Goal: Information Seeking & Learning: Learn about a topic

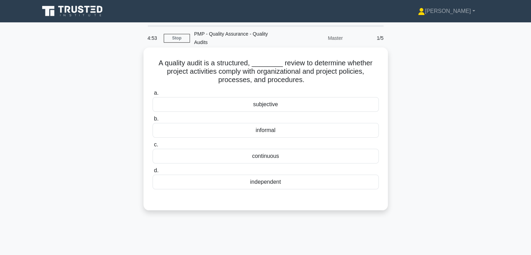
click at [282, 184] on div "independent" at bounding box center [266, 182] width 226 height 15
click at [153, 173] on input "d. independent" at bounding box center [153, 170] width 0 height 5
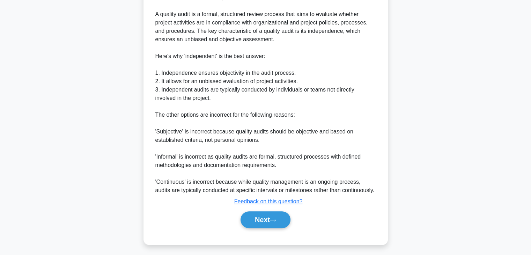
scroll to position [226, 0]
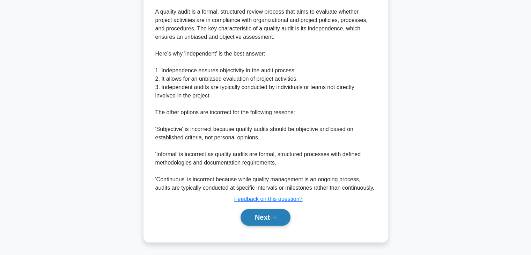
click at [257, 218] on button "Next" at bounding box center [266, 217] width 50 height 17
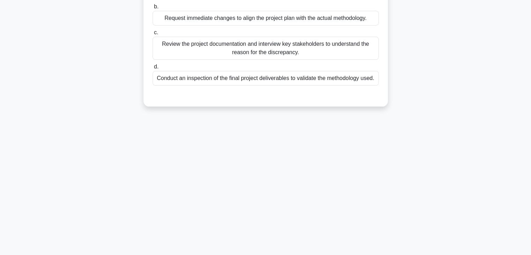
click at [415, 152] on div "4:47 Stop PMP - Quality Assurance - Quality Audits Master 2/5 During a Quality …" at bounding box center [265, 77] width 461 height 349
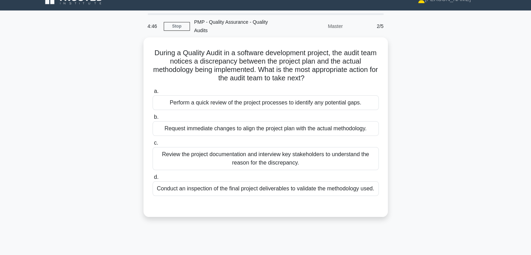
scroll to position [11, 0]
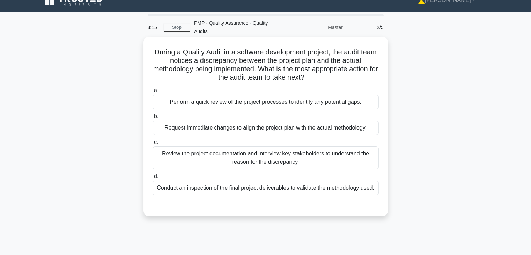
click at [308, 188] on div "Conduct an inspection of the final project deliverables to validate the methodo…" at bounding box center [266, 188] width 226 height 15
click at [153, 179] on input "d. Conduct an inspection of the final project deliverables to validate the meth…" at bounding box center [153, 176] width 0 height 5
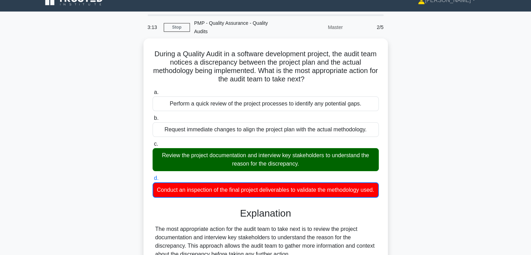
click at [415, 176] on div "During a Quality Audit in a software development project, the audit team notice…" at bounding box center [265, 210] width 461 height 345
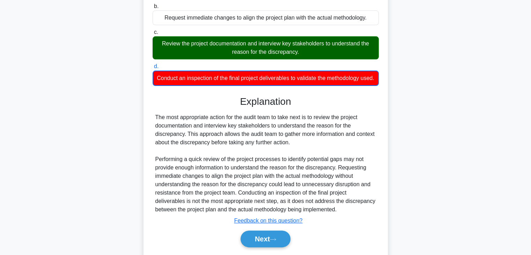
scroll to position [137, 0]
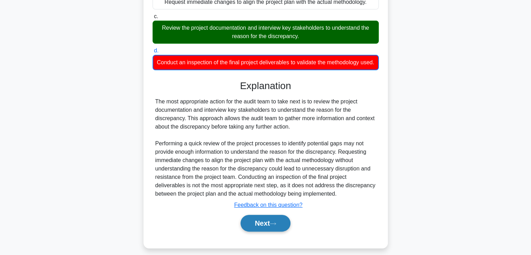
click at [264, 232] on button "Next" at bounding box center [266, 223] width 50 height 17
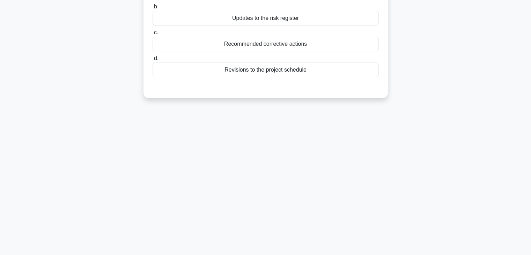
click at [355, 168] on div "2:24 Stop PMP - Quality Assurance - Quality Audits Master 3/5 Quality audits ar…" at bounding box center [265, 77] width 461 height 349
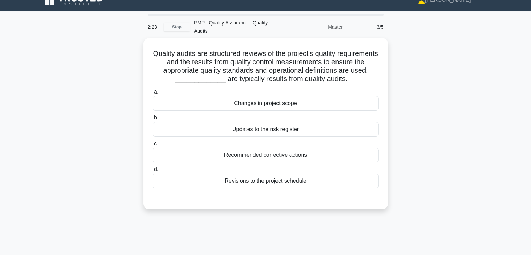
scroll to position [11, 0]
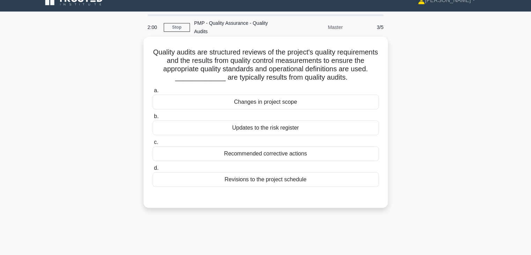
click at [335, 154] on div "Recommended corrective actions" at bounding box center [266, 153] width 226 height 15
click at [153, 145] on input "c. Recommended corrective actions" at bounding box center [153, 142] width 0 height 5
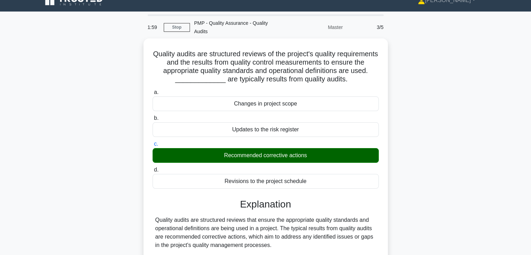
click at [464, 172] on div "Quality audits are structured reviews of the project's quality requirements and…" at bounding box center [265, 193] width 461 height 311
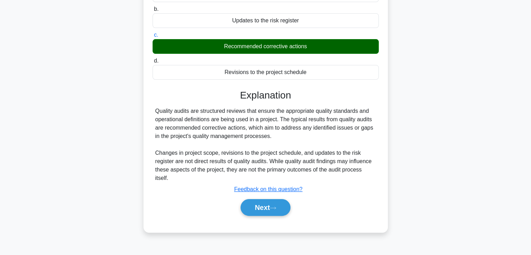
scroll to position [123, 0]
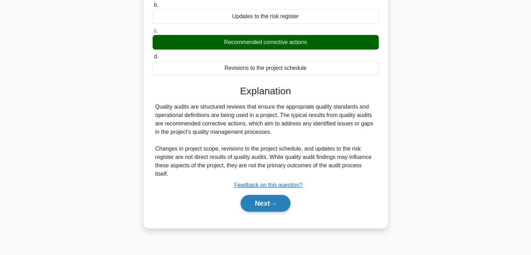
click at [252, 202] on button "Next" at bounding box center [266, 203] width 50 height 17
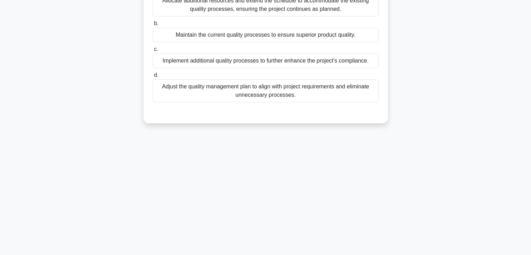
click at [360, 174] on div "1:55 Stop PMP - Quality Assurance - Quality Audits Master 4/5 During a quality …" at bounding box center [265, 77] width 461 height 349
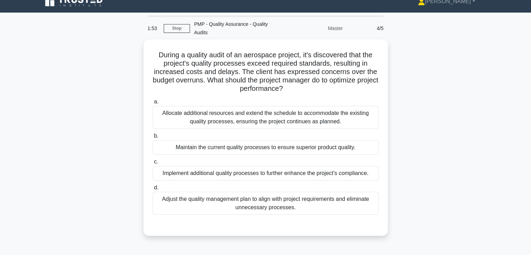
scroll to position [0, 0]
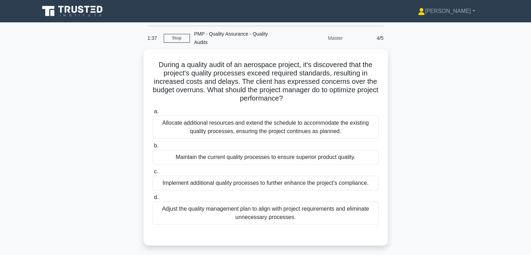
click at [428, 136] on div "During a quality audit of an aerospace project, it's discovered that the projec…" at bounding box center [265, 151] width 461 height 205
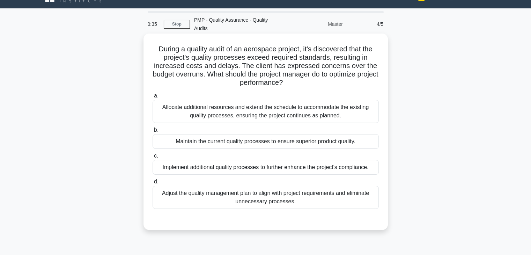
click at [320, 198] on div "Adjust the quality management plan to align with project requirements and elimi…" at bounding box center [266, 197] width 226 height 23
click at [153, 184] on input "d. Adjust the quality management plan to align with project requirements and el…" at bounding box center [153, 182] width 0 height 5
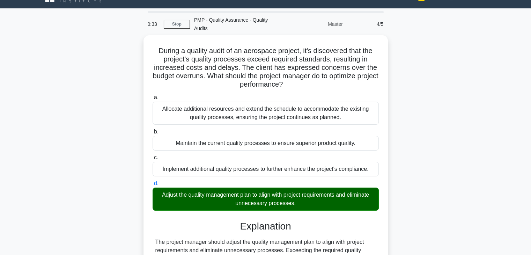
click at [404, 222] on div "During a quality audit of an aerospace project, it's discovered that the projec…" at bounding box center [265, 207] width 461 height 345
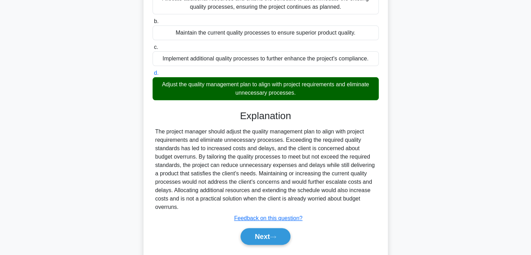
scroll to position [142, 0]
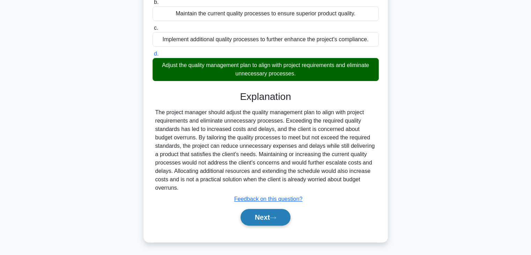
click at [256, 217] on button "Next" at bounding box center [266, 217] width 50 height 17
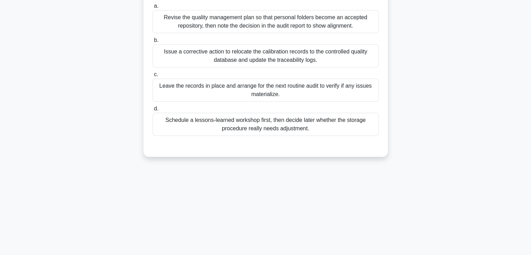
scroll to position [123, 0]
click at [387, 171] on div "0:29 Stop PMP - Quality Assurance - Quality Audits Master 5/5 During a mid-phas…" at bounding box center [265, 77] width 461 height 349
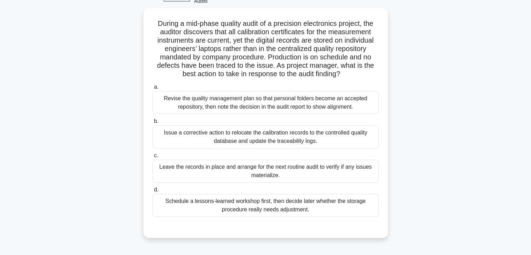
scroll to position [25, 0]
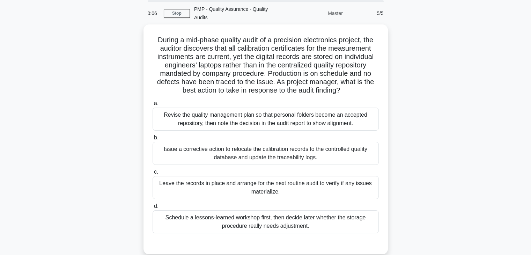
click at [417, 106] on div "During a mid-phase quality audit of a precision electronics project, the audito…" at bounding box center [265, 143] width 461 height 238
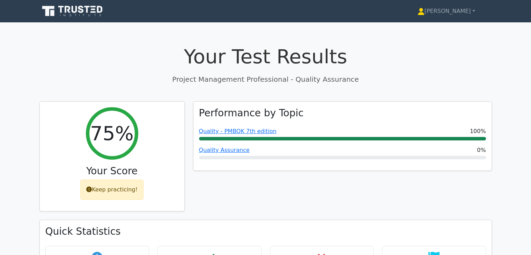
click at [369, 196] on div "Performance by Topic Quality - PMBOK 7th edition 100% Quality Assurance 0%" at bounding box center [342, 160] width 307 height 119
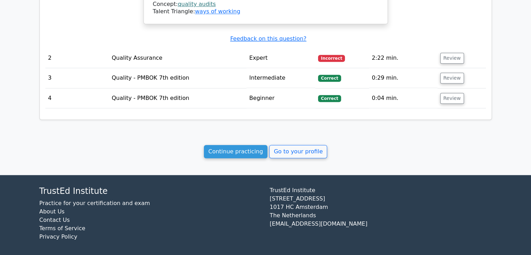
scroll to position [738, 0]
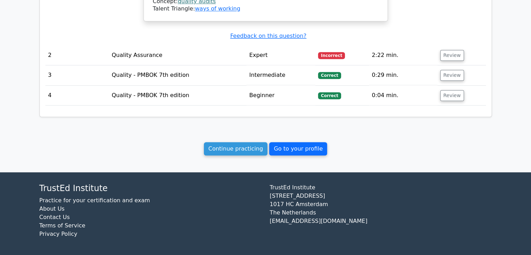
click at [296, 151] on link "Go to your profile" at bounding box center [298, 148] width 58 height 13
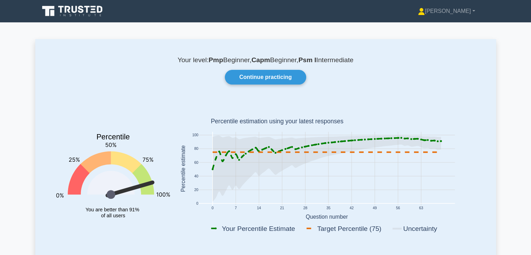
click at [452, 102] on rect at bounding box center [326, 169] width 305 height 137
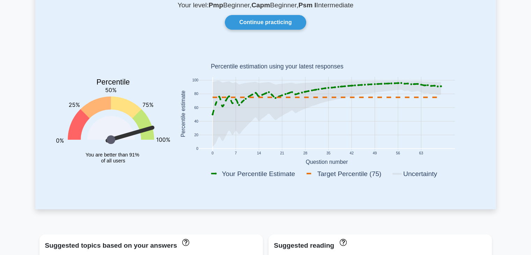
scroll to position [56, 0]
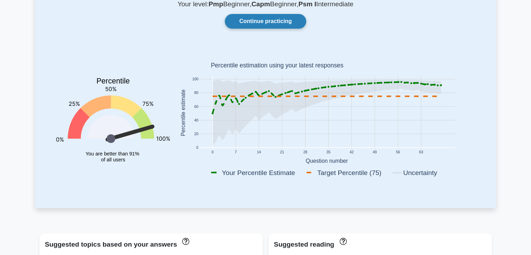
click at [258, 22] on link "Continue practicing" at bounding box center [265, 21] width 81 height 15
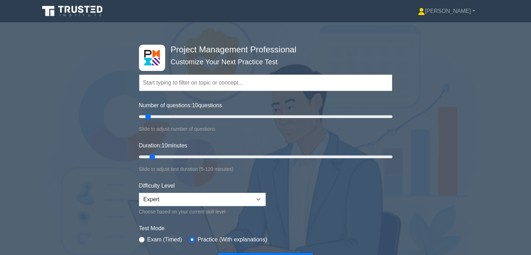
click at [337, 202] on form "Topics Scope Management Time Management Cost Management Quality Management Risk…" at bounding box center [266, 161] width 254 height 216
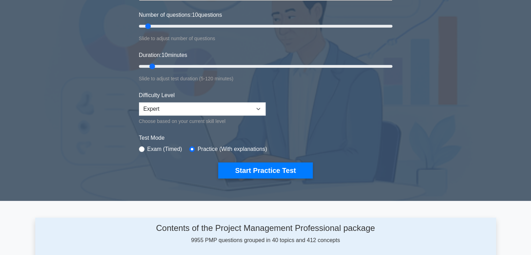
scroll to position [98, 0]
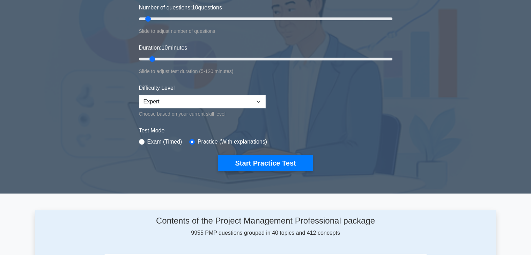
click at [395, 160] on div "Project Management Professional Customize Your Next Practice Test Topics Scope …" at bounding box center [266, 59] width 262 height 258
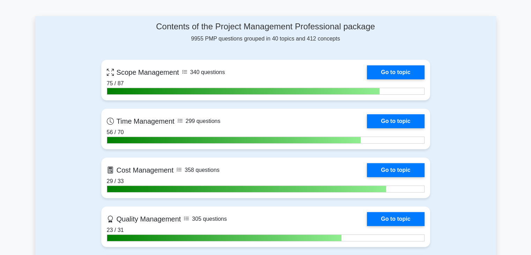
scroll to position [307, 0]
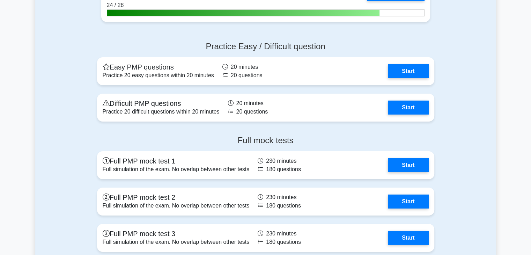
scroll to position [2277, 0]
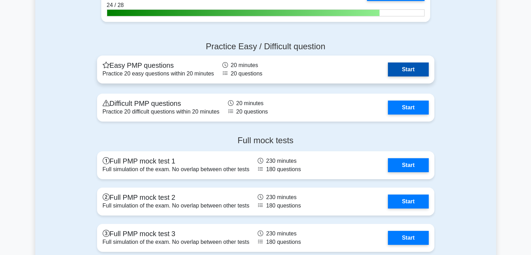
click at [417, 67] on link "Start" at bounding box center [408, 70] width 41 height 14
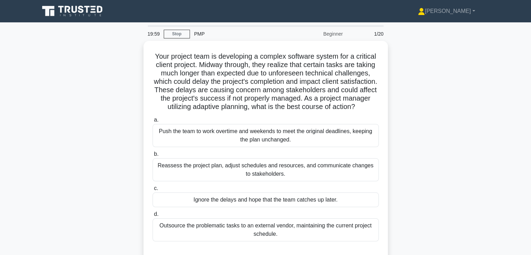
click at [447, 128] on div "Your project team is developing a complex software system for a critical client…" at bounding box center [265, 156] width 461 height 230
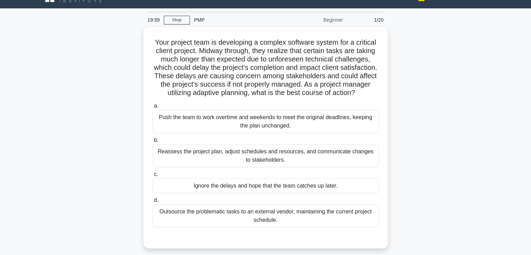
scroll to position [28, 0]
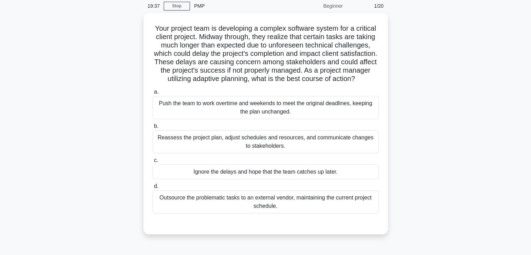
click at [435, 116] on div "Your project team is developing a complex software system for a critical client…" at bounding box center [265, 128] width 461 height 230
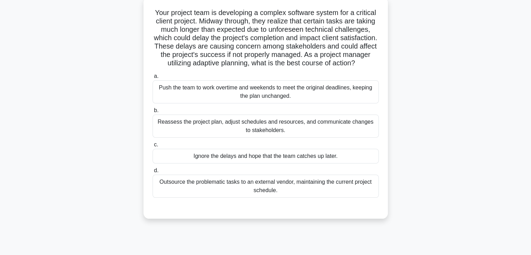
click at [346, 138] on div "Reassess the project plan, adjust schedules and resources, and communicate chan…" at bounding box center [266, 126] width 226 height 23
click at [153, 113] on input "b. Reassess the project plan, adjust schedules and resources, and communicate c…" at bounding box center [153, 110] width 0 height 5
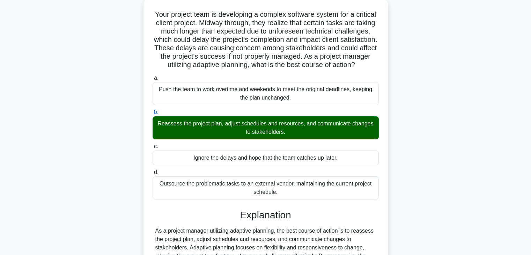
click at [428, 175] on div "Your project team is developing a complex software system for a critical client…" at bounding box center [265, 200] width 461 height 403
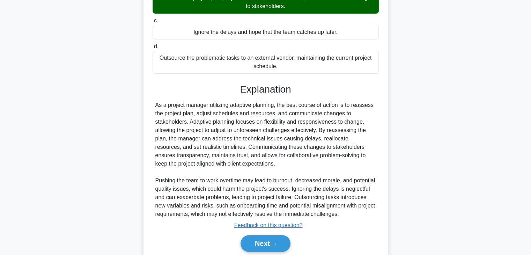
scroll to position [182, 0]
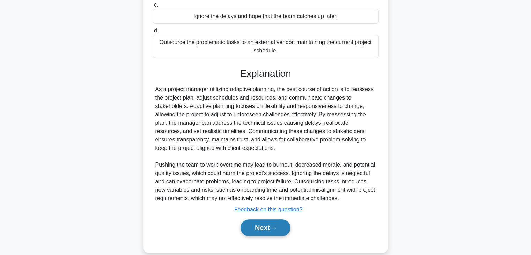
click at [263, 234] on button "Next" at bounding box center [266, 227] width 50 height 17
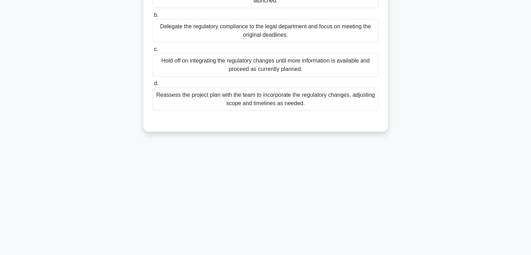
click at [349, 178] on div "19:21 Stop PMP Beginner 2/20 You are leading a project to develop a mobile app.…" at bounding box center [265, 77] width 461 height 349
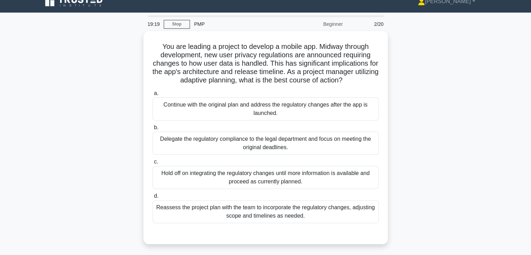
scroll to position [0, 0]
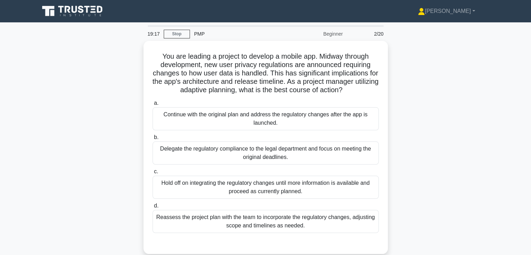
click at [414, 158] on div "You are leading a project to develop a mobile app. Midway through development, …" at bounding box center [265, 151] width 461 height 221
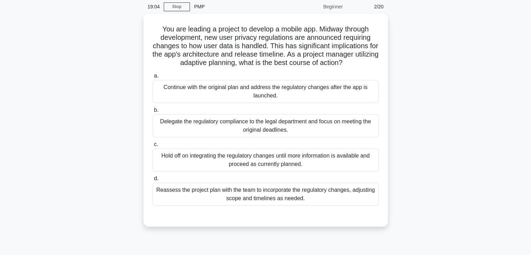
scroll to position [28, 0]
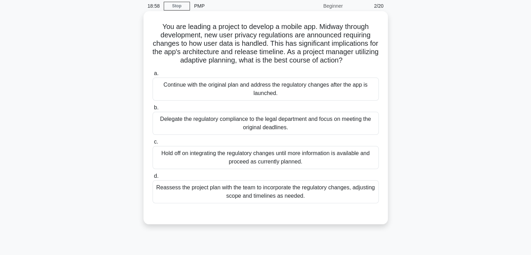
click at [312, 192] on div "Reassess the project plan with the team to incorporate the regulatory changes, …" at bounding box center [266, 191] width 226 height 23
click at [153, 178] on input "d. Reassess the project plan with the team to incorporate the regulatory change…" at bounding box center [153, 176] width 0 height 5
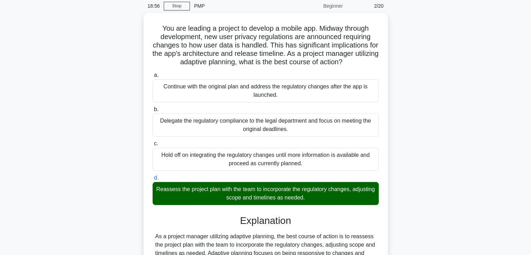
click at [403, 197] on div "You are leading a project to develop a mobile app. Midway through development, …" at bounding box center [265, 185] width 461 height 345
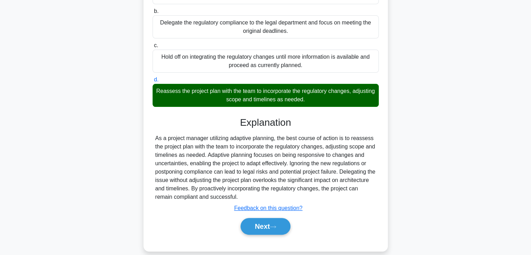
scroll to position [133, 0]
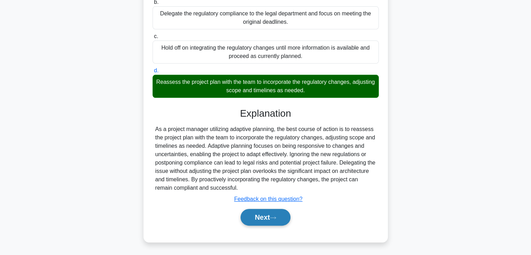
click at [248, 219] on button "Next" at bounding box center [266, 217] width 50 height 17
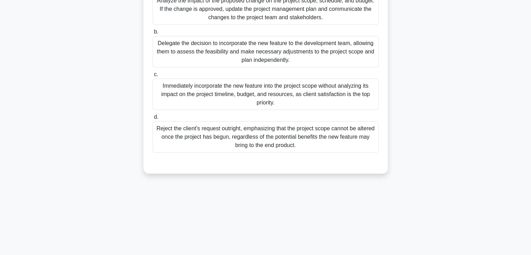
click at [409, 168] on div "You are managing a project to develop a new mobile app for a client. During the…" at bounding box center [265, 50] width 461 height 263
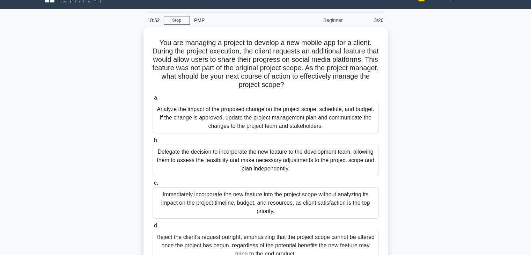
scroll to position [0, 0]
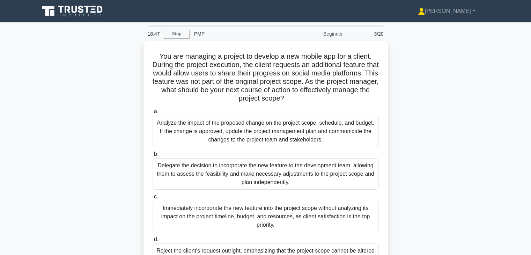
click at [422, 151] on div "You are managing a project to develop a new mobile app for a client. During the…" at bounding box center [265, 172] width 461 height 263
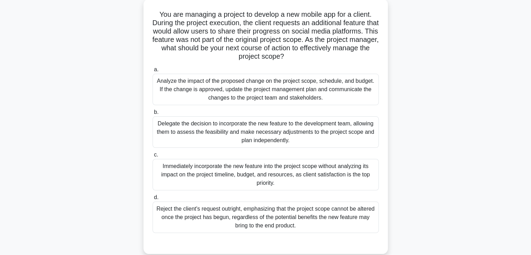
scroll to position [56, 0]
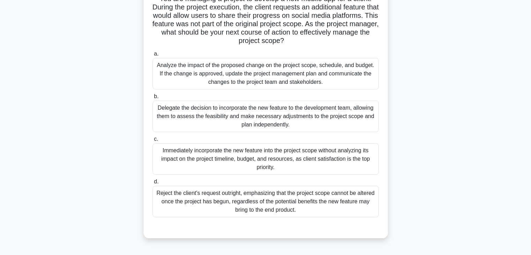
click at [320, 74] on div "Analyze the impact of the proposed change on the project scope, schedule, and b…" at bounding box center [266, 73] width 226 height 31
click at [153, 56] on input "a. Analyze the impact of the proposed change on the project scope, schedule, an…" at bounding box center [153, 54] width 0 height 5
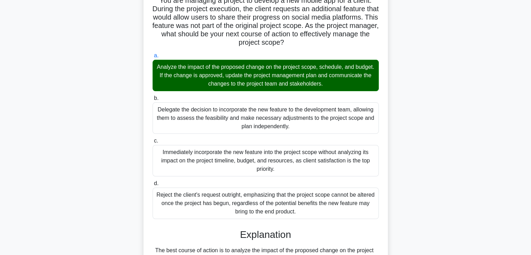
click at [431, 140] on div "You are managing a project to develop a new mobile app for a client. During the…" at bounding box center [265, 228] width 461 height 487
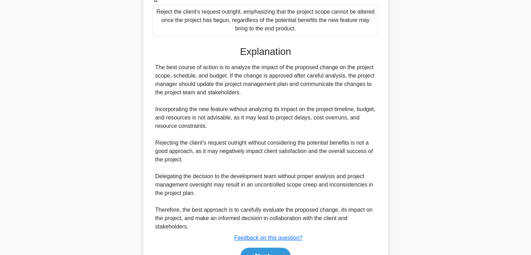
scroll to position [251, 0]
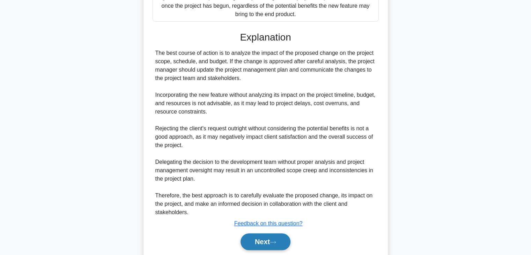
click at [262, 240] on button "Next" at bounding box center [266, 241] width 50 height 17
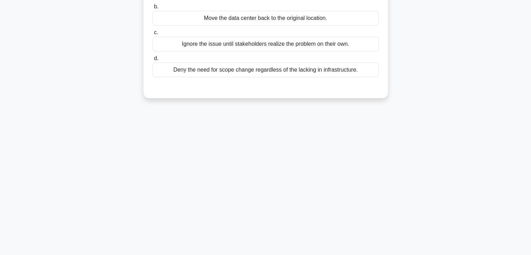
click at [372, 194] on div "18:17 Stop PMP Beginner 4/20 During a data center relocation project, your team…" at bounding box center [265, 77] width 461 height 349
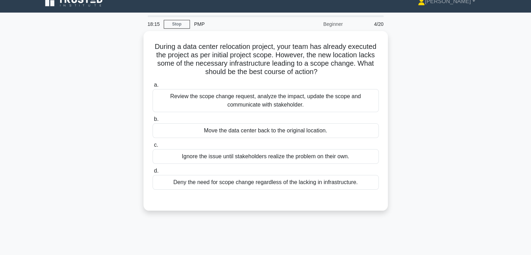
scroll to position [0, 0]
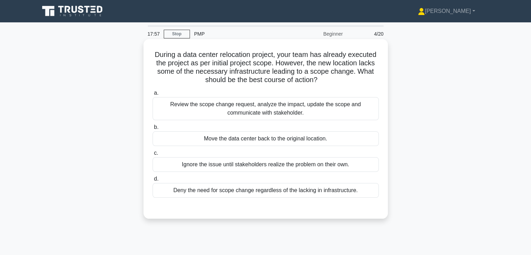
click at [311, 114] on div "Review the scope change request, analyze the impact, update the scope and commu…" at bounding box center [266, 108] width 226 height 23
click at [153, 95] on input "a. Review the scope change request, analyze the impact, update the scope and co…" at bounding box center [153, 93] width 0 height 5
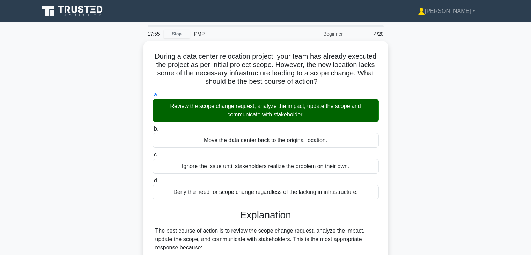
click at [426, 147] on div "During a data center relocation project, your team has already executed the pro…" at bounding box center [265, 247] width 461 height 412
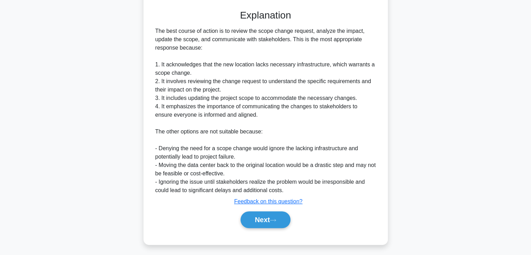
scroll to position [200, 0]
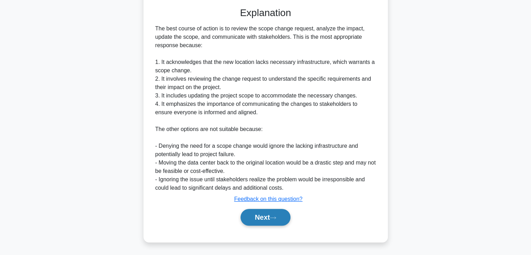
click at [259, 218] on button "Next" at bounding box center [266, 217] width 50 height 17
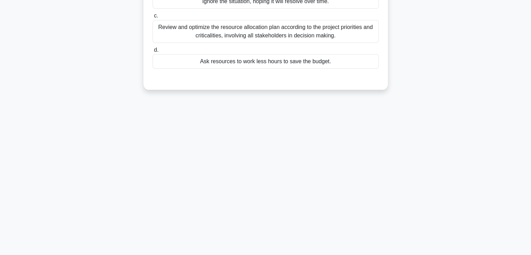
click at [407, 164] on div "17:51 Stop PMP Beginner 5/20 In the middle of the project, you realize that you…" at bounding box center [265, 77] width 461 height 349
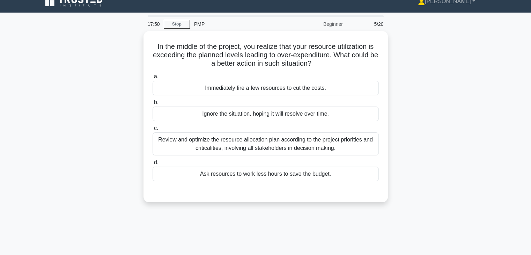
scroll to position [0, 0]
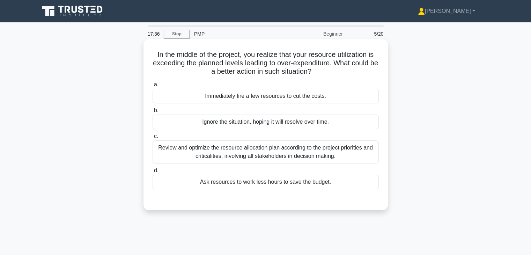
click at [280, 147] on div "Review and optimize the resource allocation plan according to the project prior…" at bounding box center [266, 151] width 226 height 23
click at [153, 139] on input "c. Review and optimize the resource allocation plan according to the project pr…" at bounding box center [153, 136] width 0 height 5
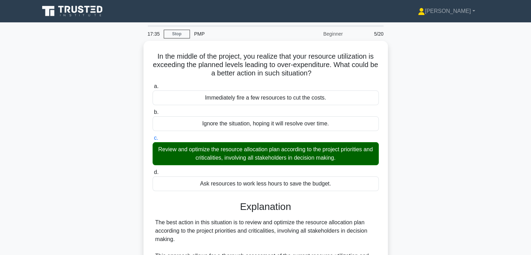
click at [430, 162] on div "In the middle of the project, you realize that your resource utilization is exc…" at bounding box center [265, 259] width 461 height 437
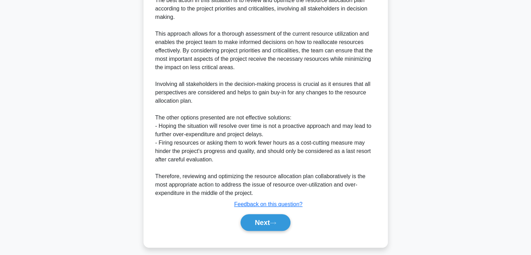
scroll to position [224, 0]
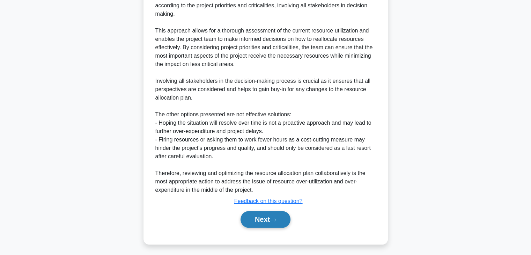
click at [259, 222] on button "Next" at bounding box center [266, 219] width 50 height 17
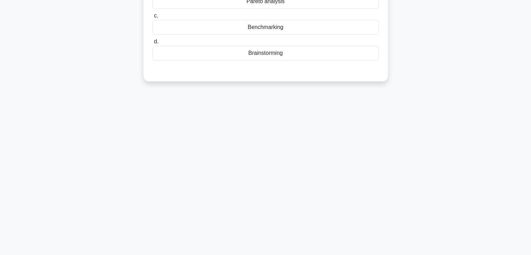
click at [328, 169] on div "17:30 Stop PMP Beginner 6/20 Your team is struggling to meet quality standards …" at bounding box center [265, 77] width 461 height 349
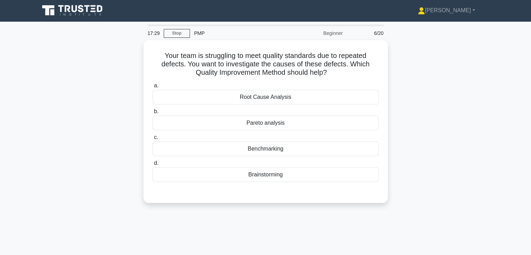
scroll to position [0, 0]
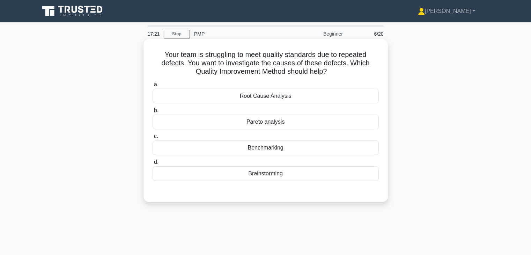
click at [313, 98] on div "Root Cause Analysis" at bounding box center [266, 96] width 226 height 15
click at [153, 87] on input "a. Root Cause Analysis" at bounding box center [153, 84] width 0 height 5
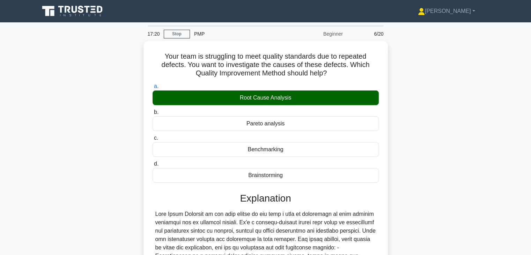
click at [429, 161] on div "Your team is struggling to meet quality standards due to repeated defects. You …" at bounding box center [265, 205] width 461 height 328
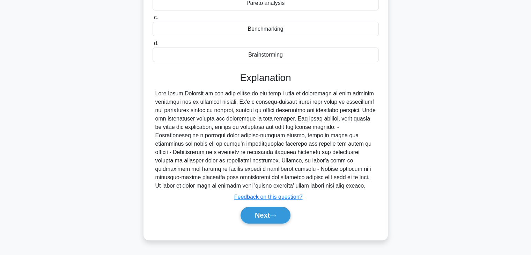
scroll to position [123, 0]
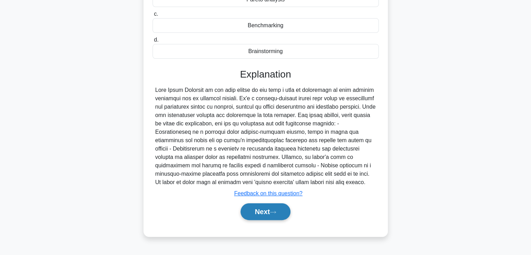
click at [261, 213] on button "Next" at bounding box center [266, 211] width 50 height 17
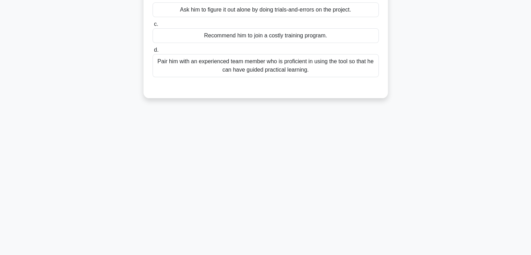
click at [358, 158] on div "17:16 Stop PMP Beginner 7/20 A new project team member who just joined the team…" at bounding box center [265, 77] width 461 height 349
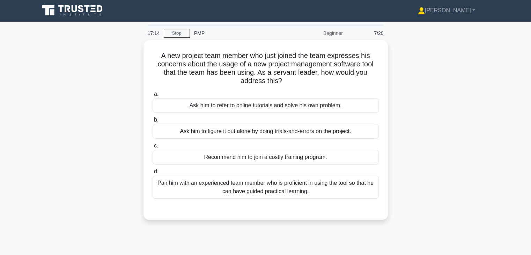
scroll to position [0, 0]
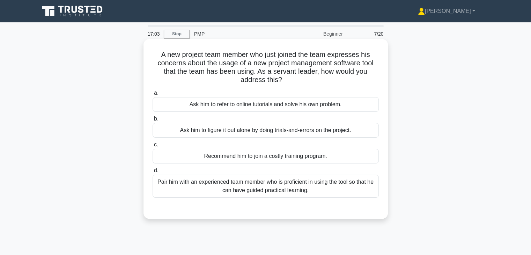
click at [287, 187] on div "Pair him with an experienced team member who is proficient in using the tool so…" at bounding box center [266, 186] width 226 height 23
click at [153, 173] on input "d. Pair him with an experienced team member who is proficient in using the tool…" at bounding box center [153, 170] width 0 height 5
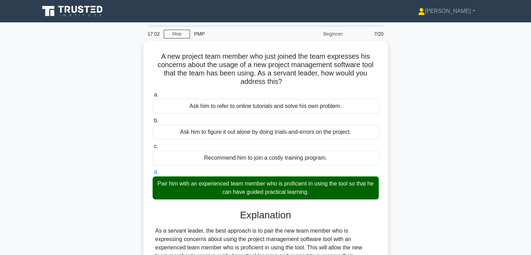
click at [478, 183] on div "A new project team member who just joined the team expresses his concerns about…" at bounding box center [265, 209] width 461 height 336
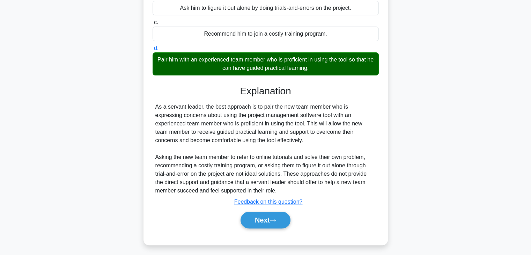
scroll to position [125, 0]
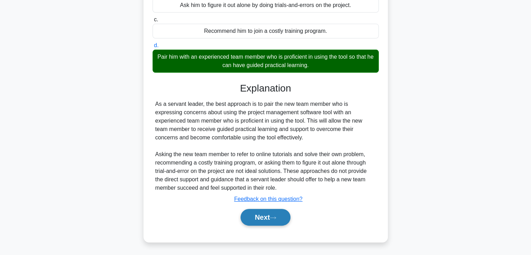
click at [264, 217] on button "Next" at bounding box center [266, 217] width 50 height 17
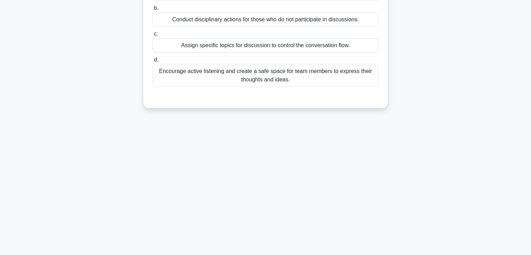
click at [381, 170] on div "16:58 Stop PMP Beginner 8/20 In a project team where Servant Leadership is prac…" at bounding box center [265, 78] width 461 height 349
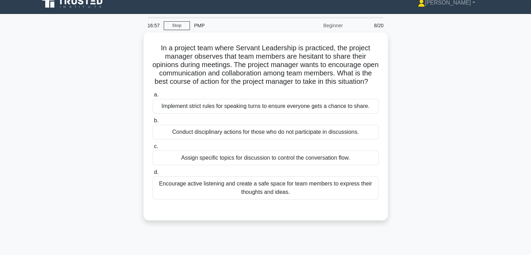
scroll to position [0, 0]
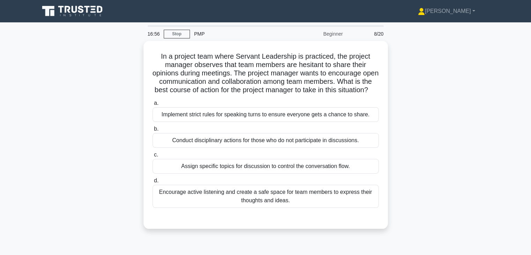
click at [443, 131] on div "In a project team where Servant Leadership is practiced, the project manager ob…" at bounding box center [265, 139] width 461 height 196
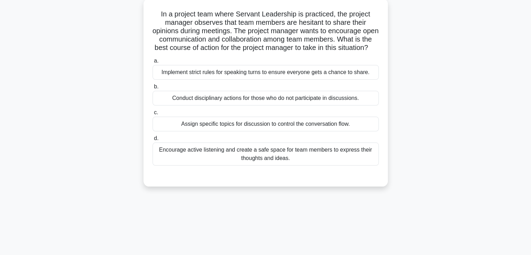
scroll to position [42, 0]
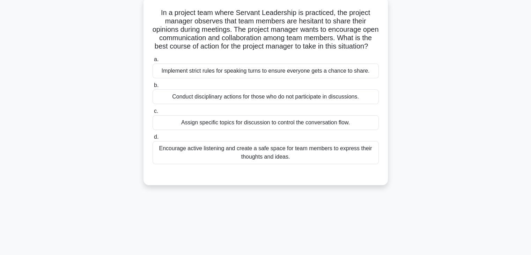
click at [242, 162] on div "Encourage active listening and create a safe space for team members to express …" at bounding box center [266, 152] width 226 height 23
click at [153, 139] on input "d. Encourage active listening and create a safe space for team members to expre…" at bounding box center [153, 137] width 0 height 5
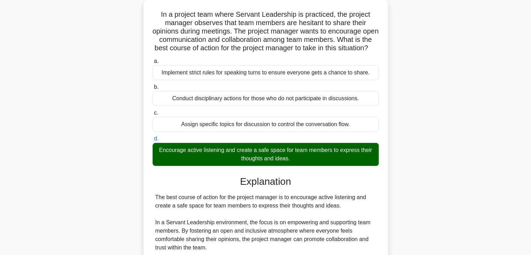
click at [452, 185] on div "In a project team where Servant Leadership is practiced, the project manager ob…" at bounding box center [265, 200] width 461 height 403
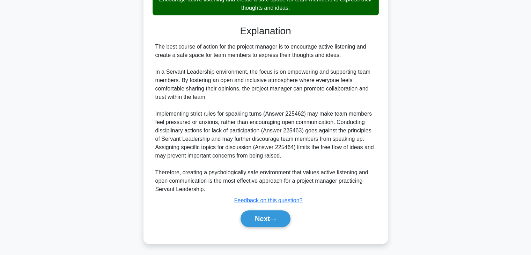
scroll to position [200, 0]
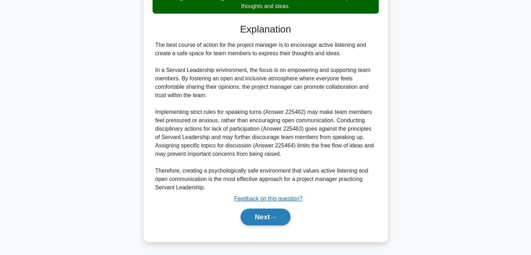
click at [259, 219] on button "Next" at bounding box center [266, 217] width 50 height 17
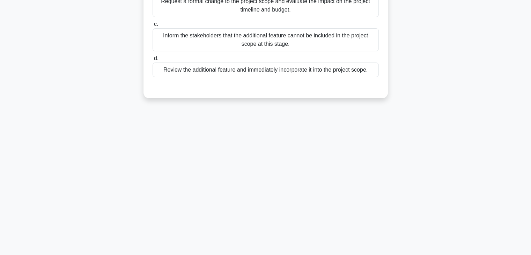
click at [450, 208] on div "16:21 Stop PMP Beginner 9/20 During Validate Scope process, the project manager…" at bounding box center [265, 77] width 461 height 349
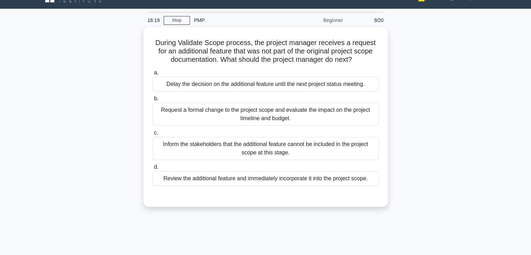
scroll to position [11, 0]
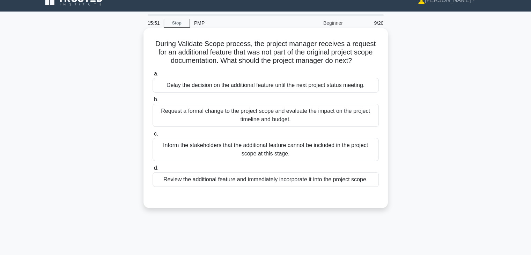
click at [331, 115] on div "Request a formal change to the project scope and evaluate the impact on the pro…" at bounding box center [266, 115] width 226 height 23
click at [153, 102] on input "b. Request a formal change to the project scope and evaluate the impact on the …" at bounding box center [153, 99] width 0 height 5
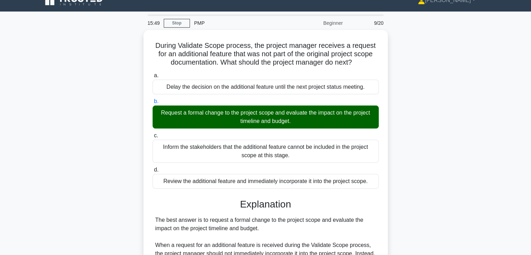
click at [417, 174] on div "During Validate Scope process, the project manager receives a request for an ad…" at bounding box center [265, 223] width 461 height 387
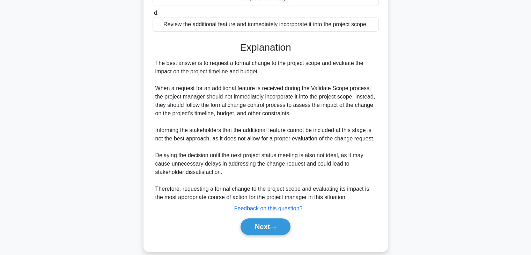
scroll to position [175, 0]
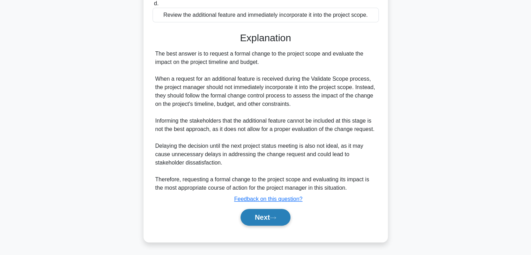
click at [251, 212] on button "Next" at bounding box center [266, 217] width 50 height 17
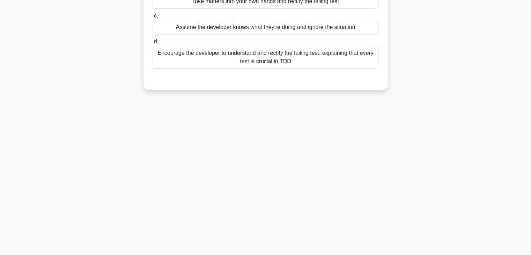
click at [366, 167] on div "15:45 Stop PMP Beginner 10/20 While reviewing a project, you notice a developer…" at bounding box center [265, 77] width 461 height 349
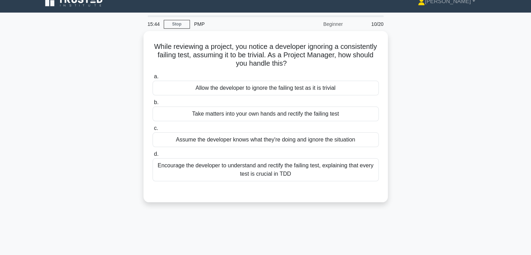
scroll to position [0, 0]
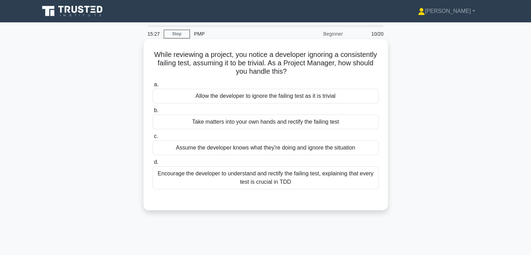
click at [261, 177] on div "Encourage the developer to understand and rectify the failing test, explaining …" at bounding box center [266, 177] width 226 height 23
click at [153, 165] on input "d. Encourage the developer to understand and rectify the failing test, explaini…" at bounding box center [153, 162] width 0 height 5
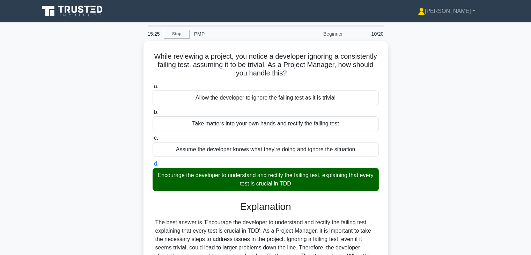
click at [418, 185] on div "While reviewing a project, you notice a developer ignoring a consistently faili…" at bounding box center [265, 196] width 461 height 311
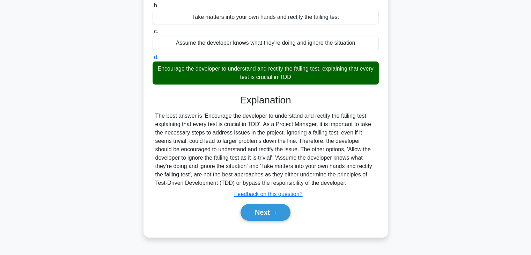
scroll to position [123, 0]
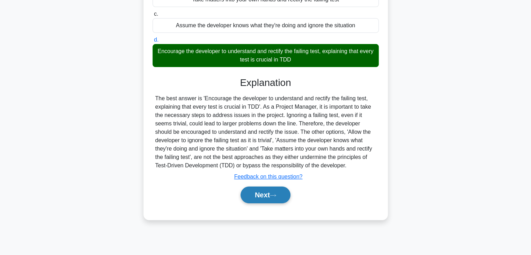
click at [255, 194] on button "Next" at bounding box center [266, 195] width 50 height 17
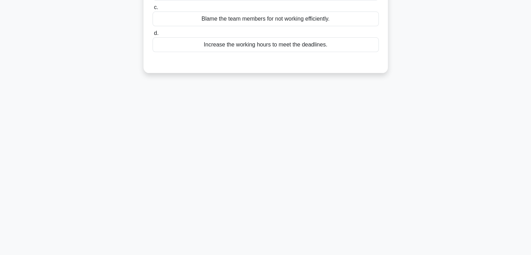
click at [319, 163] on div "15:21 Stop PMP Beginner 11/20 During a retrospective, the team realizes they ar…" at bounding box center [265, 77] width 461 height 349
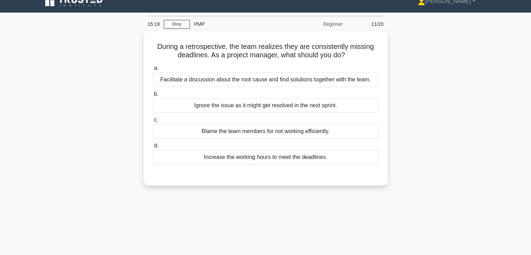
scroll to position [0, 0]
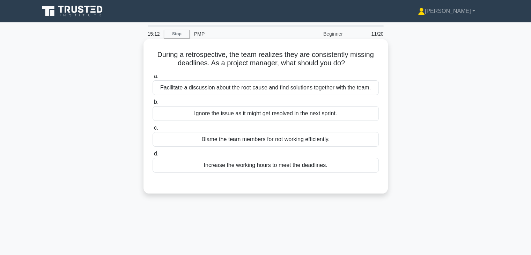
click at [275, 87] on div "Facilitate a discussion about the root cause and find solutions together with t…" at bounding box center [266, 87] width 226 height 15
click at [153, 79] on input "a. Facilitate a discussion about the root cause and find solutions together wit…" at bounding box center [153, 76] width 0 height 5
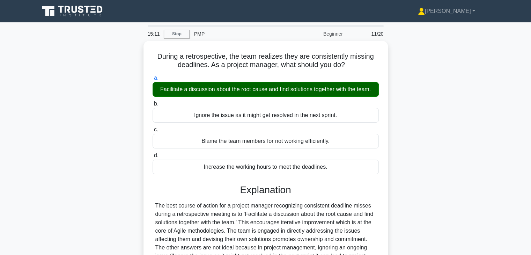
click at [439, 163] on div "During a retrospective, the team realizes they are consistently missing deadlin…" at bounding box center [265, 201] width 461 height 320
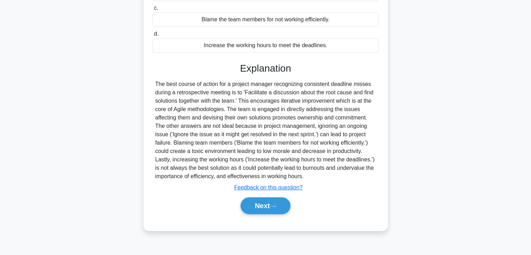
scroll to position [123, 0]
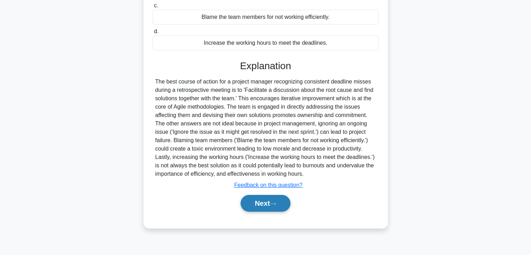
click at [255, 209] on button "Next" at bounding box center [266, 203] width 50 height 17
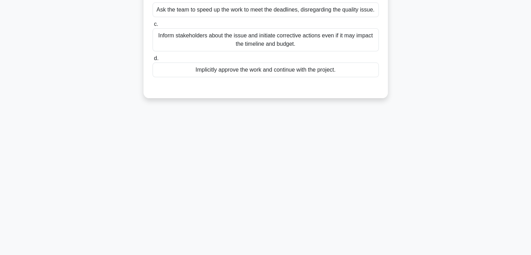
click at [376, 197] on div "15:07 Stop PMP Beginner 12/20 During a project of construct a commercial buildi…" at bounding box center [265, 77] width 461 height 349
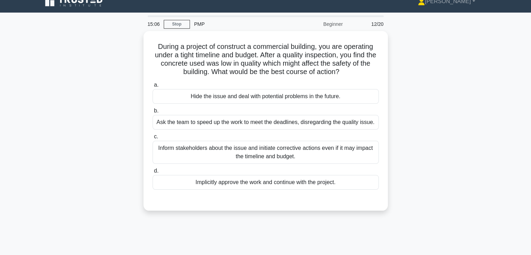
scroll to position [0, 0]
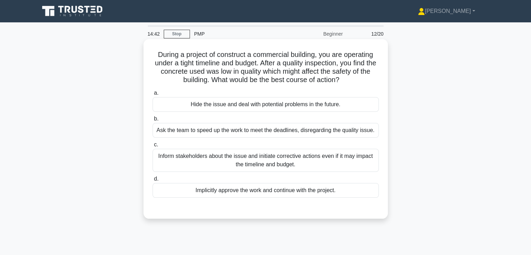
click at [299, 158] on div "Inform stakeholders about the issue and initiate corrective actions even if it …" at bounding box center [266, 160] width 226 height 23
click at [153, 147] on input "c. Inform stakeholders about the issue and initiate corrective actions even if …" at bounding box center [153, 145] width 0 height 5
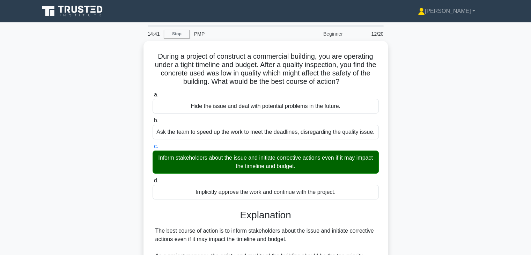
click at [417, 161] on div "During a project of construct a commercial building, you are operating under a …" at bounding box center [265, 251] width 461 height 420
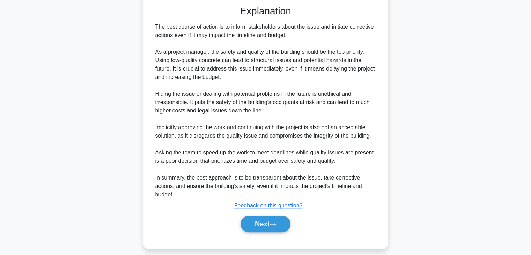
scroll to position [209, 0]
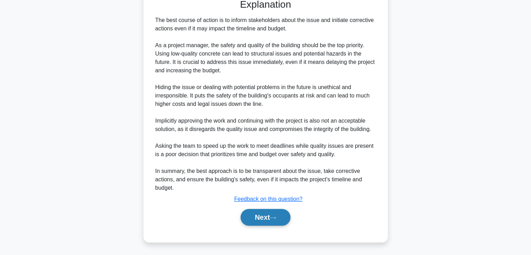
click at [259, 213] on button "Next" at bounding box center [266, 217] width 50 height 17
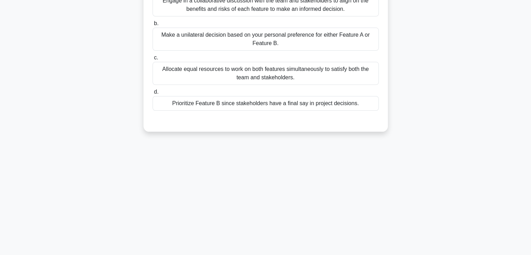
click at [401, 157] on div "14:36 Stop PMP Beginner 13/20 As a Product Owner, you are facing a situation wh…" at bounding box center [265, 77] width 461 height 349
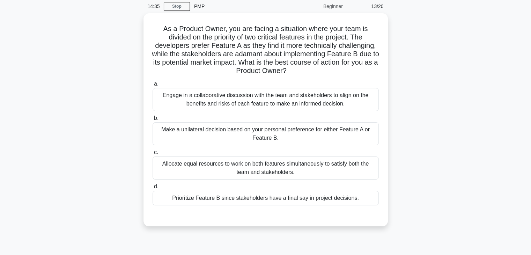
scroll to position [25, 0]
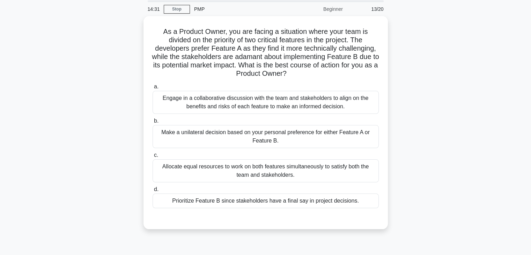
click at [419, 131] on div "As a Product Owner, you are facing a situation where your team is divided on th…" at bounding box center [265, 126] width 461 height 221
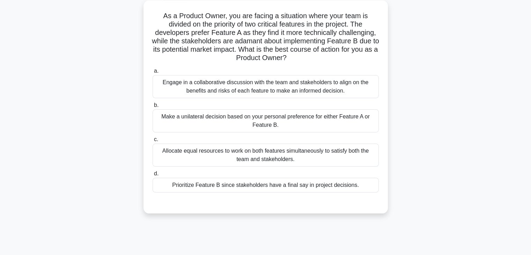
click at [291, 84] on div "Engage in a collaborative discussion with the team and stakeholders to align on…" at bounding box center [266, 86] width 226 height 23
click at [153, 73] on input "a. Engage in a collaborative discussion with the team and stakeholders to align…" at bounding box center [153, 71] width 0 height 5
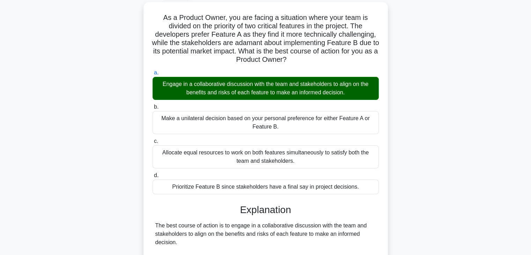
click at [429, 155] on div "As a Product Owner, you are facing a situation where your team is divided on th…" at bounding box center [265, 212] width 461 height 420
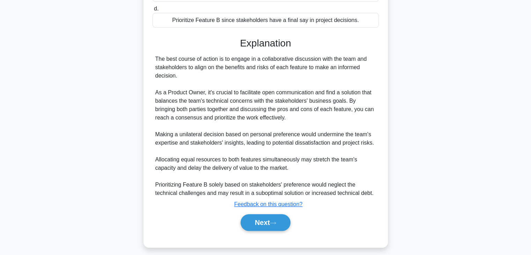
scroll to position [209, 0]
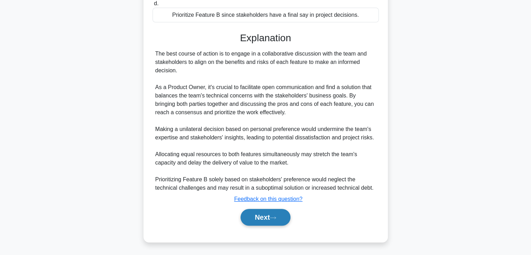
click at [254, 216] on button "Next" at bounding box center [266, 217] width 50 height 17
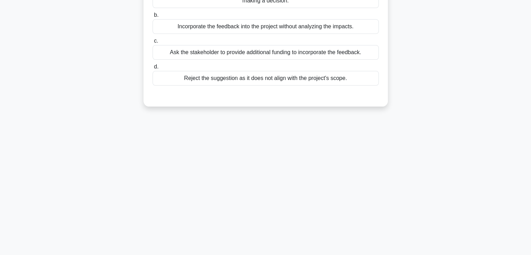
click at [317, 179] on div "13:55 Stop PMP Beginner 14/20 In the planning process of an infrastructure deve…" at bounding box center [265, 77] width 461 height 349
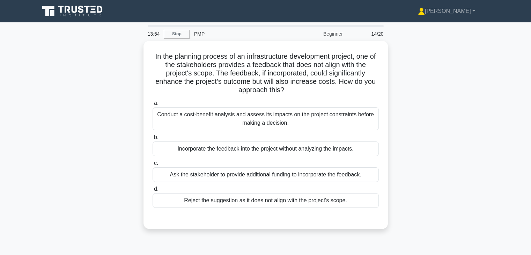
scroll to position [0, 0]
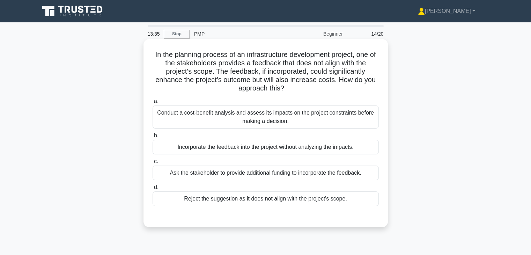
click at [308, 122] on div "Conduct a cost-benefit analysis and assess its impacts on the project constrain…" at bounding box center [266, 116] width 226 height 23
click at [153, 104] on input "a. Conduct a cost-benefit analysis and assess its impacts on the project constr…" at bounding box center [153, 101] width 0 height 5
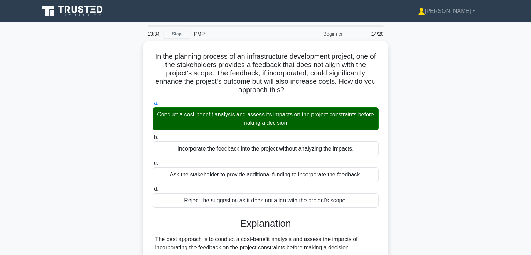
click at [418, 153] on div "In the planning process of an infrastructure development project, one of the st…" at bounding box center [265, 217] width 461 height 353
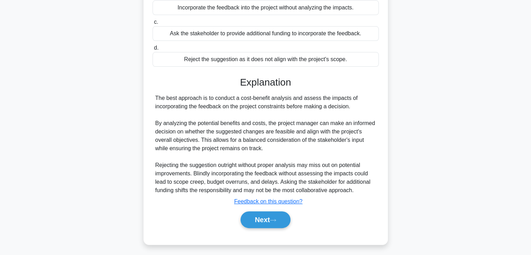
scroll to position [142, 0]
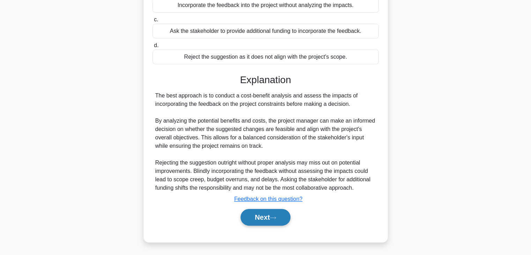
click at [256, 214] on button "Next" at bounding box center [266, 217] width 50 height 17
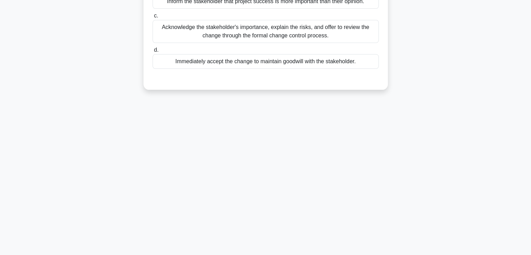
click at [330, 174] on div "13:30 Stop PMP Beginner 15/20 You're leading a project and a powerful stakehold…" at bounding box center [265, 77] width 461 height 349
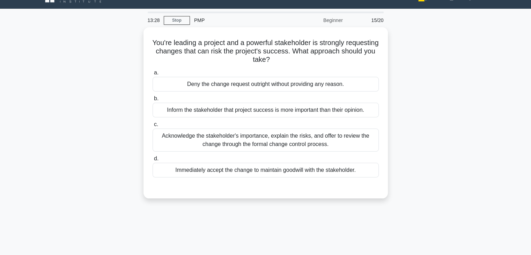
scroll to position [11, 0]
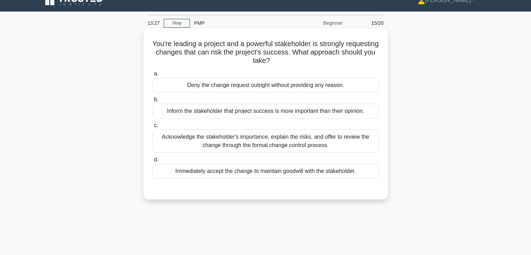
click at [250, 143] on div "Acknowledge the stakeholder's importance, explain the risks, and offer to revie…" at bounding box center [266, 141] width 226 height 23
click at [153, 128] on input "c. Acknowledge the stakeholder's importance, explain the risks, and offer to re…" at bounding box center [153, 125] width 0 height 5
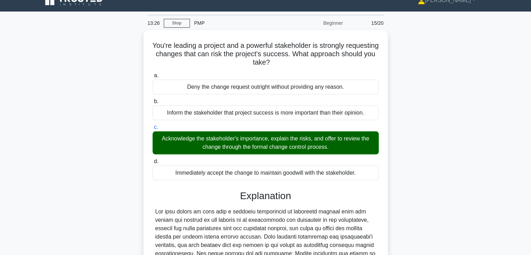
click at [409, 178] on div "You're leading a project and a powerful stakeholder is strongly requesting chan…" at bounding box center [265, 202] width 461 height 345
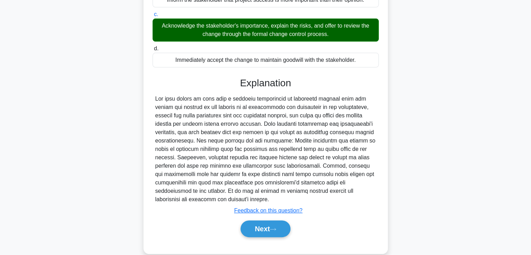
scroll to position [133, 0]
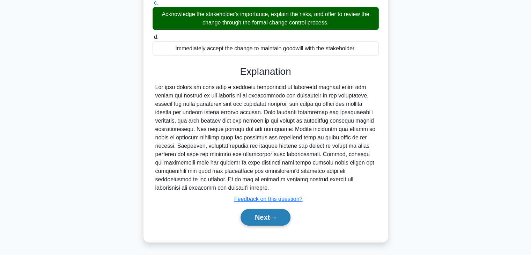
click at [263, 216] on button "Next" at bounding box center [266, 217] width 50 height 17
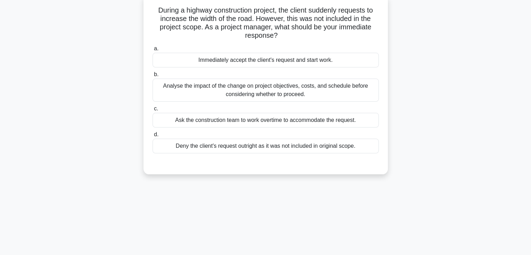
scroll to position [25, 0]
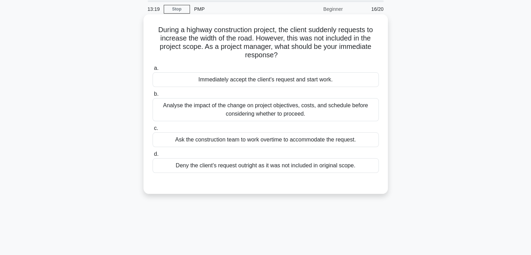
click at [254, 108] on div "Analyse the impact of the change on project objectives, costs, and schedule bef…" at bounding box center [266, 109] width 226 height 23
click at [153, 96] on input "b. Analyse the impact of the change on project objectives, costs, and schedule …" at bounding box center [153, 94] width 0 height 5
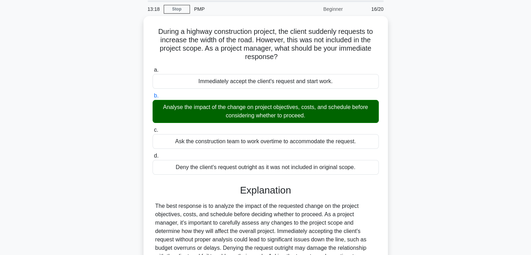
click at [410, 170] on div "During a highway construction project, the client suddenly requests to increase…" at bounding box center [265, 184] width 461 height 336
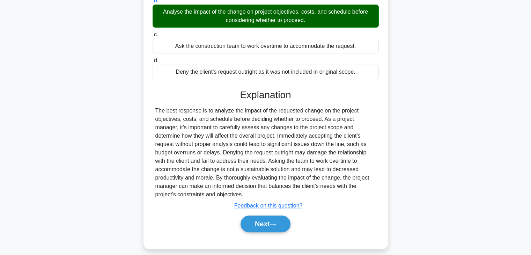
scroll to position [125, 0]
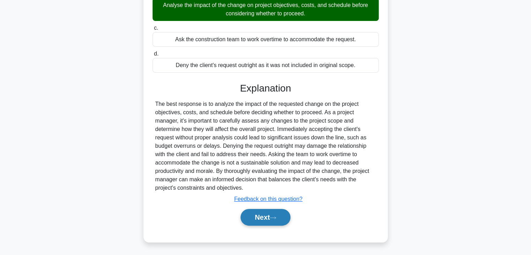
click at [264, 210] on button "Next" at bounding box center [266, 217] width 50 height 17
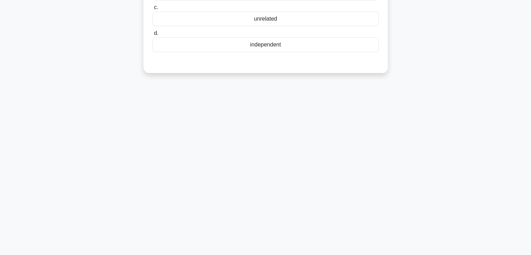
click at [364, 199] on div "13:14 Stop PMP Beginner 17/20 Strategic alignment ensures that a project's obje…" at bounding box center [265, 77] width 461 height 349
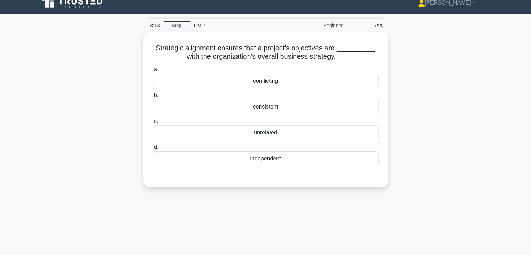
scroll to position [0, 0]
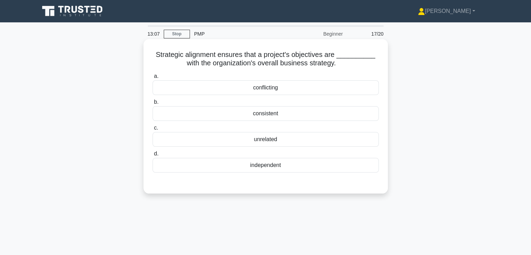
click at [268, 115] on div "consistent" at bounding box center [266, 113] width 226 height 15
click at [153, 104] on input "b. consistent" at bounding box center [153, 102] width 0 height 5
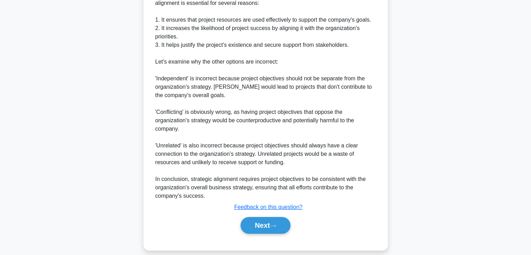
scroll to position [242, 0]
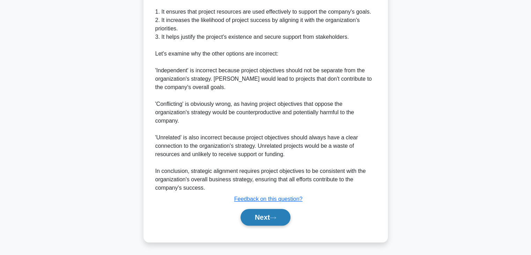
click at [261, 210] on button "Next" at bounding box center [266, 217] width 50 height 17
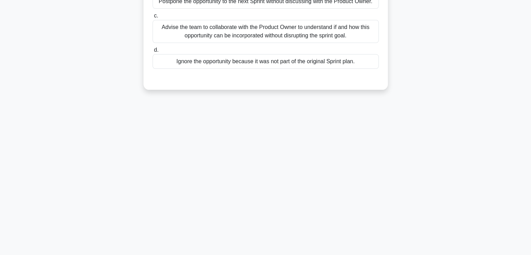
click at [311, 178] on div "13:01 Stop PMP Beginner 18/20 During a sprint, the Scrum team identifies that a…" at bounding box center [265, 77] width 461 height 349
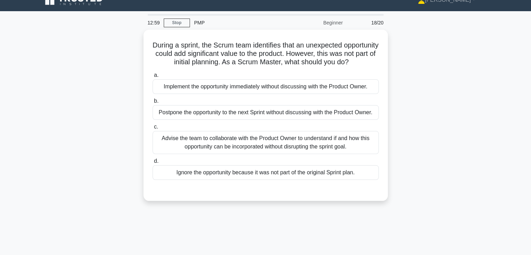
scroll to position [11, 0]
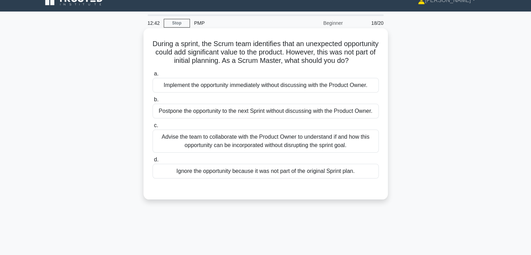
click at [285, 148] on div "Advise the team to collaborate with the Product Owner to understand if and how …" at bounding box center [266, 141] width 226 height 23
click at [153, 128] on input "c. Advise the team to collaborate with the Product Owner to understand if and h…" at bounding box center [153, 125] width 0 height 5
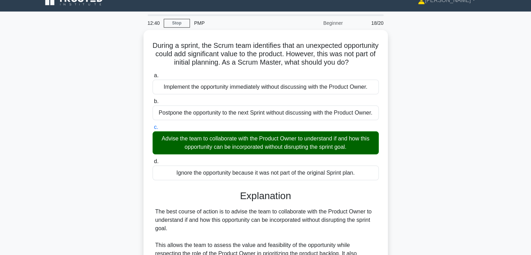
click at [424, 159] on div "During a sprint, the Scrum team identifies that an unexpected opportunity could…" at bounding box center [265, 198] width 461 height 336
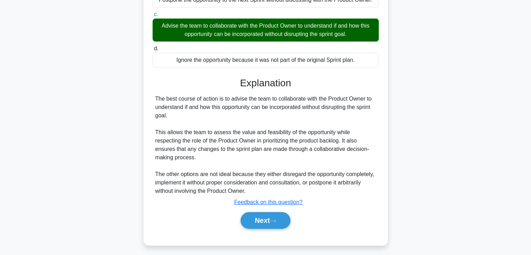
scroll to position [133, 0]
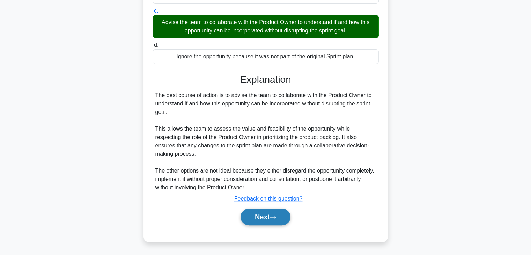
click at [253, 214] on button "Next" at bounding box center [266, 217] width 50 height 17
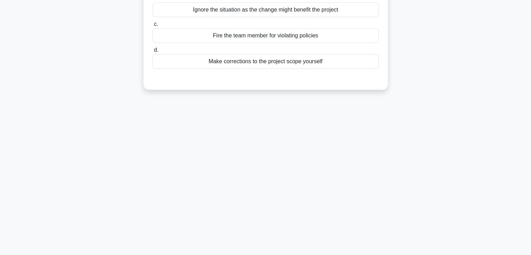
click at [290, 169] on div "12:36 Stop PMP Beginner 19/20 You notice during project execution a team member…" at bounding box center [265, 77] width 461 height 349
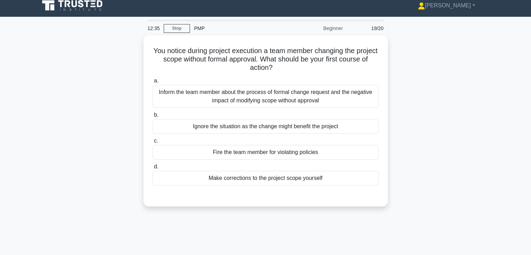
scroll to position [0, 0]
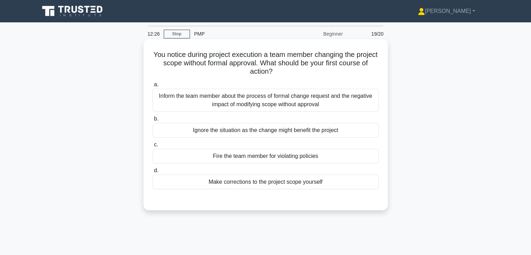
click at [248, 100] on div "Inform the team member about the process of formal change request and the negat…" at bounding box center [266, 100] width 226 height 23
click at [153, 87] on input "a. Inform the team member about the process of formal change request and the ne…" at bounding box center [153, 84] width 0 height 5
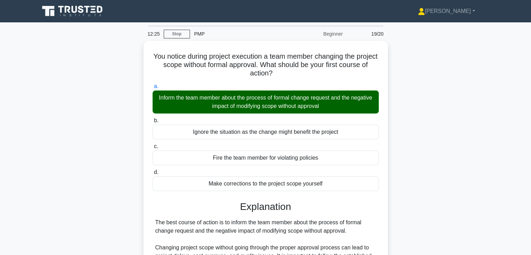
click at [406, 133] on div "You notice during project execution a team member changing the project scope wi…" at bounding box center [265, 242] width 461 height 403
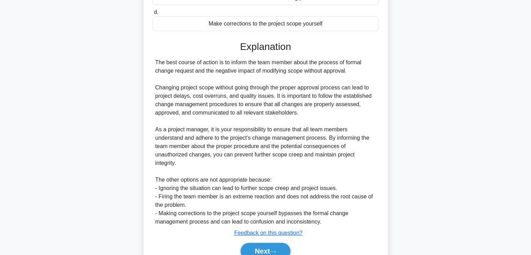
scroll to position [168, 0]
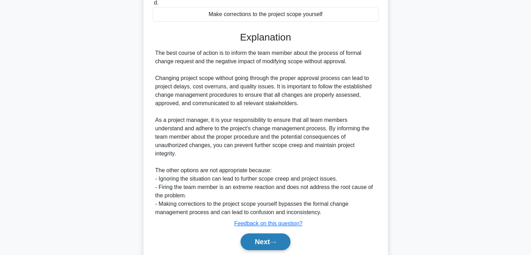
click at [255, 243] on button "Next" at bounding box center [266, 241] width 50 height 17
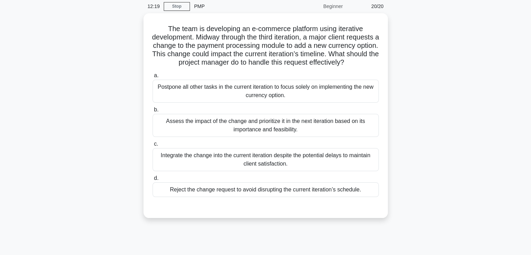
scroll to position [25, 0]
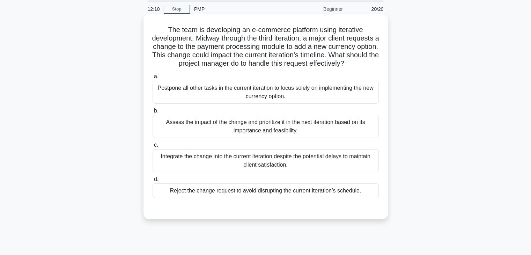
click at [284, 136] on div "Assess the impact of the change and prioritize it in the next iteration based o…" at bounding box center [266, 126] width 226 height 23
click at [153, 113] on input "b. Assess the impact of the change and prioritize it in the next iteration base…" at bounding box center [153, 111] width 0 height 5
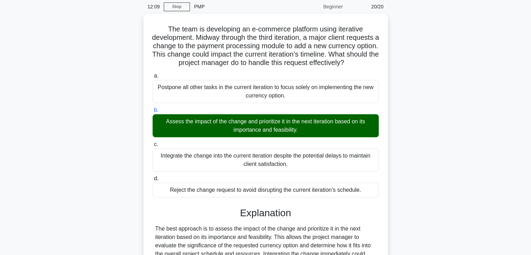
click at [400, 158] on div "The team is developing an e-commerce platform using iterative development. Midw…" at bounding box center [265, 182] width 461 height 336
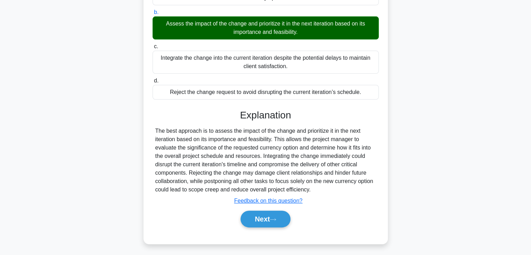
scroll to position [133, 0]
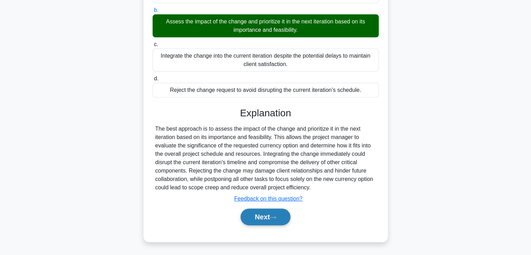
click at [257, 218] on button "Next" at bounding box center [266, 217] width 50 height 17
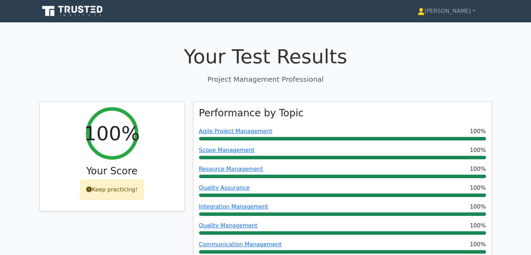
click at [416, 67] on h1 "Your Test Results" at bounding box center [265, 56] width 453 height 23
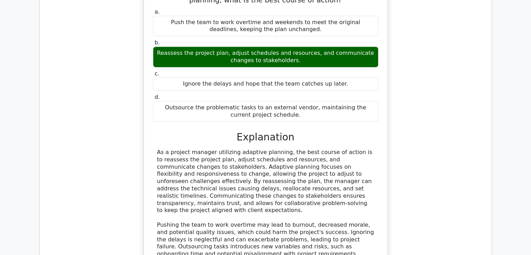
scroll to position [1133, 0]
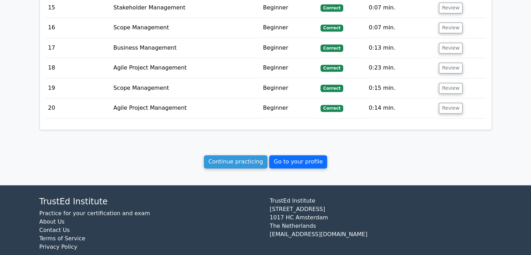
click at [298, 155] on link "Go to your profile" at bounding box center [298, 161] width 58 height 13
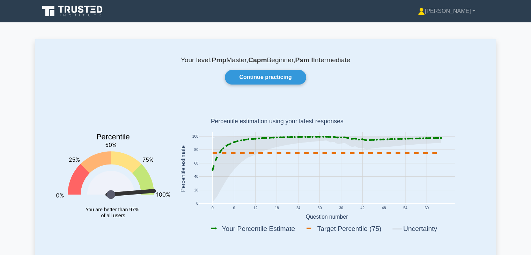
click at [392, 79] on div "Continue practicing" at bounding box center [266, 77] width 436 height 15
click at [250, 84] on link "Continue practicing" at bounding box center [265, 77] width 81 height 15
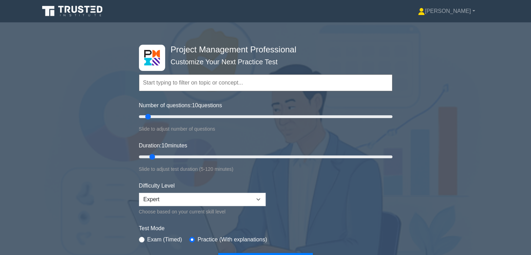
click at [421, 233] on div "Project Management Professional Customize Your Next Practice Test Topics Scope …" at bounding box center [265, 157] width 531 height 258
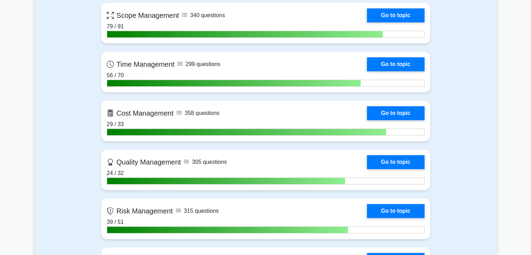
scroll to position [349, 0]
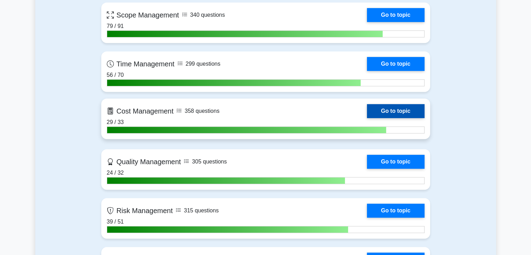
click at [393, 110] on link "Go to topic" at bounding box center [395, 111] width 57 height 14
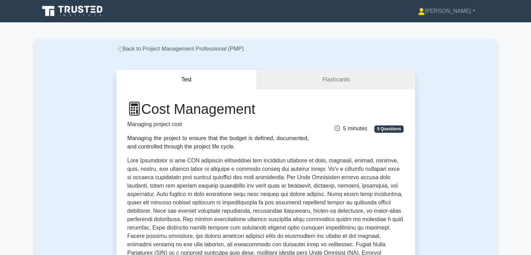
click at [465, 153] on div "Test Flashcards Cost Management Managing project cost Managing the project to e…" at bounding box center [265, 242] width 461 height 379
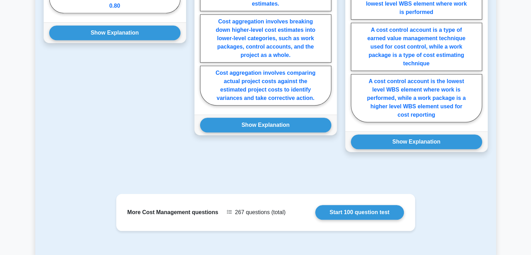
scroll to position [615, 0]
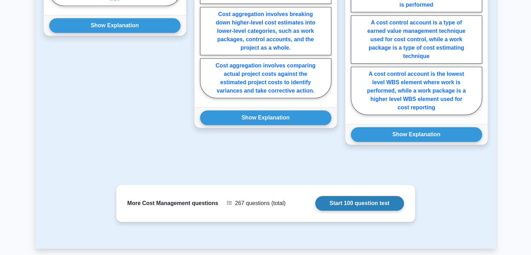
click at [349, 205] on link "Start 100 question test" at bounding box center [359, 203] width 89 height 15
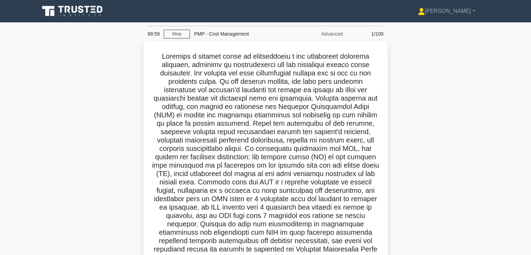
click at [446, 159] on div ".spinner_0XTQ{transform-origin:center;animation:spinner_y6GP .75s linear infini…" at bounding box center [265, 219] width 461 height 356
click at [444, 157] on div ".spinner_0XTQ{transform-origin:center;animation:spinner_y6GP .75s linear infini…" at bounding box center [265, 219] width 461 height 356
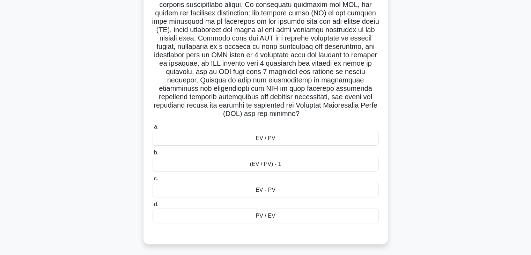
scroll to position [144, 0]
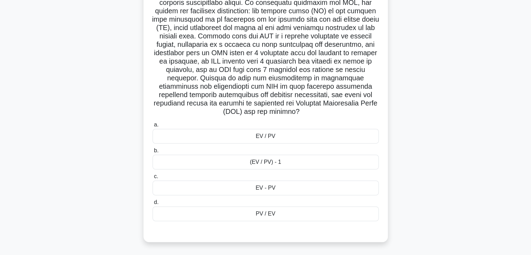
click at [317, 139] on div "EV / PV" at bounding box center [266, 136] width 226 height 15
click at [153, 127] on input "a. EV / PV" at bounding box center [153, 125] width 0 height 5
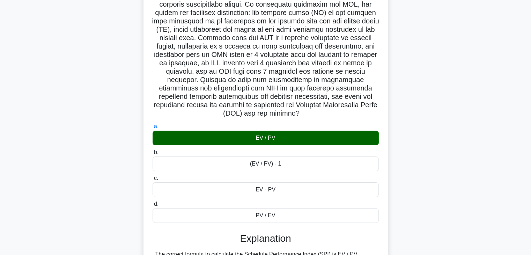
click at [404, 159] on div ".spinner_0XTQ{transform-origin:center;animation:spinner_y6GP .75s linear infini…" at bounding box center [265, 174] width 461 height 554
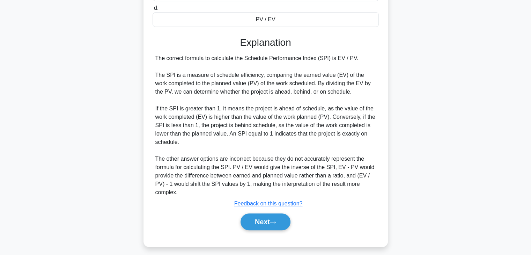
scroll to position [343, 0]
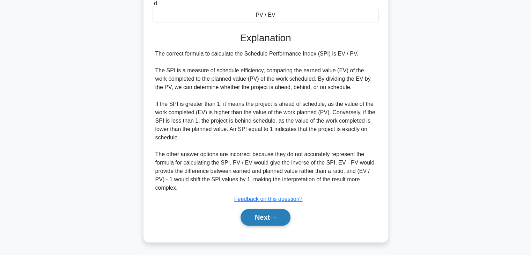
click at [260, 215] on button "Next" at bounding box center [266, 217] width 50 height 17
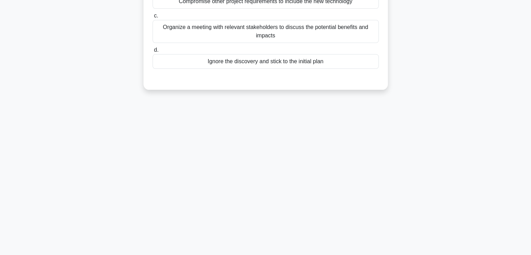
scroll to position [123, 0]
click at [350, 142] on div "98:31 Stop PMP - Cost Management Advanced 2/100 On an aerospace project, your t…" at bounding box center [265, 77] width 461 height 349
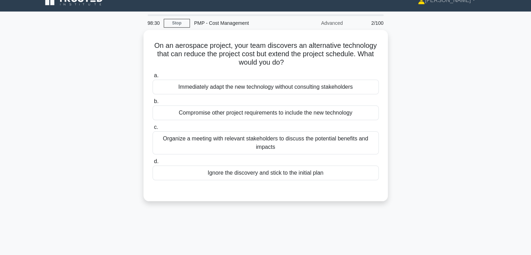
scroll to position [0, 0]
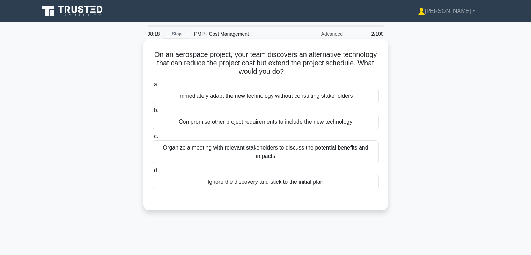
click at [273, 153] on div "Organize a meeting with relevant stakeholders to discuss the potential benefits…" at bounding box center [266, 151] width 226 height 23
click at [153, 139] on input "c. Organize a meeting with relevant stakeholders to discuss the potential benef…" at bounding box center [153, 136] width 0 height 5
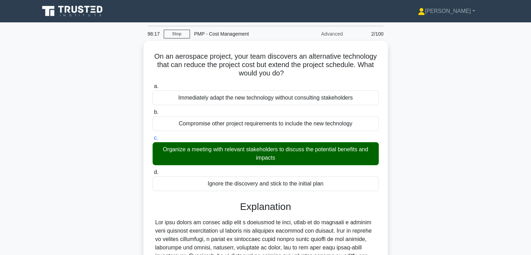
click at [402, 154] on div "On an aerospace project, your team discovers an alternative technology that can…" at bounding box center [265, 213] width 461 height 345
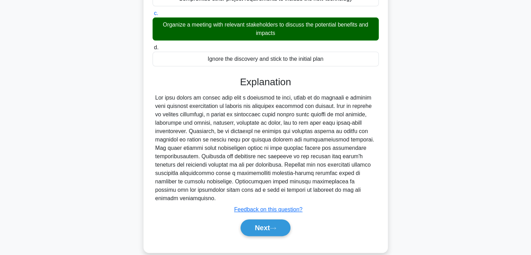
scroll to position [125, 0]
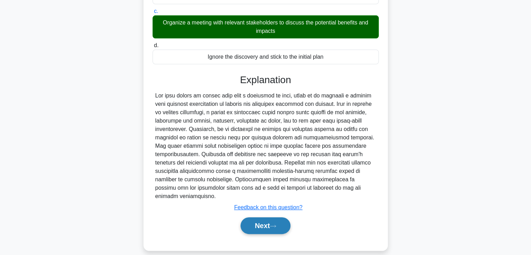
click at [258, 217] on button "Next" at bounding box center [266, 225] width 50 height 17
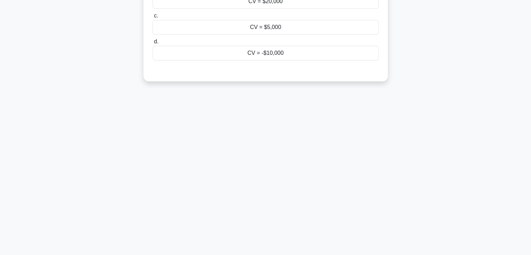
click at [344, 178] on div "98:13 Stop PMP - Cost Management Advanced 3/100 A project has a planned cost of…" at bounding box center [265, 77] width 461 height 349
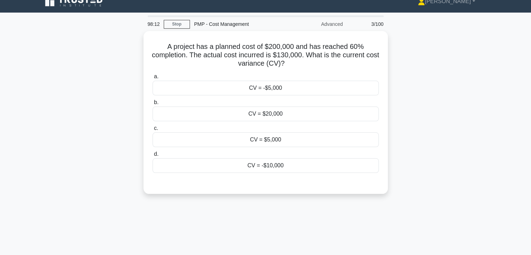
scroll to position [0, 0]
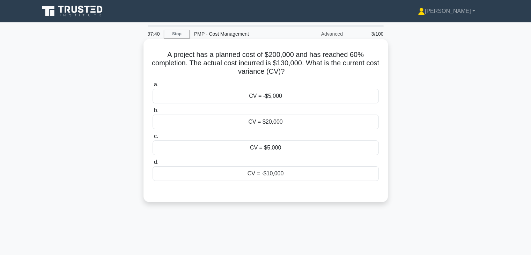
click at [297, 178] on div "CV = -$10,000" at bounding box center [266, 173] width 226 height 15
click at [153, 165] on input "d. CV = -$10,000" at bounding box center [153, 162] width 0 height 5
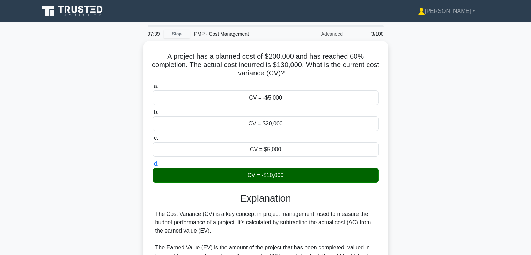
click at [153, 84] on input "a. CV = -$5,000" at bounding box center [153, 86] width 0 height 5
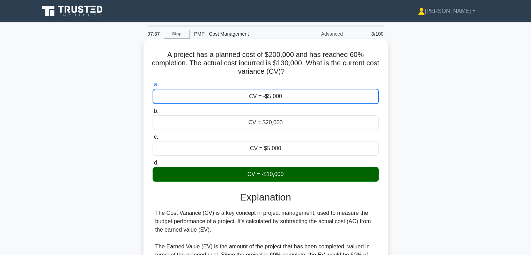
click at [153, 109] on input "b. CV = $20,000" at bounding box center [153, 111] width 0 height 5
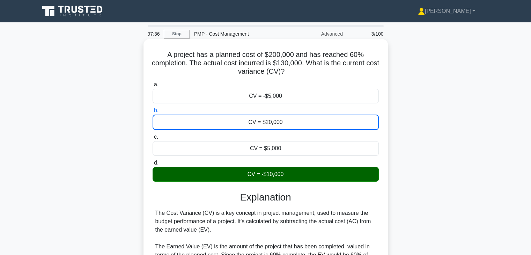
click at [153, 135] on input "c. CV = $5,000" at bounding box center [153, 137] width 0 height 5
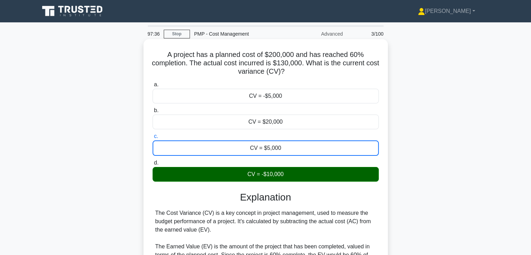
click at [153, 161] on input "d. CV = -$10,000" at bounding box center [153, 163] width 0 height 5
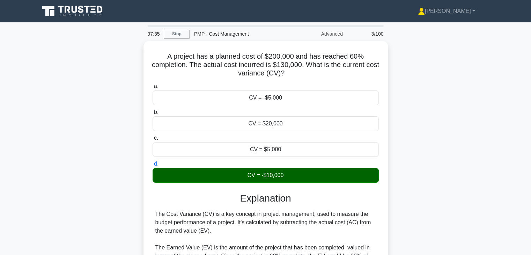
click at [412, 174] on div "A project has a planned cost of $200,000 and has reached 60% completion. The ac…" at bounding box center [265, 217] width 461 height 353
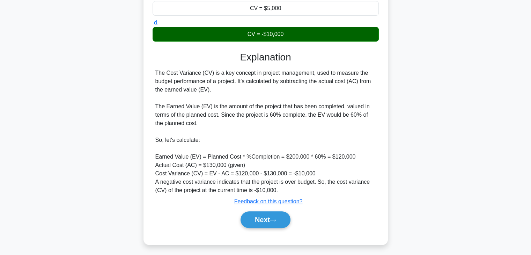
scroll to position [142, 0]
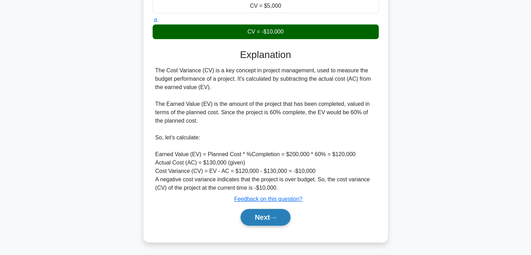
click at [257, 216] on button "Next" at bounding box center [266, 217] width 50 height 17
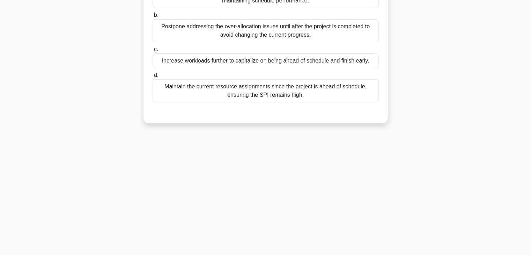
click at [402, 183] on div "97:18 Stop PMP - Cost Management Advanced 4/100 While managing a complex resear…" at bounding box center [265, 77] width 461 height 349
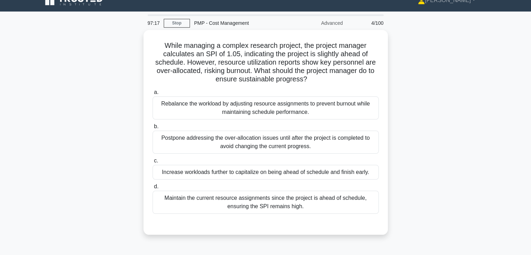
scroll to position [0, 0]
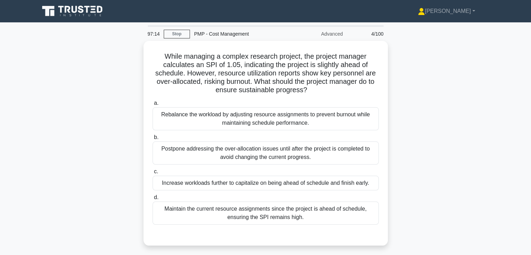
click at [400, 166] on div "While managing a complex research project, the project manager calculates an SP…" at bounding box center [265, 147] width 461 height 213
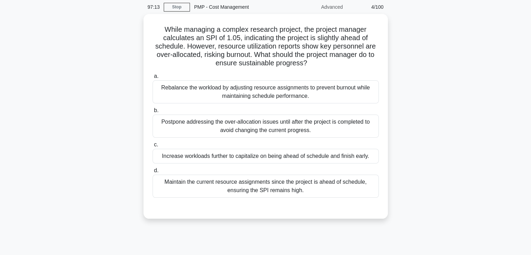
scroll to position [28, 0]
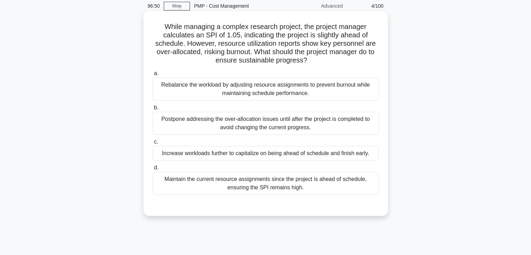
click at [346, 91] on div "Rebalance the workload by adjusting resource assignments to prevent burnout whi…" at bounding box center [266, 89] width 226 height 23
click at [153, 76] on input "a. Rebalance the workload by adjusting resource assignments to prevent burnout …" at bounding box center [153, 73] width 0 height 5
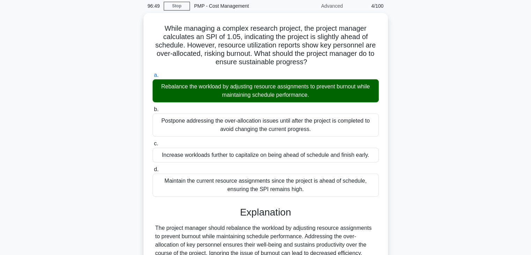
click at [424, 129] on div "While managing a complex research project, the project manager calculates an SP…" at bounding box center [265, 177] width 461 height 328
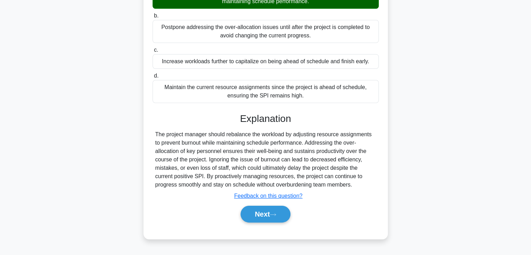
scroll to position [123, 0]
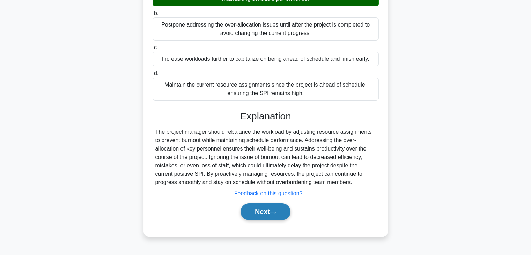
click at [261, 214] on button "Next" at bounding box center [266, 211] width 50 height 17
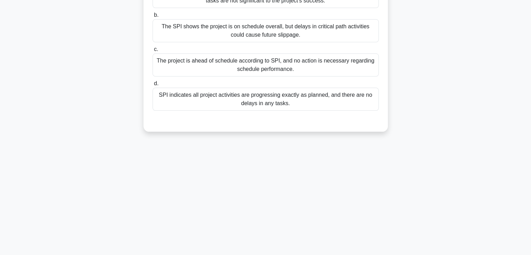
click at [310, 180] on div "96:45 Stop PMP - Cost Management Advanced 5/100 During a mid-project assessment…" at bounding box center [265, 77] width 461 height 349
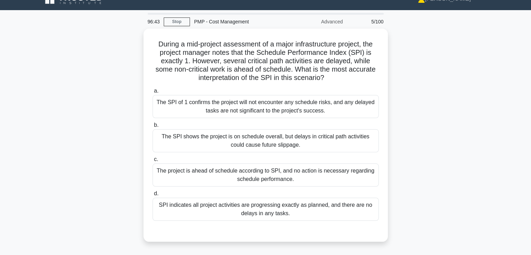
scroll to position [11, 0]
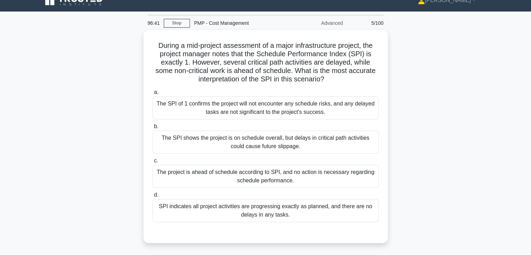
click at [402, 141] on div "During a mid-project assessment of a major infrastructure project, the project …" at bounding box center [265, 140] width 461 height 221
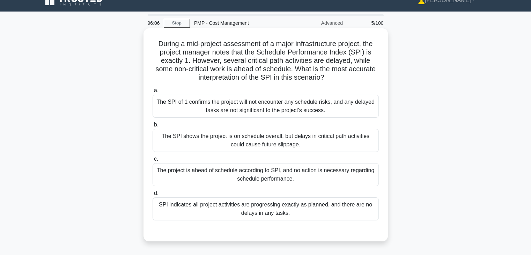
click at [302, 143] on div "The SPI shows the project is on schedule overall, but delays in critical path a…" at bounding box center [266, 140] width 226 height 23
click at [153, 127] on input "b. The SPI shows the project is on schedule overall, but delays in critical pat…" at bounding box center [153, 125] width 0 height 5
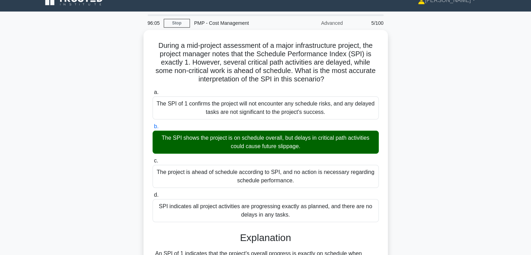
click at [411, 144] on div "During a mid-project assessment of a major infrastructure project, the project …" at bounding box center [265, 211] width 461 height 362
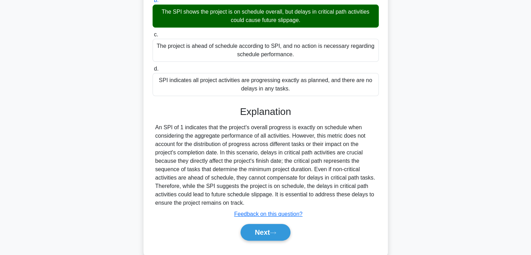
scroll to position [150, 0]
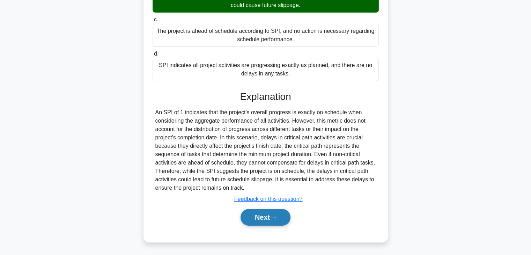
click at [253, 219] on button "Next" at bounding box center [266, 217] width 50 height 17
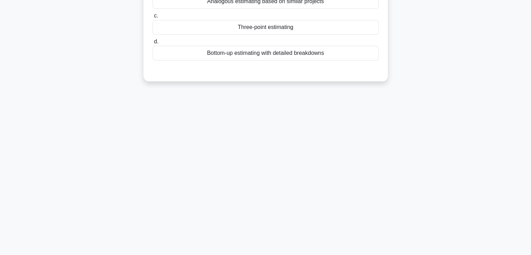
click at [353, 158] on div "96:01 Stop PMP - Cost Management Advanced 6/100 In a project where costs are un…" at bounding box center [265, 77] width 461 height 349
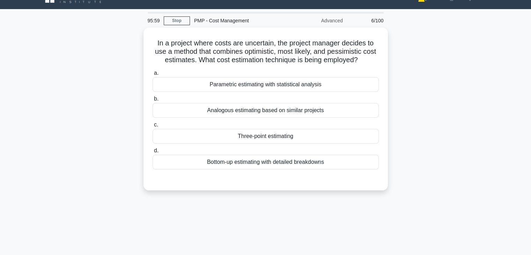
scroll to position [0, 0]
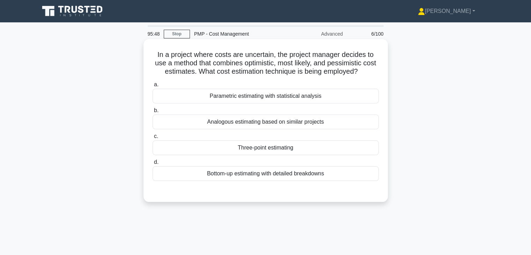
click at [294, 149] on div "Three-point estimating" at bounding box center [266, 147] width 226 height 15
click at [153, 139] on input "c. Three-point estimating" at bounding box center [153, 136] width 0 height 5
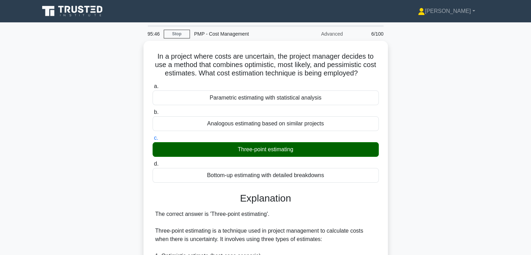
click at [153, 162] on input "d. Bottom-up estimating with detailed breakdowns" at bounding box center [153, 164] width 0 height 5
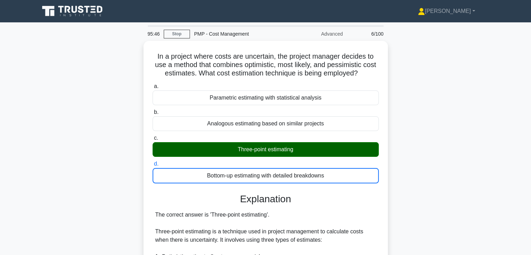
click at [153, 84] on input "a. Parametric estimating with statistical analysis" at bounding box center [153, 86] width 0 height 5
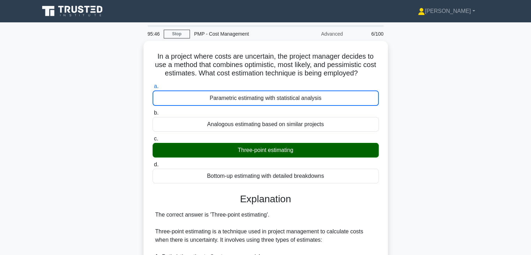
click at [153, 111] on input "b. Analogous estimating based on similar projects" at bounding box center [153, 113] width 0 height 5
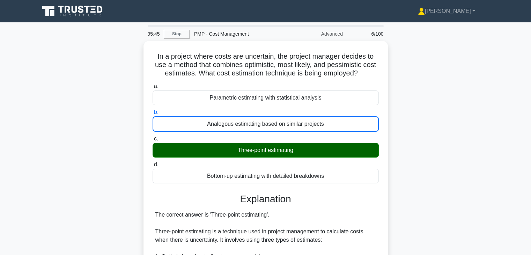
click at [153, 137] on input "c. Three-point estimating" at bounding box center [153, 139] width 0 height 5
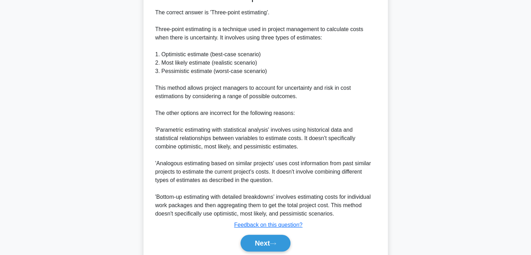
scroll to position [217, 0]
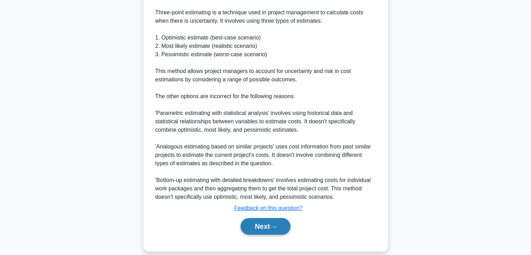
click at [261, 222] on button "Next" at bounding box center [266, 226] width 50 height 17
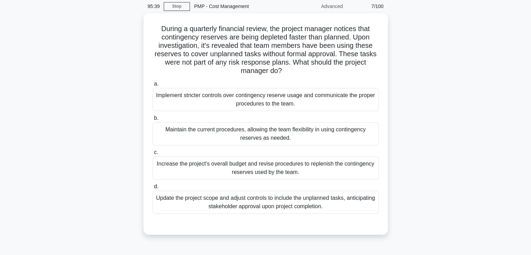
scroll to position [25, 0]
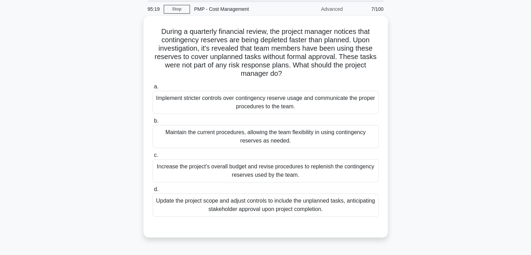
click at [438, 114] on div "During a quarterly financial review, the project manager notices that contingen…" at bounding box center [265, 131] width 461 height 230
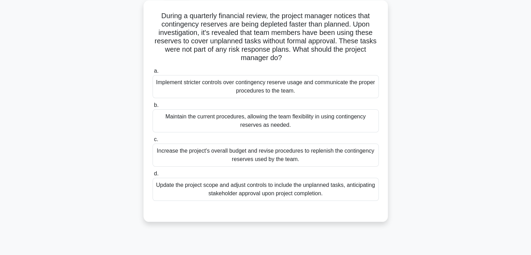
click at [301, 89] on div "Implement stricter controls over contingency reserve usage and communicate the …" at bounding box center [266, 86] width 226 height 23
click at [153, 73] on input "a. Implement stricter controls over contingency reserve usage and communicate t…" at bounding box center [153, 71] width 0 height 5
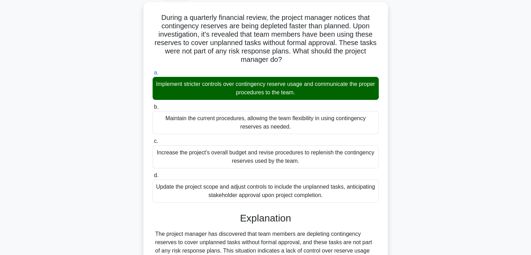
click at [415, 127] on div "During a quarterly financial review, the project manager notices that contingen…" at bounding box center [265, 178] width 461 height 353
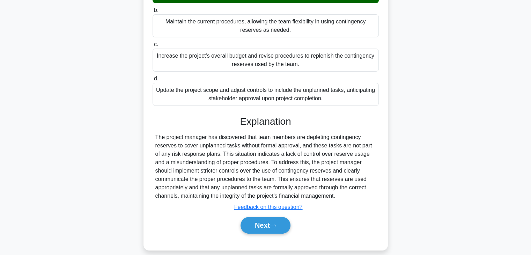
scroll to position [142, 0]
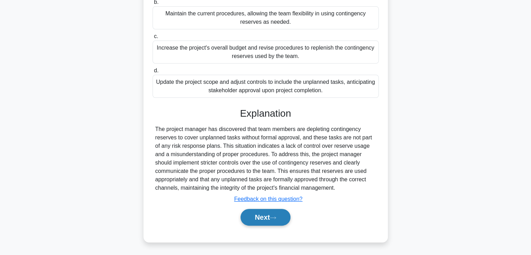
click at [265, 214] on button "Next" at bounding box center [266, 217] width 50 height 17
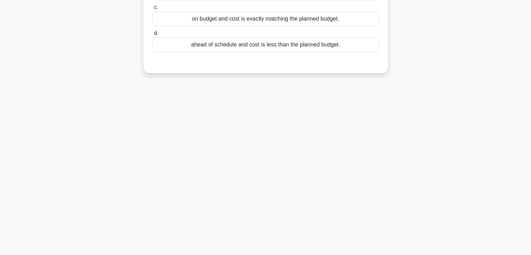
click at [369, 148] on div "94:52 Stop PMP - Cost Management Advanced 8/100 During project execution, the c…" at bounding box center [265, 77] width 461 height 349
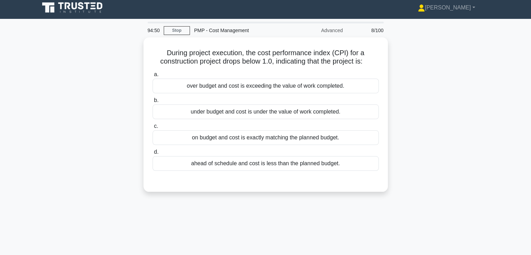
scroll to position [0, 0]
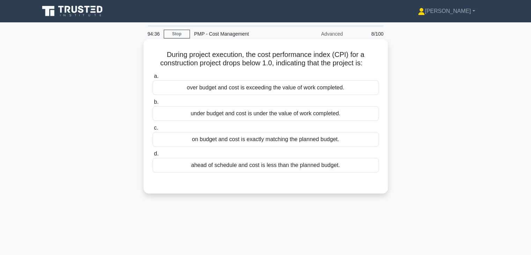
click at [334, 85] on div "over budget and cost is exceeding the value of work completed." at bounding box center [266, 87] width 226 height 15
click at [153, 79] on input "a. over budget and cost is exceeding the value of work completed." at bounding box center [153, 76] width 0 height 5
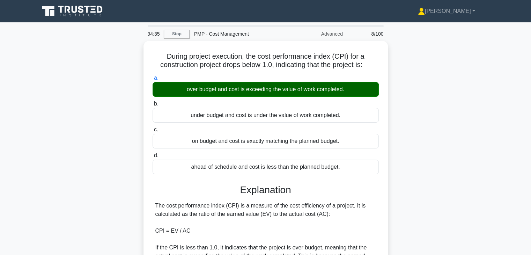
click at [451, 164] on div "During project execution, the cost performance index (CPI) for a construction p…" at bounding box center [265, 217] width 461 height 353
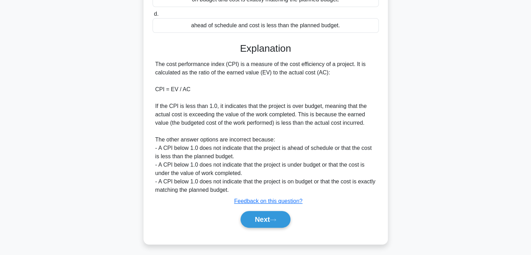
scroll to position [142, 0]
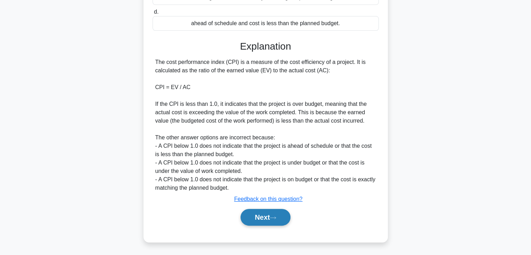
click at [261, 217] on button "Next" at bounding box center [266, 217] width 50 height 17
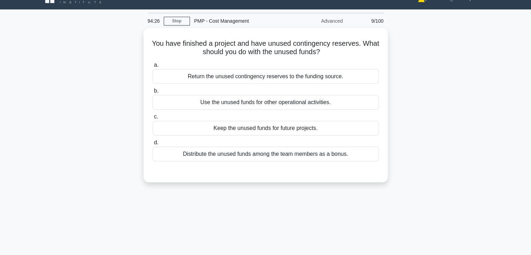
scroll to position [0, 0]
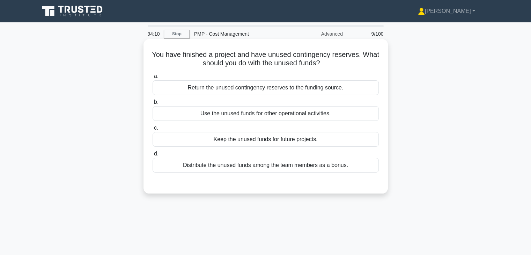
click at [271, 87] on div "Return the unused contingency reserves to the funding source." at bounding box center [266, 87] width 226 height 15
click at [153, 79] on input "a. Return the unused contingency reserves to the funding source." at bounding box center [153, 76] width 0 height 5
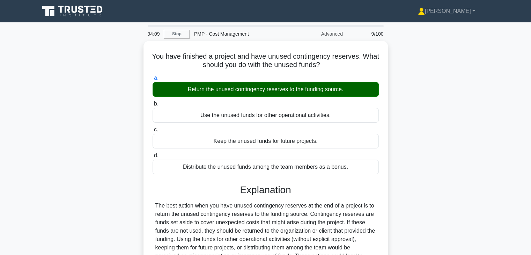
click at [413, 146] on div "You have finished a project and have unused contingency reserves. What should y…" at bounding box center [265, 188] width 461 height 294
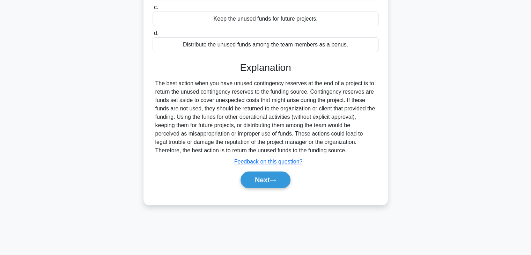
scroll to position [123, 0]
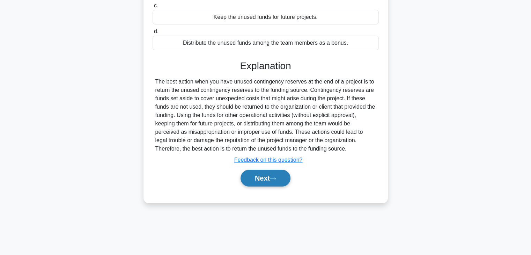
click at [253, 178] on button "Next" at bounding box center [266, 178] width 50 height 17
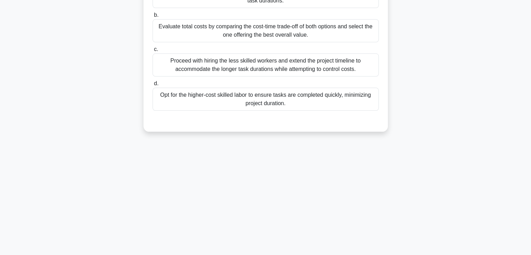
click at [333, 168] on div "94:05 Stop PMP - Cost Management Advanced 10/100 During a complex infrastructur…" at bounding box center [265, 77] width 461 height 349
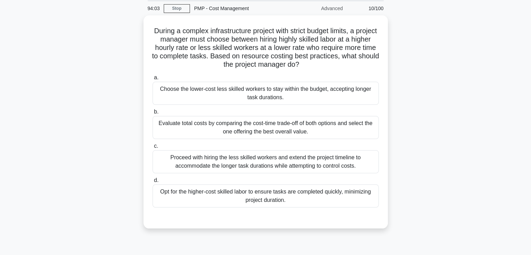
scroll to position [25, 0]
click at [440, 132] on div "During a complex infrastructure project with strict budget limits, a project ma…" at bounding box center [265, 126] width 461 height 221
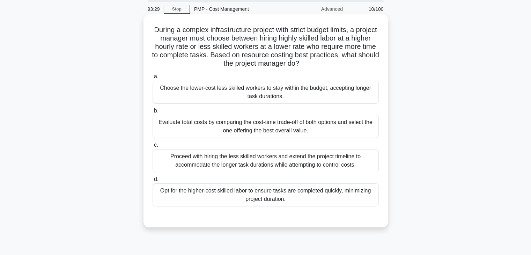
click at [267, 126] on div "Evaluate total costs by comparing the cost-time trade-off of both options and s…" at bounding box center [266, 126] width 226 height 23
click at [153, 113] on input "b. Evaluate total costs by comparing the cost-time trade-off of both options an…" at bounding box center [153, 111] width 0 height 5
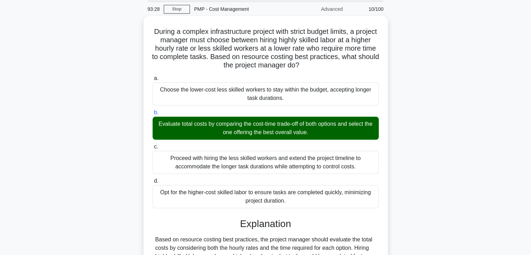
click at [445, 165] on div "During a complex infrastructure project with strict budget limits, a project ma…" at bounding box center [265, 192] width 461 height 353
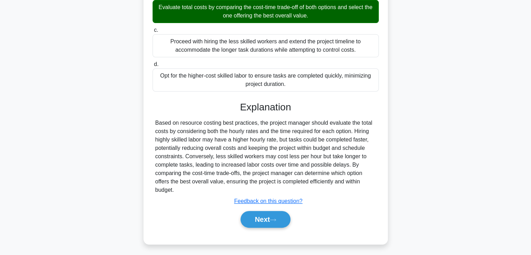
scroll to position [142, 0]
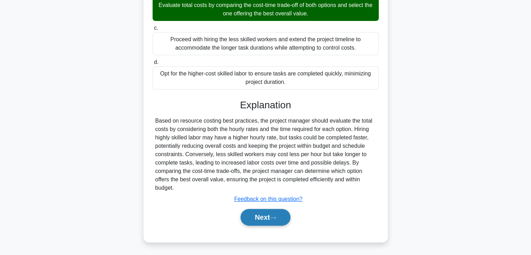
click at [261, 219] on button "Next" at bounding box center [266, 217] width 50 height 17
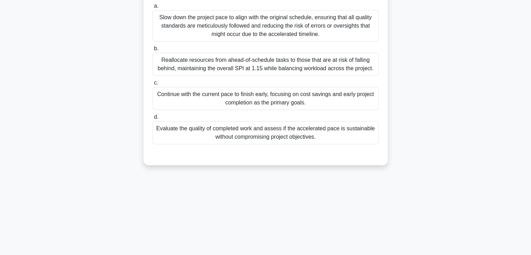
scroll to position [123, 0]
click at [426, 177] on div "93:24 Stop PMP - Cost Management Advanced 11/100 A global IT infrastructure pro…" at bounding box center [265, 77] width 461 height 349
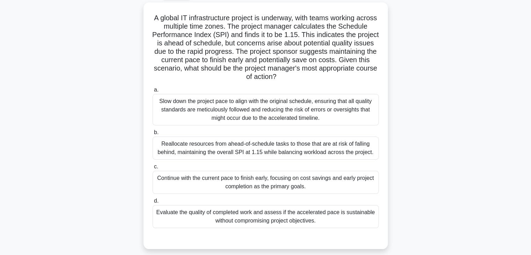
scroll to position [25, 0]
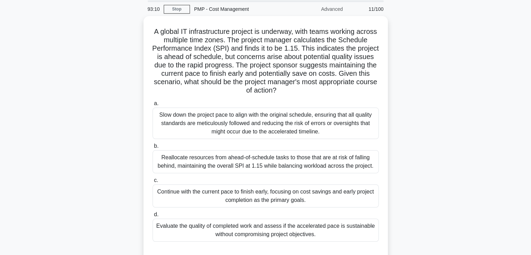
click at [426, 177] on div "A global IT infrastructure project is underway, with teams working across multi…" at bounding box center [265, 143] width 461 height 255
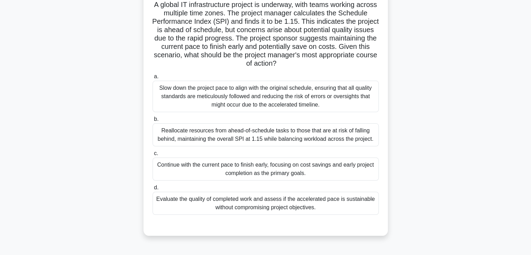
scroll to position [53, 0]
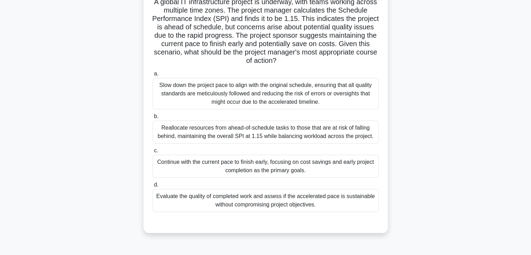
click at [263, 200] on div "Evaluate the quality of completed work and assess if the accelerated pace is su…" at bounding box center [266, 200] width 226 height 23
click at [153, 187] on input "d. Evaluate the quality of completed work and assess if the accelerated pace is…" at bounding box center [153, 185] width 0 height 5
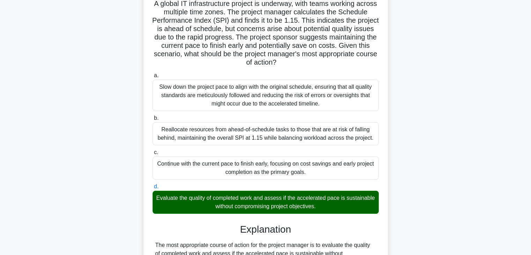
click at [430, 203] on div "A global IT infrastructure project is underway, with teams working across multi…" at bounding box center [265, 252] width 461 height 529
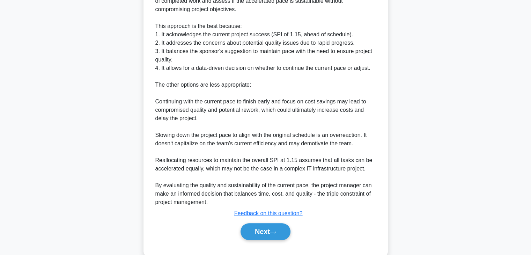
scroll to position [318, 0]
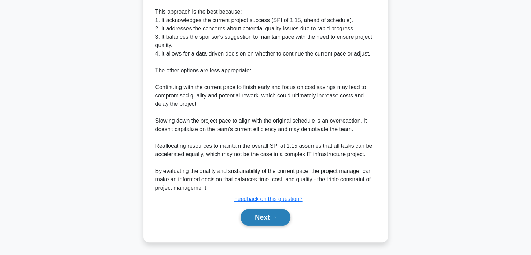
click at [260, 214] on button "Next" at bounding box center [266, 217] width 50 height 17
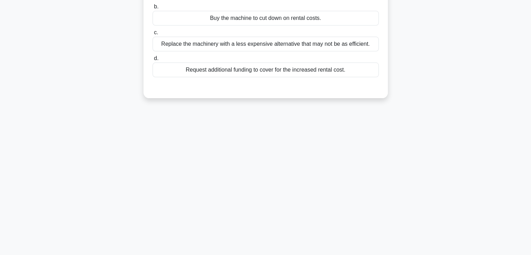
click at [340, 148] on div "92:37 Stop PMP - Cost Management Advanced 12/100 You are managing an engineerin…" at bounding box center [265, 77] width 461 height 349
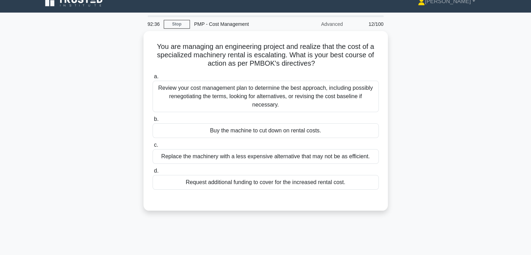
scroll to position [0, 0]
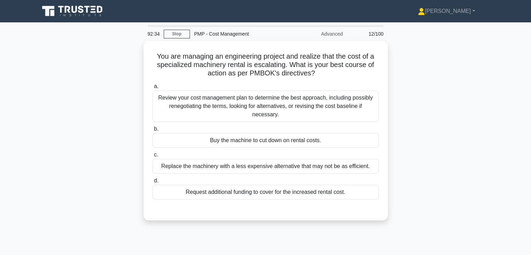
click at [421, 181] on div "You are managing an engineering project and realize that the cost of a speciali…" at bounding box center [265, 135] width 461 height 188
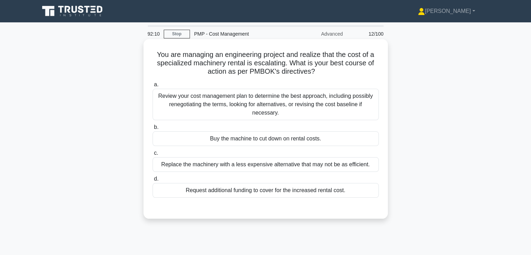
click at [246, 104] on div "Review your cost management plan to determine the best approach, including poss…" at bounding box center [266, 104] width 226 height 31
click at [153, 87] on input "a. Review your cost management plan to determine the best approach, including p…" at bounding box center [153, 84] width 0 height 5
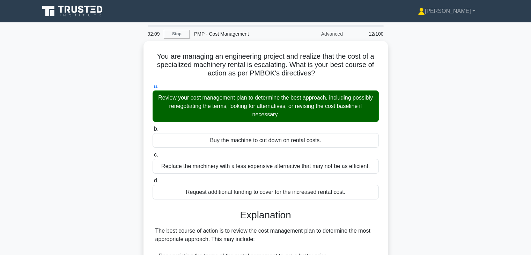
click at [395, 153] on div "You are managing an engineering project and realize that the cost of a speciali…" at bounding box center [265, 242] width 461 height 403
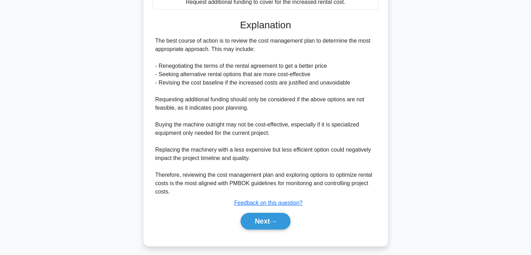
scroll to position [192, 0]
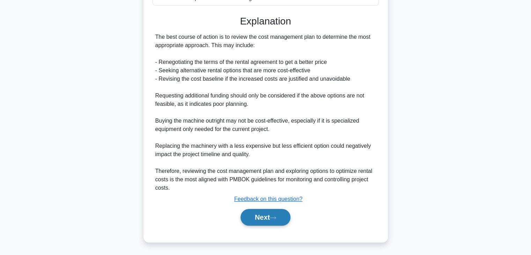
click at [256, 221] on button "Next" at bounding box center [266, 217] width 50 height 17
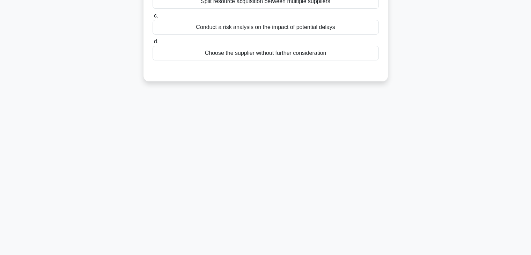
click at [395, 171] on div "92:04 Stop PMP - Cost Management Advanced 13/100 In a resource constrained proj…" at bounding box center [265, 77] width 461 height 349
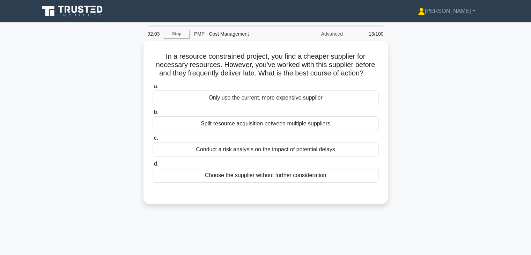
scroll to position [0, 0]
click at [411, 150] on div "In a resource constrained project, you find a cheaper supplier for necessary re…" at bounding box center [265, 126] width 461 height 171
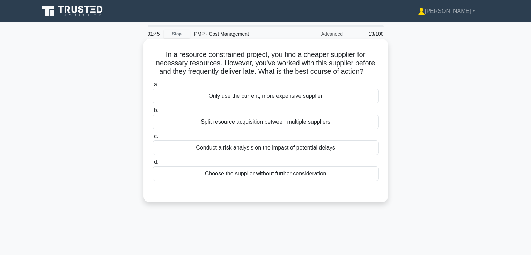
click at [283, 152] on div "Conduct a risk analysis on the impact of potential delays" at bounding box center [266, 147] width 226 height 15
click at [153, 139] on input "c. Conduct a risk analysis on the impact of potential delays" at bounding box center [153, 136] width 0 height 5
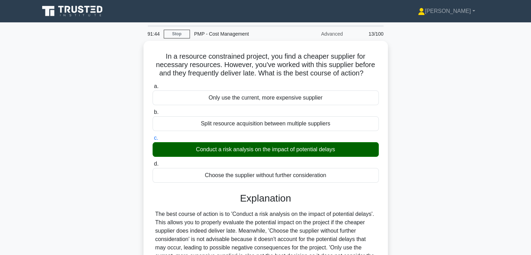
click at [402, 164] on div "In a resource constrained project, you find a cheaper supplier for necessary re…" at bounding box center [265, 192] width 461 height 303
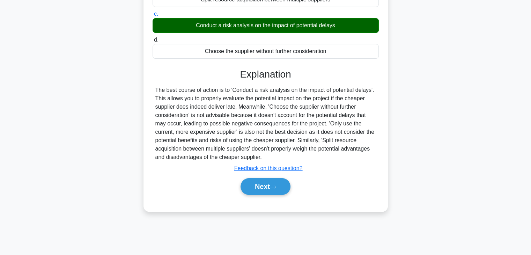
scroll to position [123, 0]
click at [270, 185] on button "Next" at bounding box center [266, 186] width 50 height 17
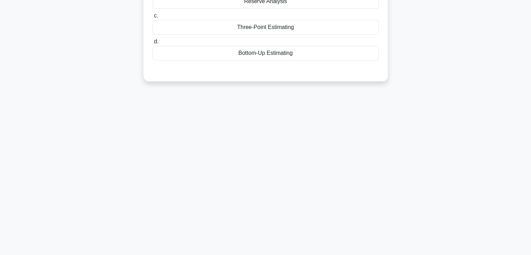
click at [346, 184] on div "91:40 Stop PMP - Cost Management Advanced 14/100 A project manager has included…" at bounding box center [265, 77] width 461 height 349
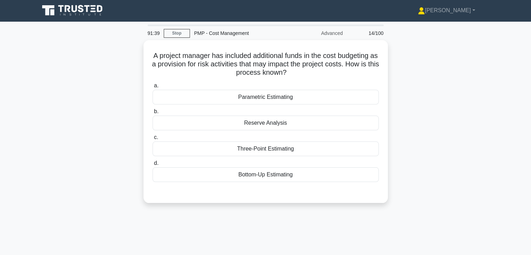
scroll to position [0, 0]
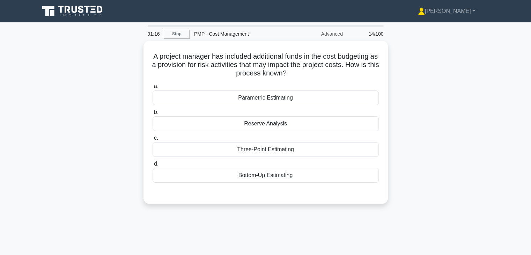
click at [407, 159] on div "A project manager has included additional funds in the cost budgeting as a prov…" at bounding box center [265, 126] width 461 height 171
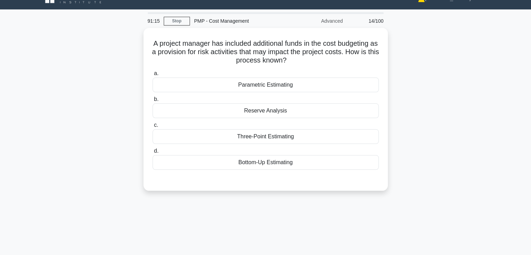
scroll to position [14, 0]
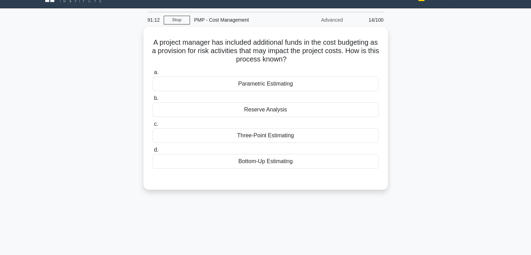
click at [413, 146] on div "A project manager has included additional funds in the cost budgeting as a prov…" at bounding box center [265, 112] width 461 height 171
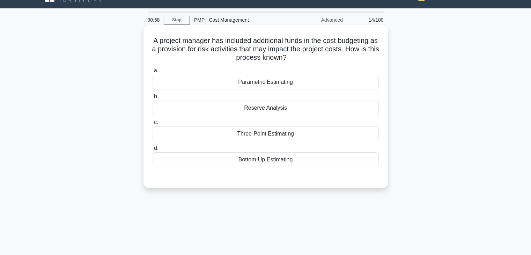
click at [267, 109] on div "Reserve Analysis" at bounding box center [266, 108] width 226 height 15
click at [153, 99] on input "b. Reserve Analysis" at bounding box center [153, 96] width 0 height 5
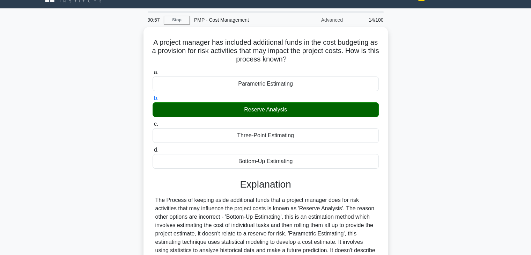
click at [454, 147] on div "A project manager has included additional funds in the cost budgeting as a prov…" at bounding box center [265, 182] width 461 height 311
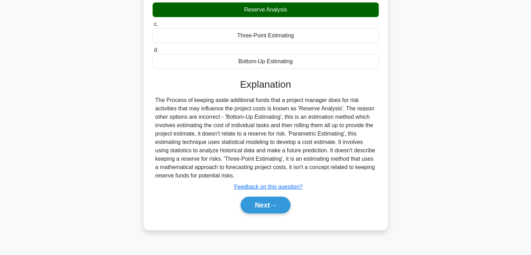
scroll to position [123, 0]
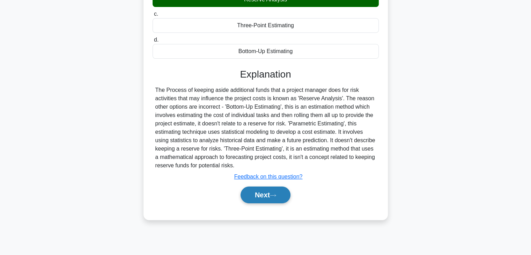
click at [249, 195] on button "Next" at bounding box center [266, 195] width 50 height 17
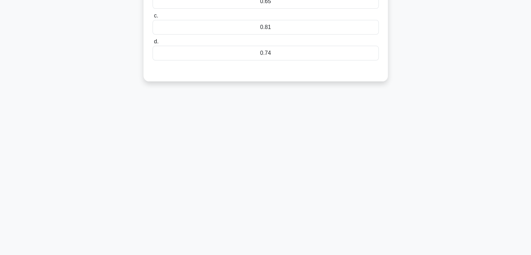
click at [352, 174] on div "90:49 Stop PMP - Cost Management Advanced 15/100 A project has an actual cost (…" at bounding box center [265, 77] width 461 height 349
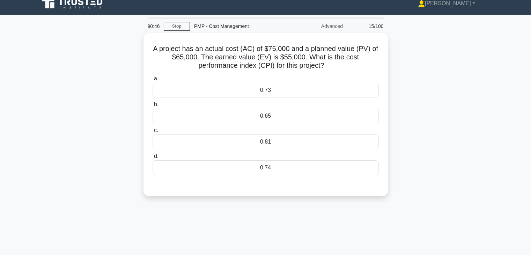
scroll to position [0, 0]
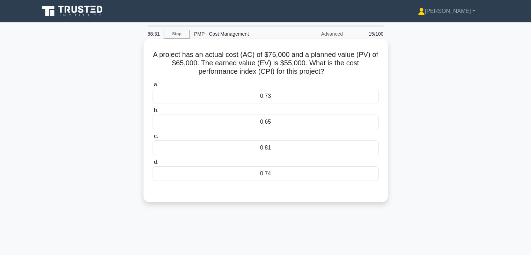
click at [287, 97] on div "0.73" at bounding box center [266, 96] width 226 height 15
click at [153, 87] on input "a. 0.73" at bounding box center [153, 84] width 0 height 5
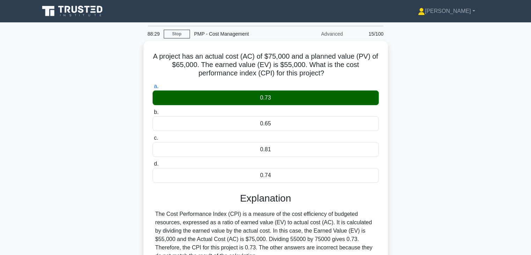
click at [430, 182] on div "A project has an actual cost (AC) of $75,000 and a planned value (PV) of $65,00…" at bounding box center [265, 180] width 461 height 278
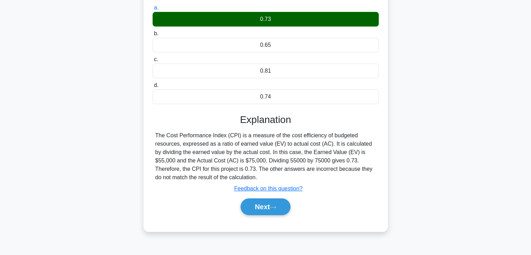
scroll to position [98, 0]
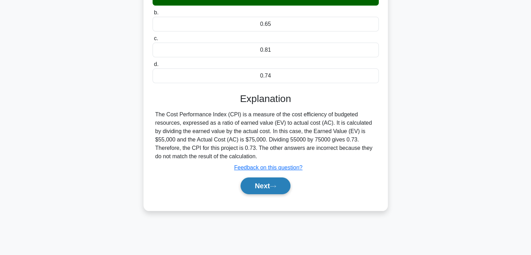
click at [251, 183] on button "Next" at bounding box center [266, 185] width 50 height 17
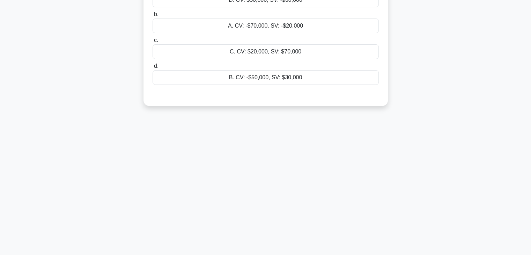
click at [278, 165] on div "88:25 Stop PMP - Cost Management Advanced 16/100 A construction project estimat…" at bounding box center [265, 101] width 461 height 349
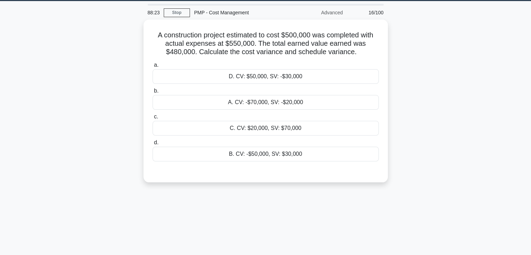
scroll to position [0, 0]
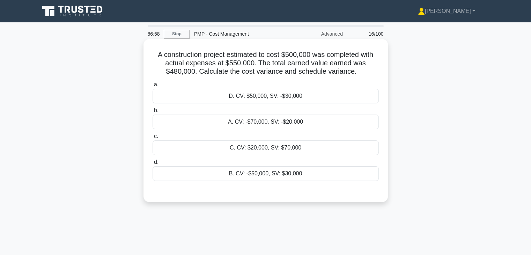
click at [294, 122] on div "A. CV: -$70,000, SV: -$20,000" at bounding box center [266, 122] width 226 height 15
click at [153, 113] on input "b. A. CV: -$70,000, SV: -$20,000" at bounding box center [153, 110] width 0 height 5
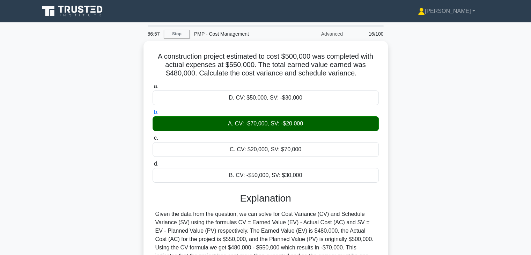
click at [462, 181] on div "A construction project estimated to cost $500,000 was completed with actual exp…" at bounding box center [265, 201] width 461 height 320
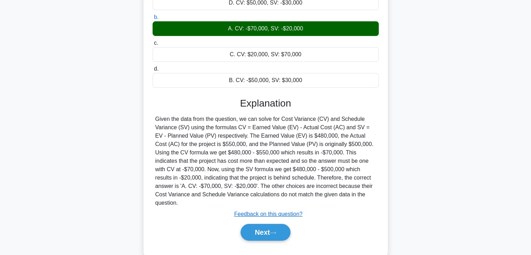
scroll to position [98, 0]
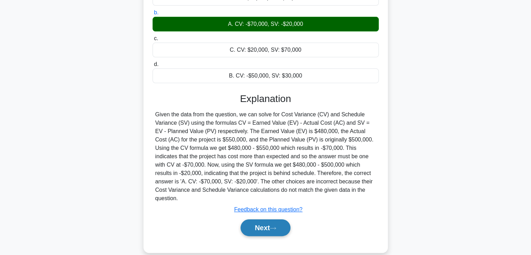
click at [249, 219] on button "Next" at bounding box center [266, 227] width 50 height 17
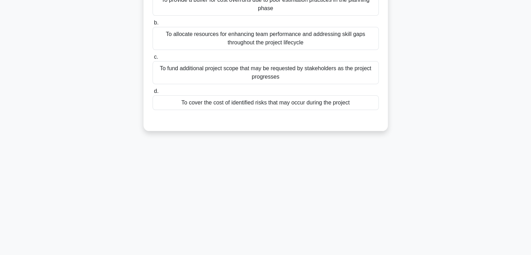
click at [314, 180] on div "86:31 Stop PMP - Cost Management Advanced 17/100 A project manager is reviewing…" at bounding box center [265, 101] width 461 height 349
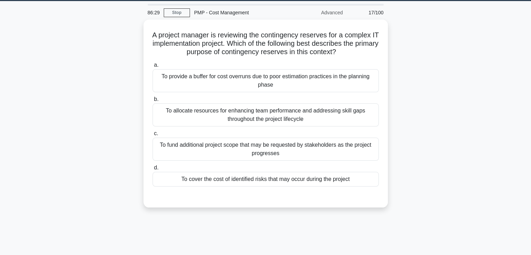
scroll to position [0, 0]
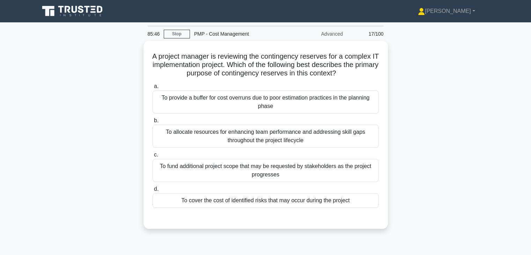
click at [417, 87] on div "A project manager is reviewing the contingency reserves for a complex IT implem…" at bounding box center [265, 139] width 461 height 196
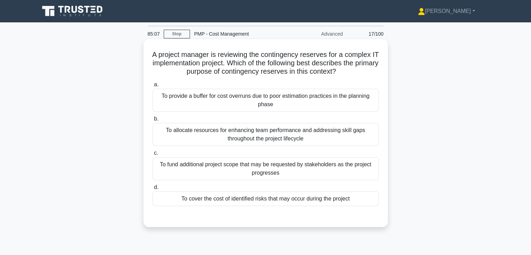
click at [280, 200] on div "To cover the cost of identified risks that may occur during the project" at bounding box center [266, 198] width 226 height 15
click at [153, 190] on input "d. To cover the cost of identified risks that may occur during the project" at bounding box center [153, 187] width 0 height 5
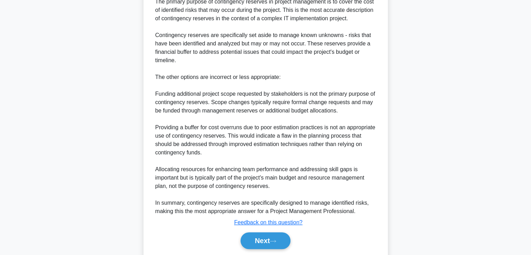
scroll to position [259, 0]
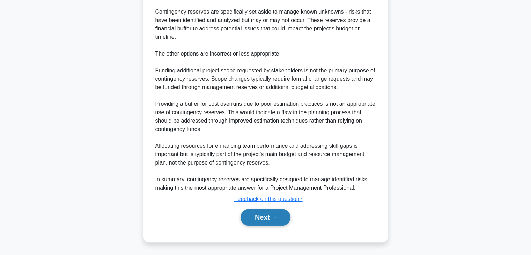
click at [252, 219] on button "Next" at bounding box center [266, 217] width 50 height 17
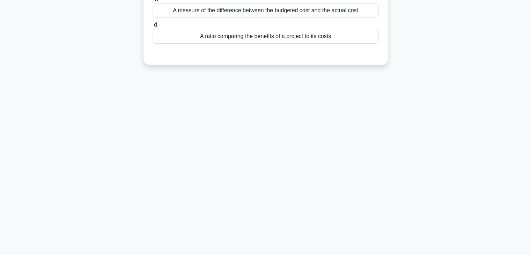
click at [390, 141] on div "84:58 Stop PMP - Cost Management Advanced 18/100 What is a benefit cost ratio (…" at bounding box center [265, 77] width 461 height 349
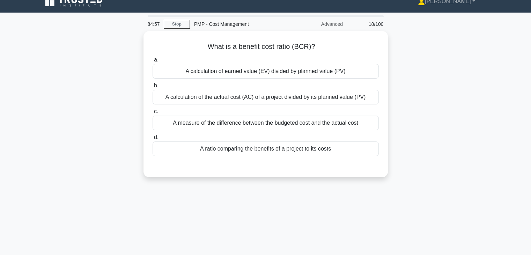
scroll to position [0, 0]
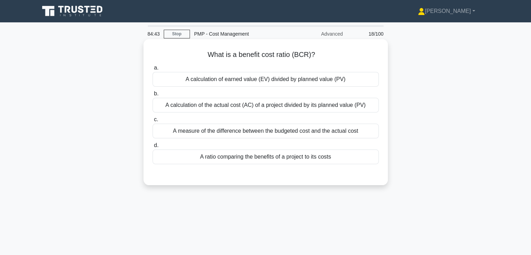
click at [264, 155] on div "A ratio comparing the benefits of a project to its costs" at bounding box center [266, 156] width 226 height 15
click at [153, 148] on input "d. A ratio comparing the benefits of a project to its costs" at bounding box center [153, 145] width 0 height 5
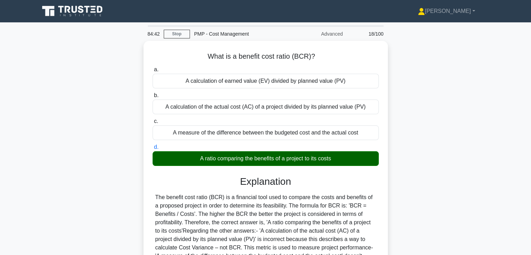
click at [453, 164] on div "What is a benefit cost ratio (BCR)? .spinner_0XTQ{transform-origin:center;anima…" at bounding box center [265, 196] width 461 height 311
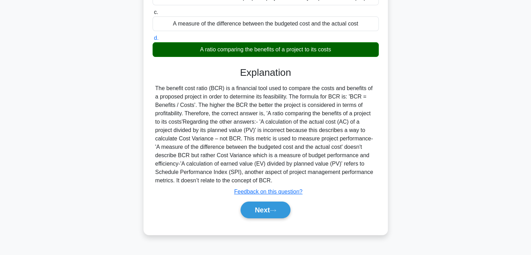
scroll to position [123, 0]
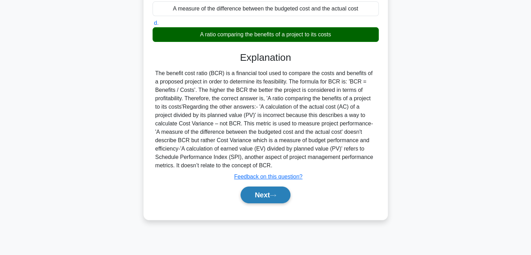
click at [257, 193] on button "Next" at bounding box center [266, 195] width 50 height 17
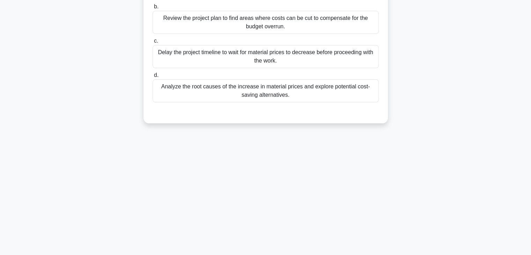
click at [356, 176] on div "84:38 Stop PMP - Cost Management Advanced 19/100 During the cost control proces…" at bounding box center [265, 77] width 461 height 349
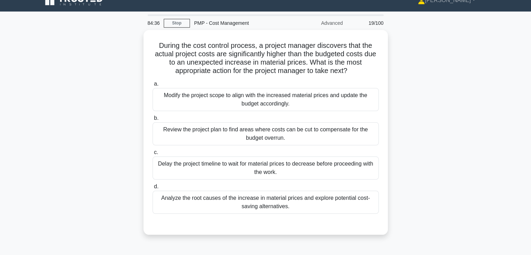
scroll to position [0, 0]
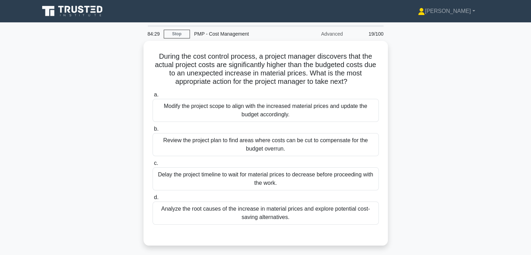
click at [430, 123] on div "During the cost control process, a project manager discovers that the actual pr…" at bounding box center [265, 147] width 461 height 213
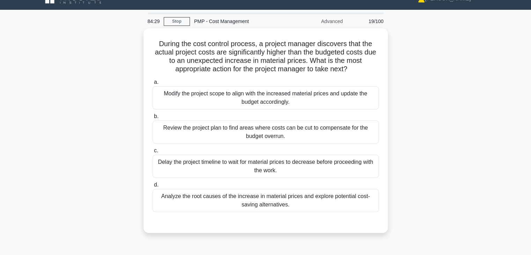
scroll to position [14, 0]
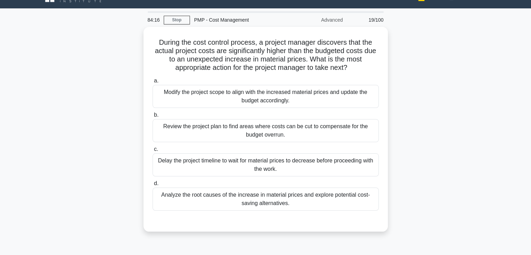
click at [430, 123] on div "During the cost control process, a project manager discovers that the actual pr…" at bounding box center [265, 133] width 461 height 213
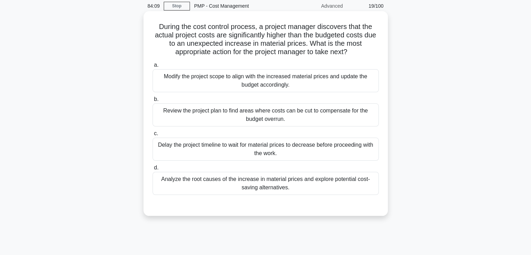
click at [264, 183] on div "Analyze the root causes of the increase in material prices and explore potentia…" at bounding box center [266, 183] width 226 height 23
click at [153, 170] on input "d. Analyze the root causes of the increase in material prices and explore poten…" at bounding box center [153, 168] width 0 height 5
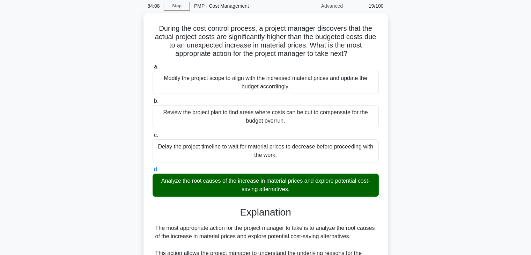
click at [403, 174] on div "During the cost control process, a project manager discovers that the actual pr…" at bounding box center [265, 227] width 461 height 429
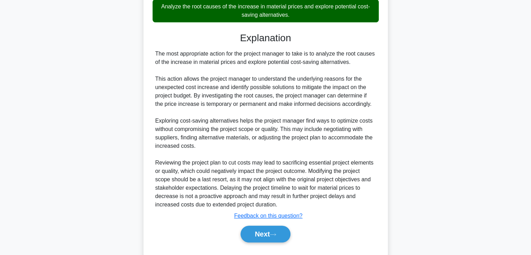
scroll to position [217, 0]
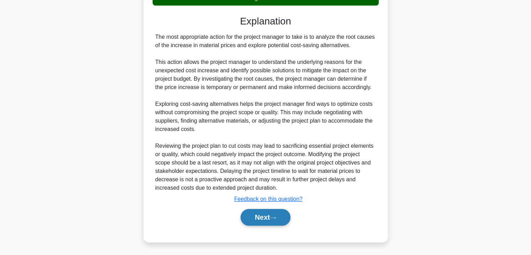
click at [254, 218] on button "Next" at bounding box center [266, 217] width 50 height 17
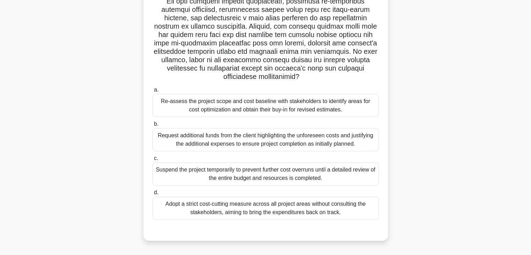
scroll to position [123, 0]
click at [458, 136] on div ".spinner_0XTQ{transform-origin:center;animation:spinner_y6GP .75s linear infini…" at bounding box center [265, 84] width 461 height 330
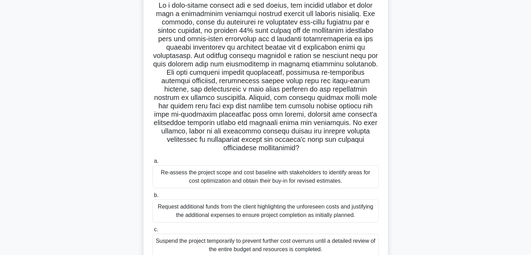
scroll to position [39, 0]
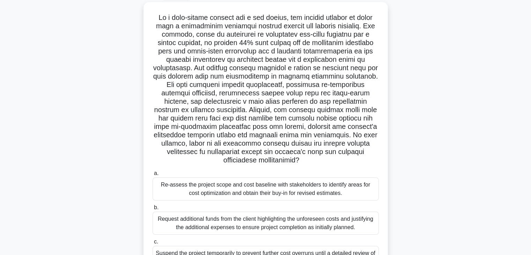
click at [442, 133] on div ".spinner_0XTQ{transform-origin:center;animation:spinner_y6GP .75s linear infini…" at bounding box center [265, 167] width 461 height 330
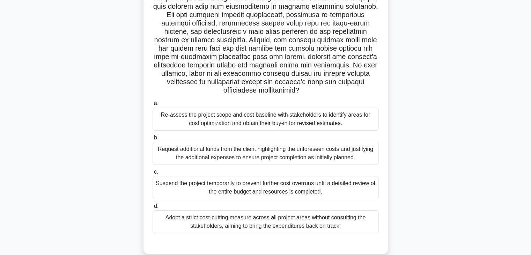
scroll to position [123, 0]
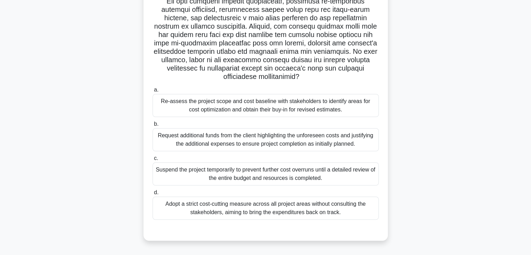
click at [442, 133] on div ".spinner_0XTQ{transform-origin:center;animation:spinner_y6GP .75s linear infini…" at bounding box center [265, 84] width 461 height 330
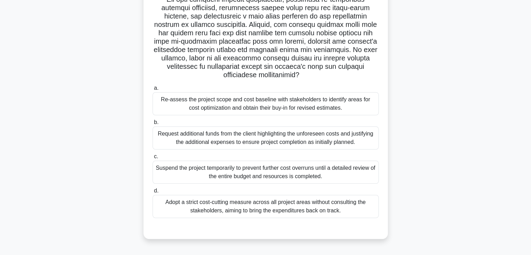
click at [296, 105] on div "Re-assess the project scope and cost baseline with stakeholders to identify are…" at bounding box center [266, 103] width 226 height 23
click at [153, 90] on input "a. Re-assess the project scope and cost baseline with stakeholders to identify …" at bounding box center [153, 88] width 0 height 5
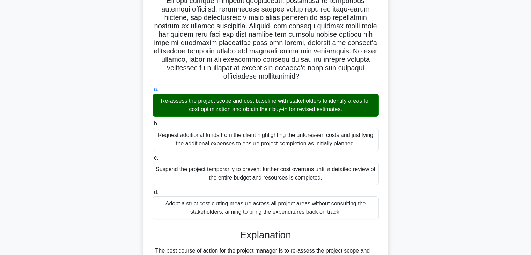
click at [421, 151] on div ".spinner_0XTQ{transform-origin:center;animation:spinner_y6GP .75s linear infini…" at bounding box center [265, 191] width 461 height 546
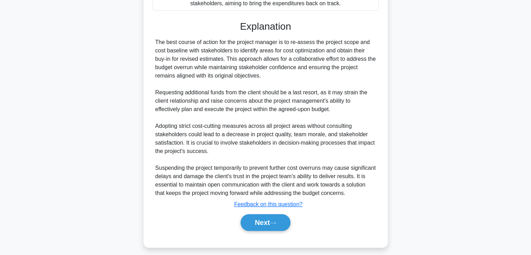
scroll to position [335, 0]
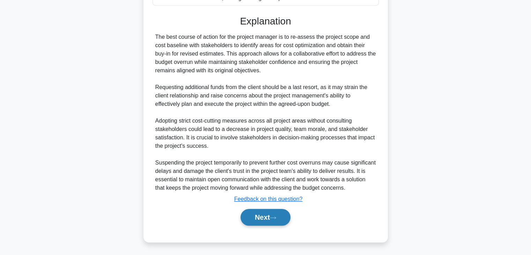
click at [252, 216] on button "Next" at bounding box center [266, 217] width 50 height 17
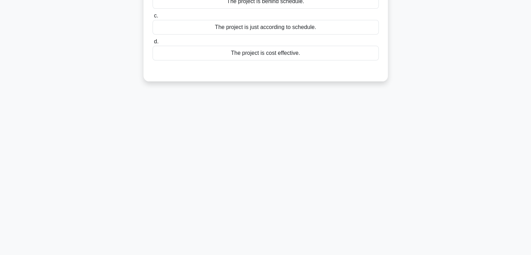
click at [340, 156] on div "82:04 Stop PMP - Cost Management Advanced 21/100 In a manufacturing project, th…" at bounding box center [265, 77] width 461 height 349
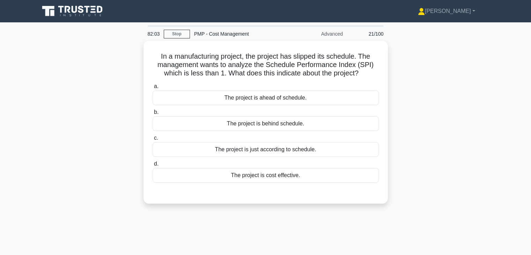
scroll to position [0, 0]
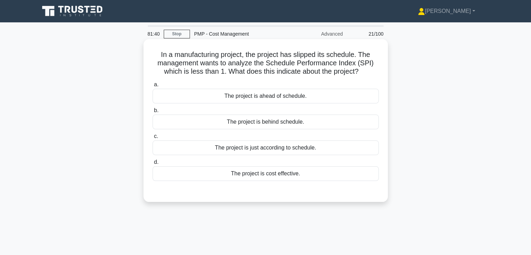
click at [313, 120] on div "The project is behind schedule." at bounding box center [266, 122] width 226 height 15
click at [153, 113] on input "b. The project is behind schedule." at bounding box center [153, 110] width 0 height 5
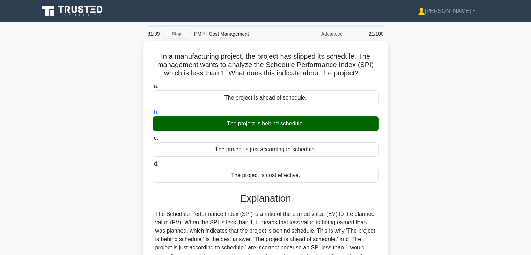
click at [412, 137] on div "In a manufacturing project, the project has slipped its schedule. The managemen…" at bounding box center [265, 184] width 461 height 286
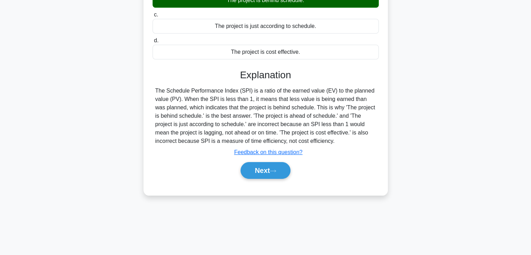
scroll to position [123, 0]
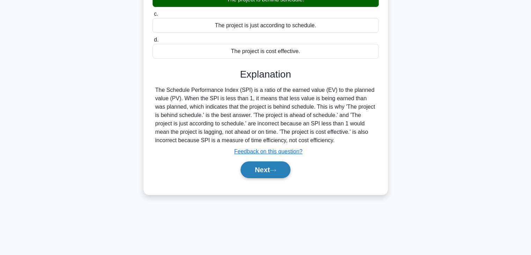
click at [256, 171] on button "Next" at bounding box center [266, 169] width 50 height 17
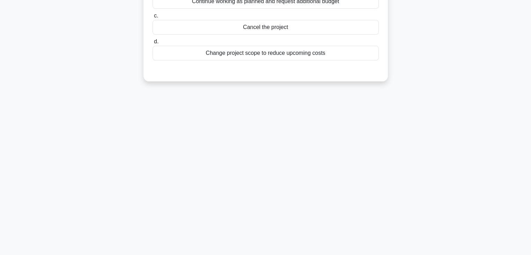
click at [339, 166] on div "81:35 Stop PMP - Cost Management Advanced 22/100 As a project manager, you are …" at bounding box center [265, 77] width 461 height 349
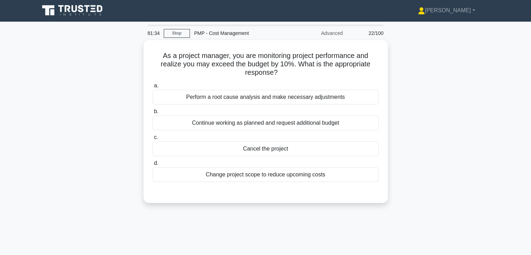
scroll to position [0, 0]
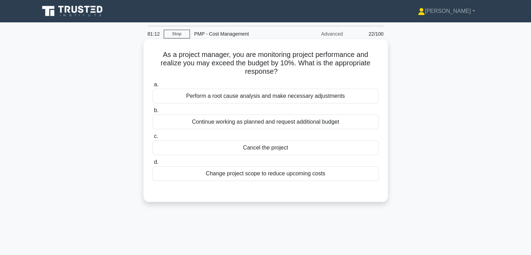
click at [282, 97] on div "Perform a root cause analysis and make necessary adjustments" at bounding box center [266, 96] width 226 height 15
click at [153, 87] on input "a. Perform a root cause analysis and make necessary adjustments" at bounding box center [153, 84] width 0 height 5
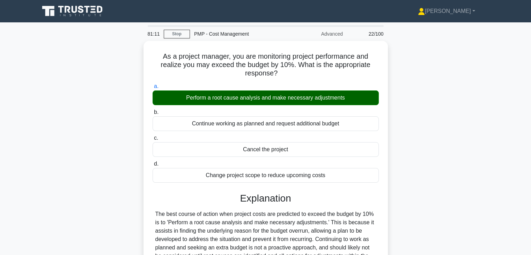
click at [456, 144] on div "As a project manager, you are monitoring project performance and realize you ma…" at bounding box center [265, 196] width 461 height 311
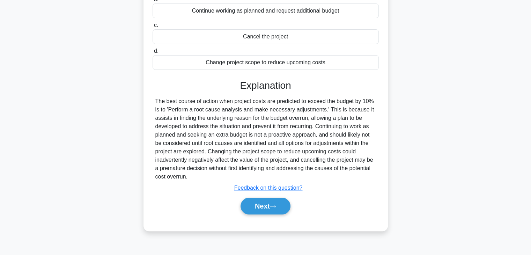
scroll to position [123, 0]
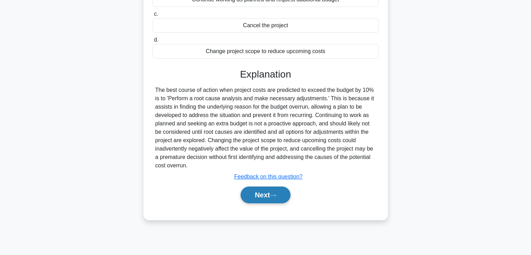
click at [254, 195] on button "Next" at bounding box center [266, 195] width 50 height 17
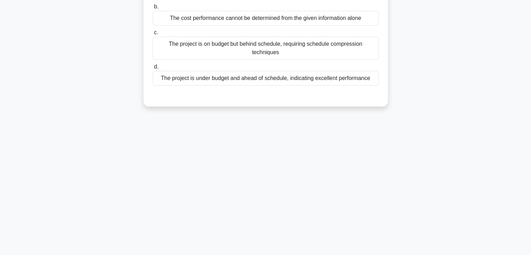
click at [461, 111] on div "A project manager is conducting a cost variance analysis and finds that the Ear…" at bounding box center [265, 17] width 461 height 196
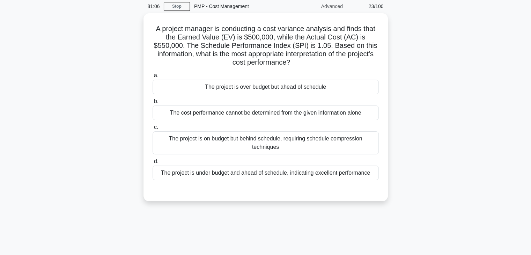
scroll to position [25, 0]
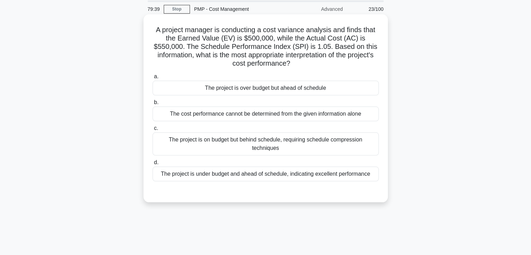
click at [329, 91] on div "The project is over budget but ahead of schedule" at bounding box center [266, 88] width 226 height 15
click at [153, 79] on input "a. The project is over budget but ahead of schedule" at bounding box center [153, 76] width 0 height 5
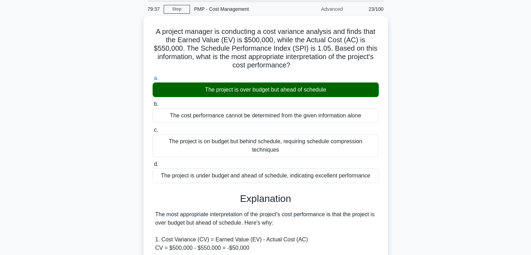
click at [443, 150] on div "A project manager is conducting a cost variance analysis and finds that the Ear…" at bounding box center [265, 251] width 461 height 470
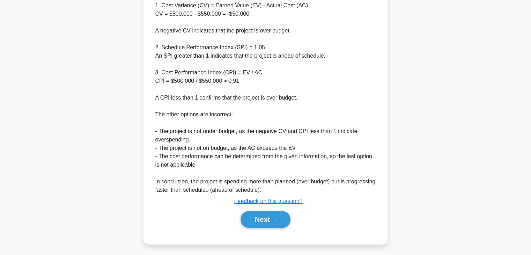
scroll to position [259, 0]
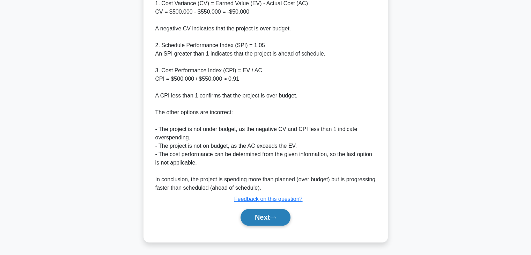
click at [258, 215] on button "Next" at bounding box center [266, 217] width 50 height 17
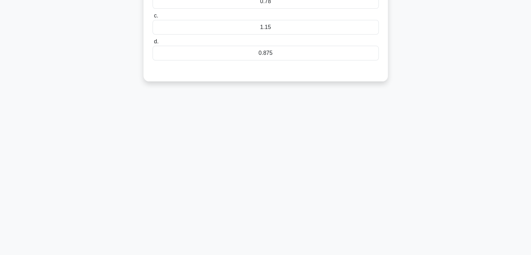
click at [341, 166] on div "79:32 Stop PMP - Cost Management Advanced 24/100 A software project has an Earn…" at bounding box center [265, 77] width 461 height 349
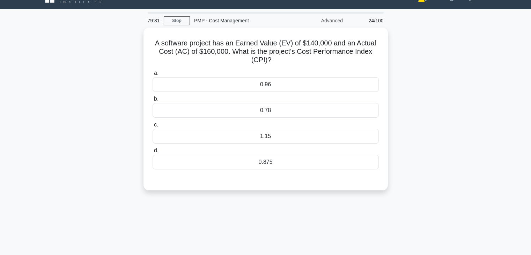
scroll to position [0, 0]
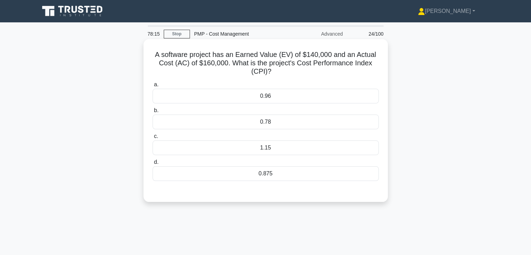
click at [323, 175] on div "0.875" at bounding box center [266, 173] width 226 height 15
click at [153, 165] on input "d. 0.875" at bounding box center [153, 162] width 0 height 5
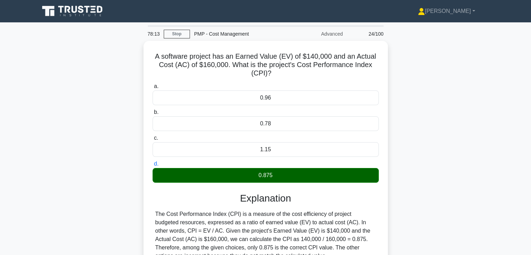
click at [436, 215] on div "A software project has an Earned Value (EV) of $140,000 and an Actual Cost (AC)…" at bounding box center [265, 180] width 461 height 278
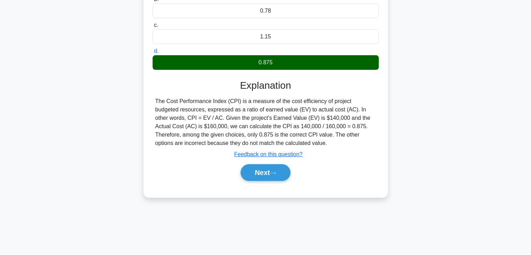
scroll to position [123, 0]
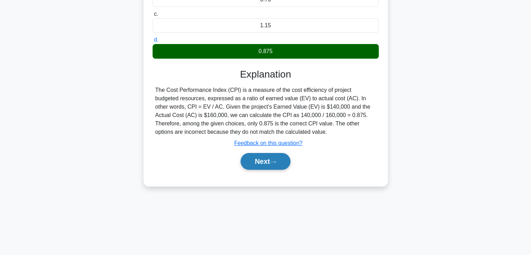
click at [252, 162] on button "Next" at bounding box center [266, 161] width 50 height 17
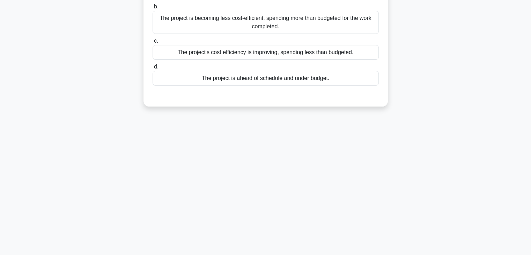
click at [362, 157] on div "78:09 Stop PMP - Cost Management Advanced 25/100 You are managing a software de…" at bounding box center [265, 77] width 461 height 349
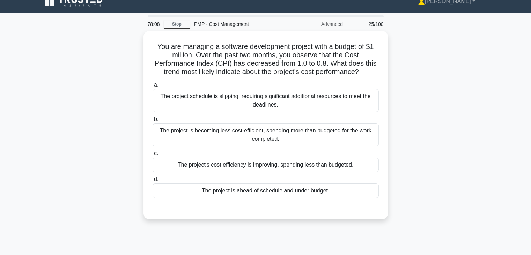
scroll to position [0, 0]
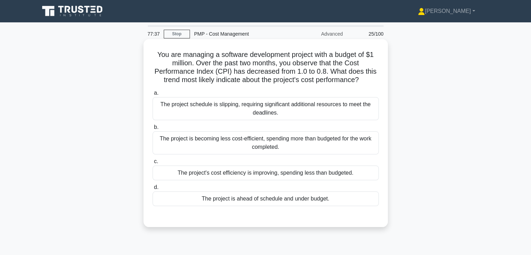
click at [318, 141] on div "The project is becoming less cost-efficient, spending more than budgeted for th…" at bounding box center [266, 142] width 226 height 23
click at [153, 130] on input "b. The project is becoming less cost-efficient, spending more than budgeted for…" at bounding box center [153, 127] width 0 height 5
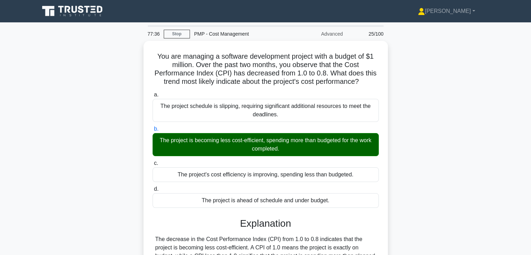
click at [424, 154] on div "You are managing a software development project with a budget of $1 million. Ov…" at bounding box center [265, 209] width 461 height 336
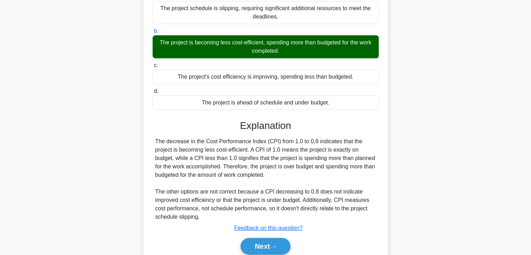
scroll to position [125, 0]
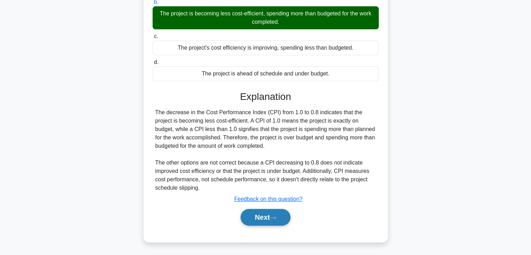
click at [252, 218] on button "Next" at bounding box center [266, 217] width 50 height 17
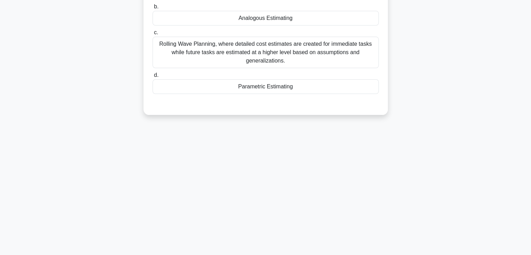
click at [369, 159] on div "77:31 Stop PMP - Cost Management Advanced 26/100 As the project manager plans t…" at bounding box center [265, 77] width 461 height 349
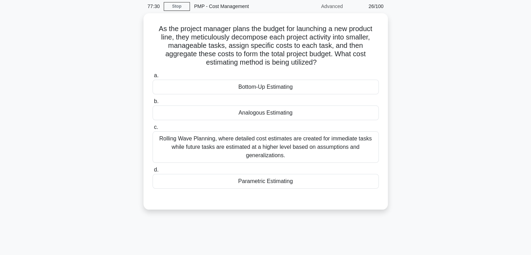
scroll to position [25, 0]
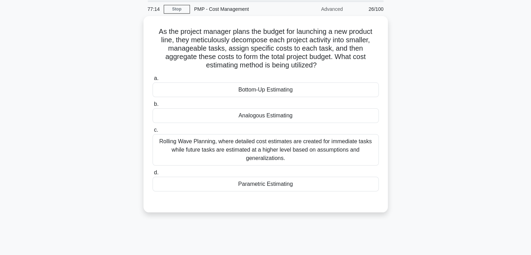
click at [400, 100] on div "As the project manager plans the budget for launching a new product line, they …" at bounding box center [265, 118] width 461 height 205
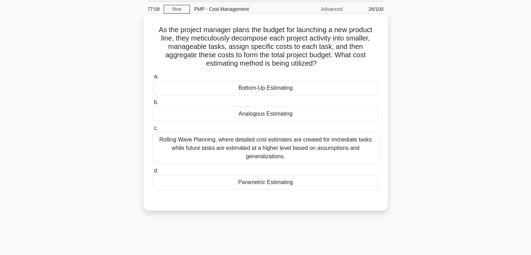
click at [300, 90] on div "Bottom-Up Estimating" at bounding box center [266, 88] width 226 height 15
click at [153, 79] on input "a. Bottom-Up Estimating" at bounding box center [153, 76] width 0 height 5
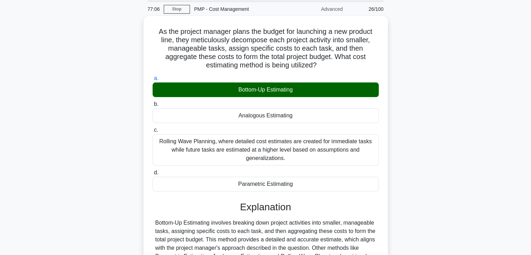
click at [441, 206] on div "As the project manager plans the budget for launching a new product line, they …" at bounding box center [265, 171] width 461 height 311
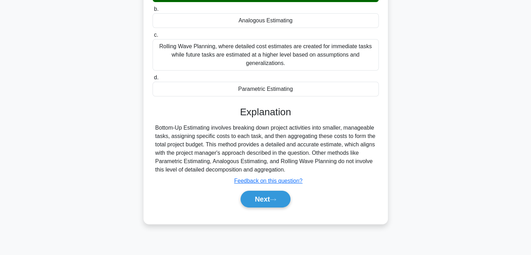
scroll to position [123, 0]
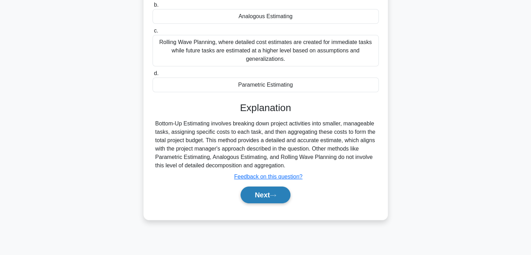
click at [259, 201] on button "Next" at bounding box center [266, 195] width 50 height 17
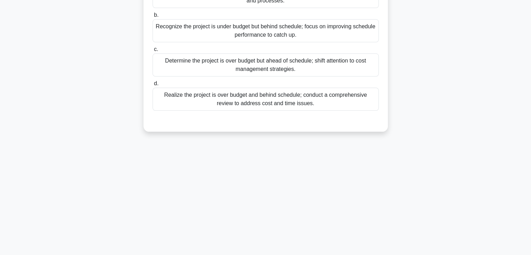
click at [400, 186] on div "77:03 Stop PMP - Cost Management Advanced 27/100 A project manager is overseein…" at bounding box center [265, 77] width 461 height 349
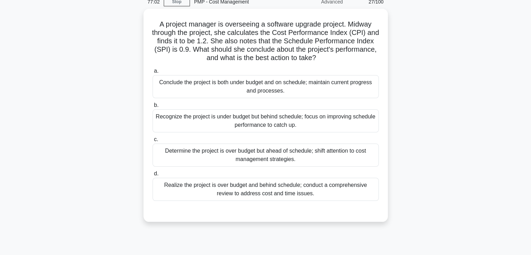
scroll to position [25, 0]
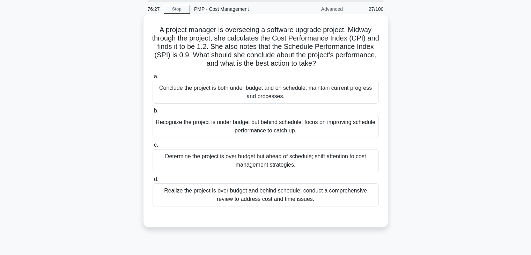
click at [311, 129] on div "Recognize the project is under budget but behind schedule; focus on improving s…" at bounding box center [266, 126] width 226 height 23
click at [153, 113] on input "b. Recognize the project is under budget but behind schedule; focus on improvin…" at bounding box center [153, 111] width 0 height 5
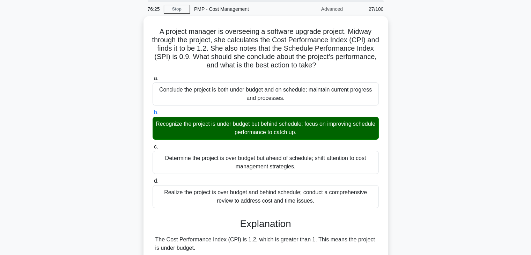
click at [153, 145] on input "c. Determine the project is over budget but ahead of schedule; shift attention …" at bounding box center [153, 147] width 0 height 5
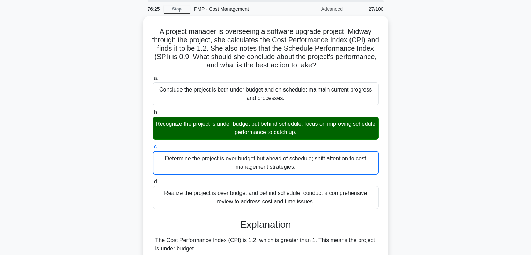
click at [153, 180] on input "d. Realize the project is over budget and behind schedule; conduct a comprehens…" at bounding box center [153, 182] width 0 height 5
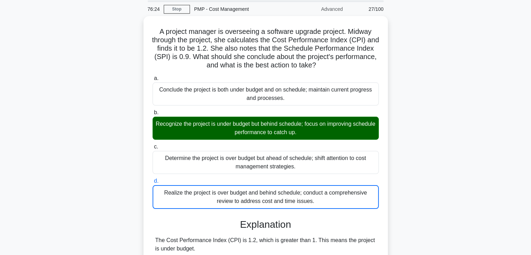
click at [153, 145] on input "c. Determine the project is over budget but ahead of schedule; shift attention …" at bounding box center [153, 147] width 0 height 5
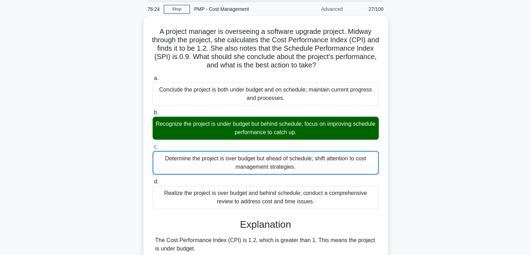
click at [153, 110] on input "b. Recognize the project is under budget but behind schedule; focus on improvin…" at bounding box center [153, 112] width 0 height 5
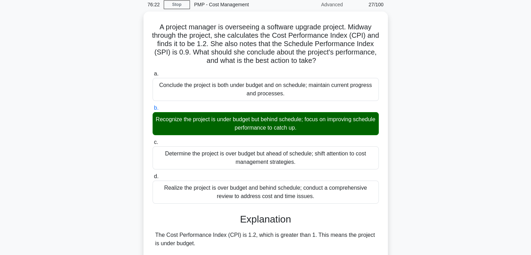
scroll to position [133, 0]
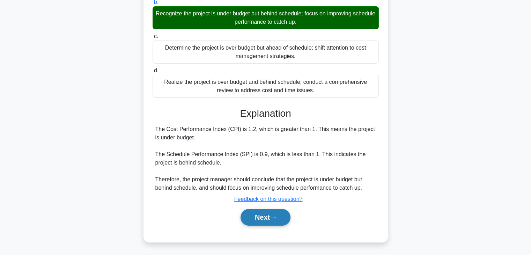
click at [258, 214] on button "Next" at bounding box center [266, 217] width 50 height 17
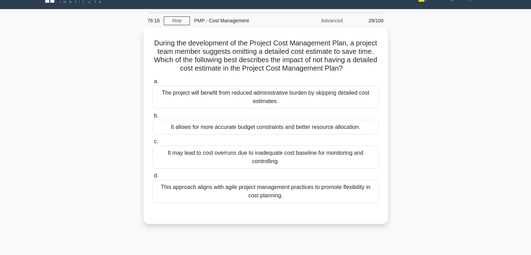
scroll to position [0, 0]
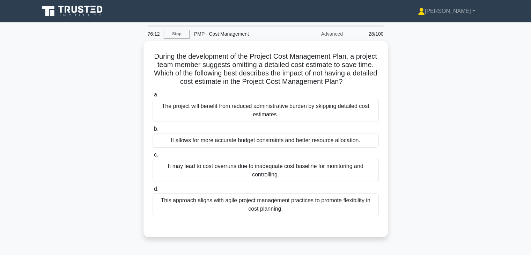
click at [422, 152] on div "During the development of the Project Cost Management Plan, a project team memb…" at bounding box center [265, 143] width 461 height 205
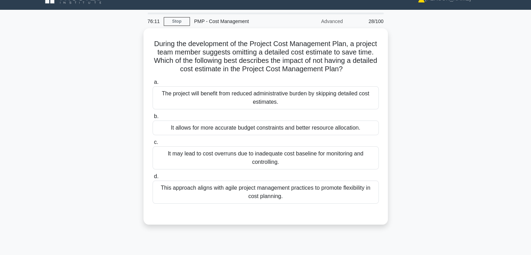
scroll to position [14, 0]
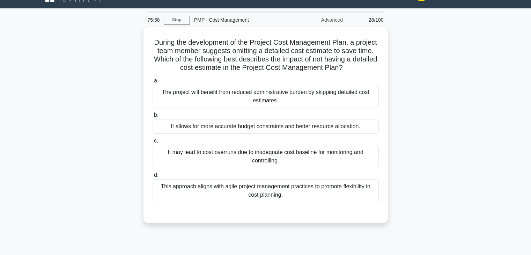
click at [422, 152] on div "During the development of the Project Cost Management Plan, a project team memb…" at bounding box center [265, 129] width 461 height 205
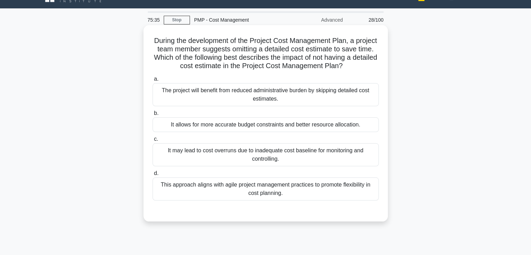
click at [261, 166] on div "It may lead to cost overruns due to inadequate cost baseline for monitoring and…" at bounding box center [266, 154] width 226 height 23
click at [153, 141] on input "c. It may lead to cost overruns due to inadequate cost baseline for monitoring …" at bounding box center [153, 139] width 0 height 5
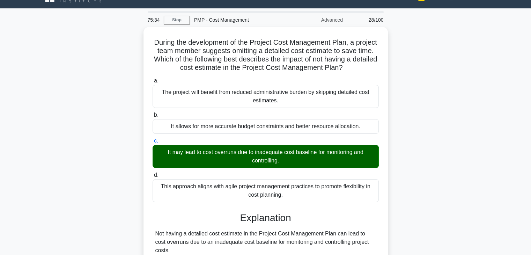
click at [405, 197] on div "During the development of the Project Cost Management Plan, a project team memb…" at bounding box center [265, 233] width 461 height 412
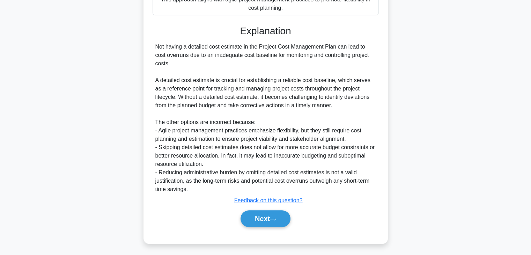
scroll to position [209, 0]
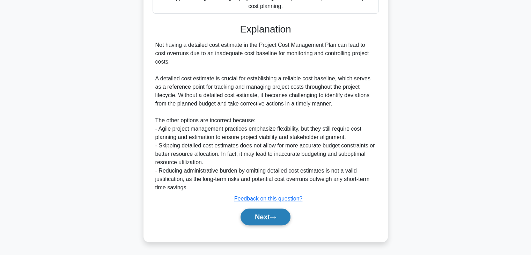
click at [254, 221] on button "Next" at bounding box center [266, 217] width 50 height 17
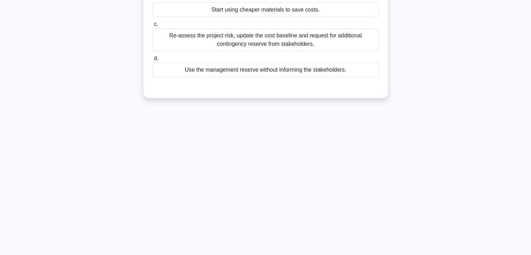
click at [353, 167] on div "75:29 Stop PMP - Cost Management Advanced 29/100 You are managing a constructio…" at bounding box center [265, 77] width 461 height 349
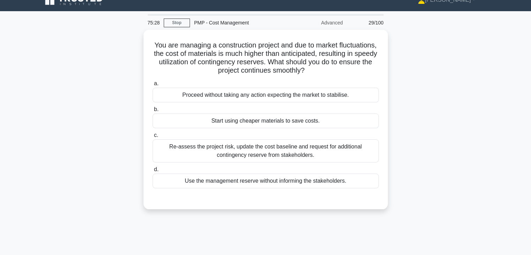
scroll to position [11, 0]
click at [412, 115] on div "You are managing a construction project and due to market fluctuations, the cos…" at bounding box center [265, 124] width 461 height 188
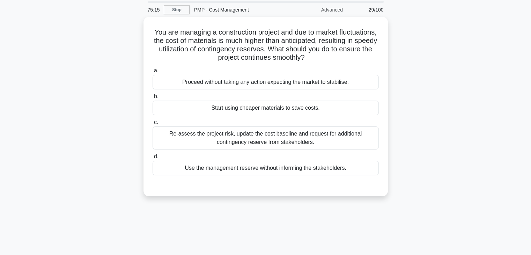
scroll to position [25, 0]
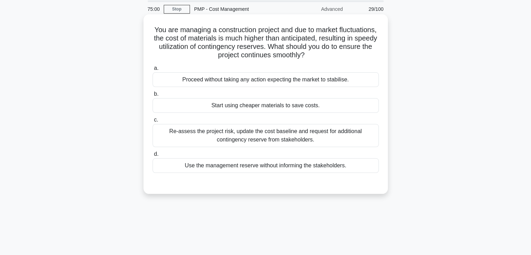
click at [283, 135] on div "Re-assess the project risk, update the cost baseline and request for additional…" at bounding box center [266, 135] width 226 height 23
click at [153, 122] on input "c. Re-assess the project risk, update the cost baseline and request for additio…" at bounding box center [153, 120] width 0 height 5
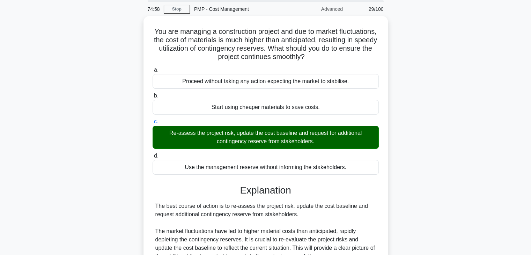
click at [422, 162] on div "You are managing a construction project and due to market fluctuations, the cos…" at bounding box center [265, 222] width 461 height 412
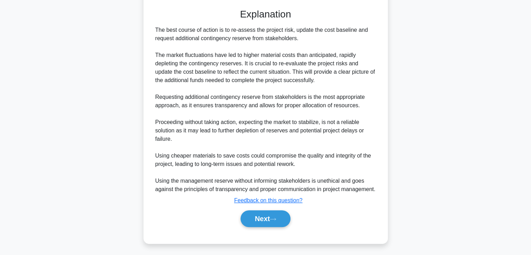
scroll to position [206, 0]
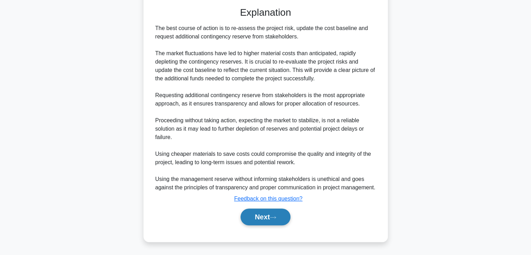
click at [256, 220] on button "Next" at bounding box center [266, 217] width 50 height 17
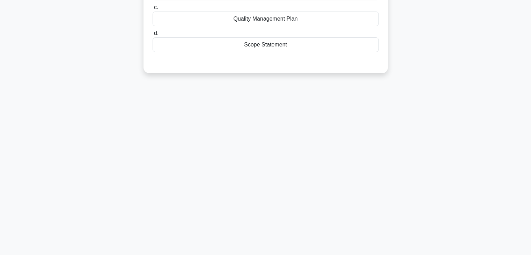
click at [346, 153] on div "74:53 Stop PMP - Cost Management Advanced 30/100 The ___________ is a subsectio…" at bounding box center [265, 77] width 461 height 349
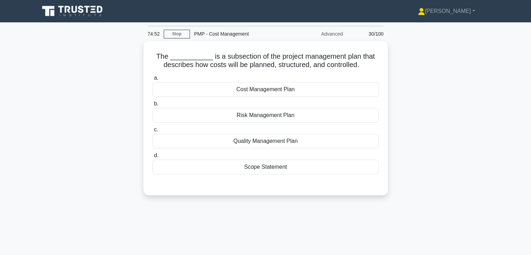
scroll to position [0, 0]
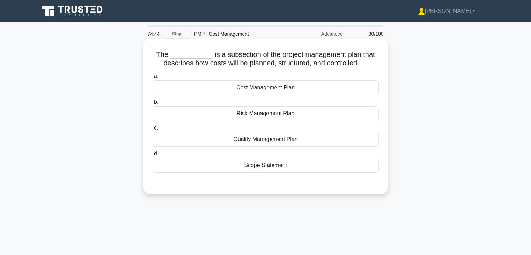
click at [274, 89] on div "Cost Management Plan" at bounding box center [266, 87] width 226 height 15
click at [153, 79] on input "a. Cost Management Plan" at bounding box center [153, 76] width 0 height 5
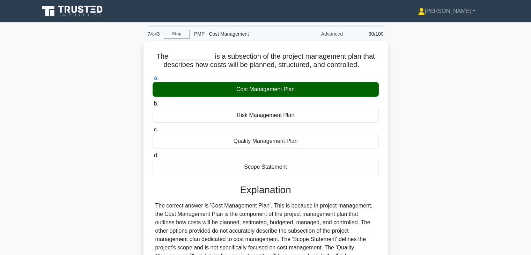
click at [418, 152] on div "The ___________ is a subsection of the project management plan that describes h…" at bounding box center [265, 192] width 461 height 303
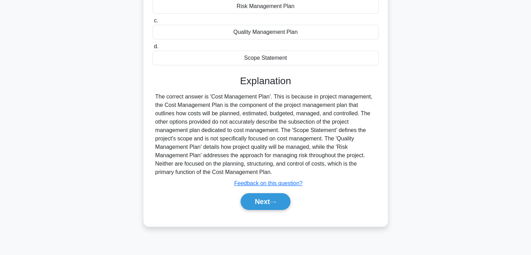
scroll to position [123, 0]
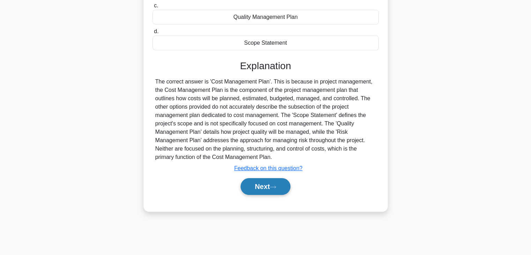
click at [260, 185] on button "Next" at bounding box center [266, 186] width 50 height 17
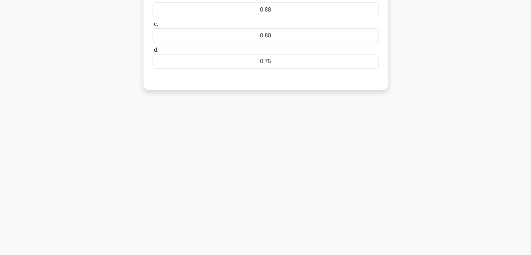
click at [396, 141] on div "74:38 Stop PMP - Cost Management Advanced 31/100 An infrastructure project enco…" at bounding box center [265, 77] width 461 height 349
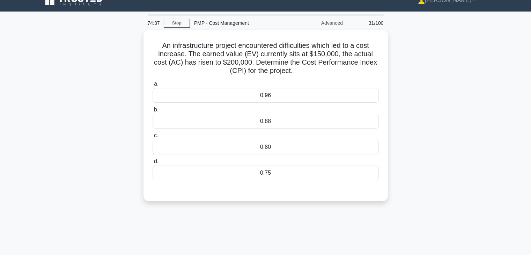
scroll to position [0, 0]
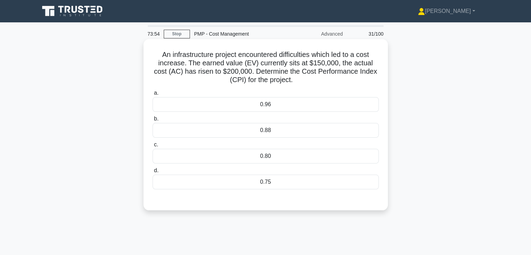
click at [266, 179] on div "0.75" at bounding box center [266, 182] width 226 height 15
click at [153, 173] on input "d. 0.75" at bounding box center [153, 170] width 0 height 5
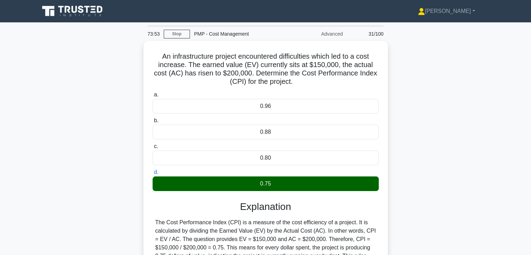
click at [430, 194] on div "An infrastructure project encountered difficulties which led to a cost increase…" at bounding box center [265, 188] width 461 height 294
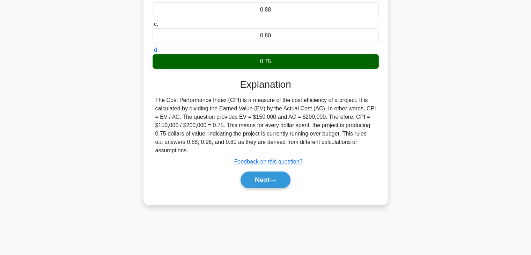
scroll to position [123, 0]
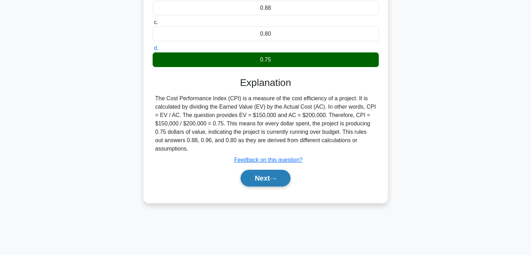
click at [253, 177] on button "Next" at bounding box center [266, 178] width 50 height 17
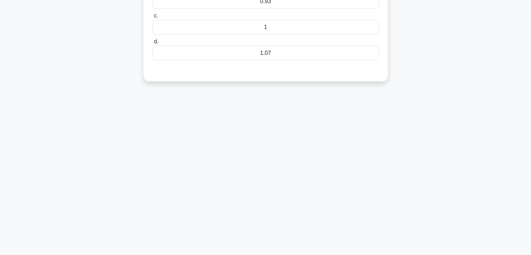
click at [312, 155] on div "73:49 Stop PMP - Cost Management Advanced 32/100 During a factory construction …" at bounding box center [265, 77] width 461 height 349
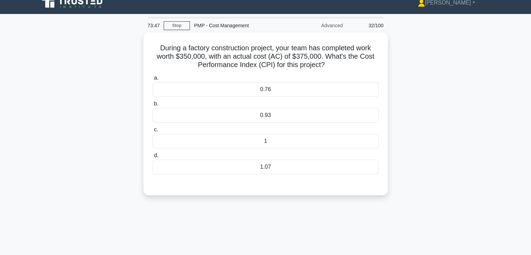
scroll to position [0, 0]
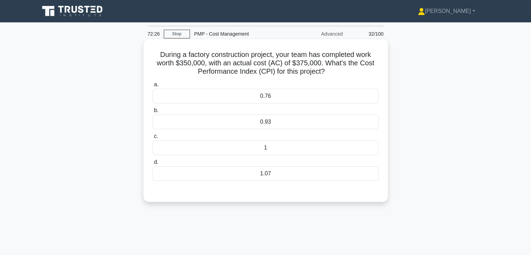
click at [293, 125] on div "0.93" at bounding box center [266, 122] width 226 height 15
click at [153, 113] on input "b. 0.93" at bounding box center [153, 110] width 0 height 5
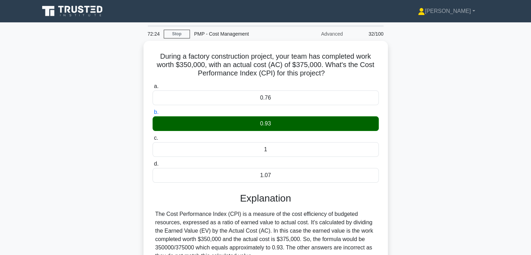
click at [467, 162] on div "During a factory construction project, your team has completed work worth $350,…" at bounding box center [265, 180] width 461 height 278
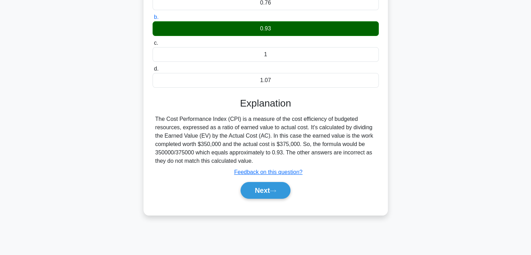
scroll to position [98, 0]
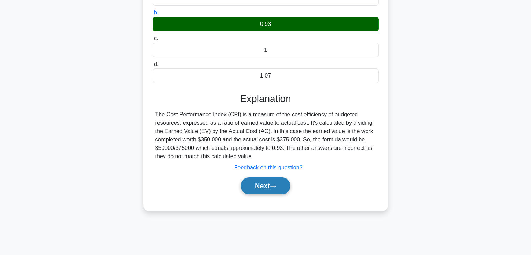
click at [258, 184] on button "Next" at bounding box center [266, 185] width 50 height 17
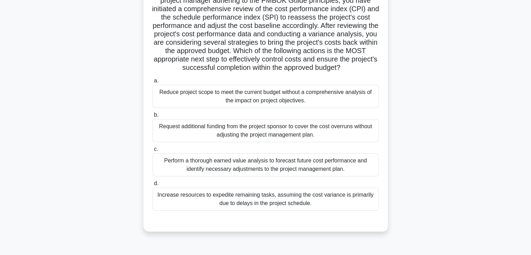
click at [463, 108] on div ".spinner_0XTQ{transform-origin:center;animation:spinner_y6GP .75s linear infini…" at bounding box center [265, 91] width 461 height 297
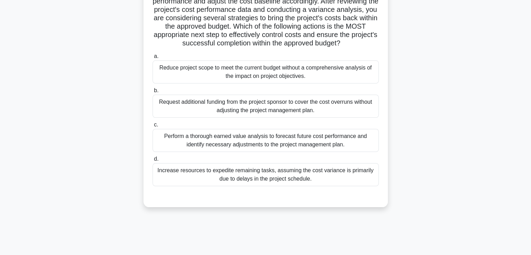
scroll to position [123, 0]
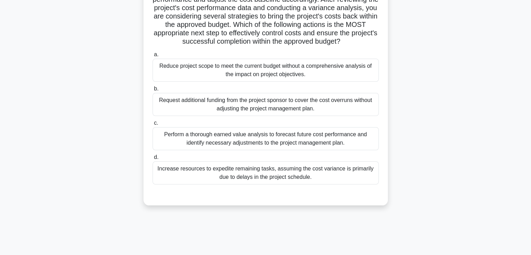
click at [283, 145] on div "Perform a thorough earned value analysis to forecast future cost performance an…" at bounding box center [266, 138] width 226 height 23
click at [153, 125] on input "c. Perform a thorough earned value analysis to forecast future cost performance…" at bounding box center [153, 123] width 0 height 5
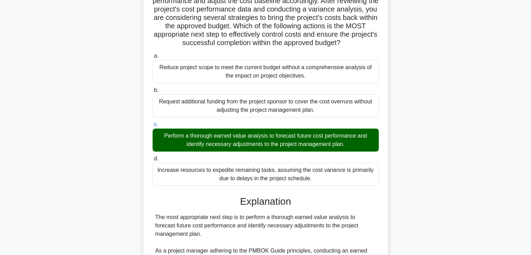
click at [437, 152] on div ".spinner_0XTQ{transform-origin:center;animation:spinner_y6GP .75s linear infini…" at bounding box center [265, 220] width 461 height 605
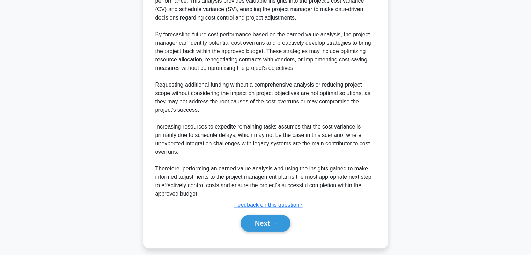
scroll to position [402, 0]
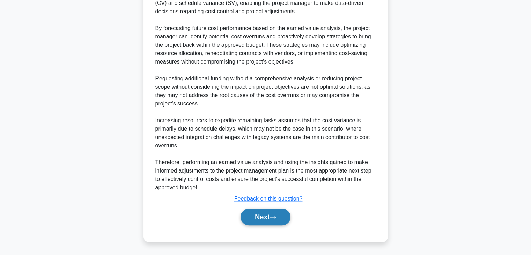
click at [249, 218] on button "Next" at bounding box center [266, 217] width 50 height 17
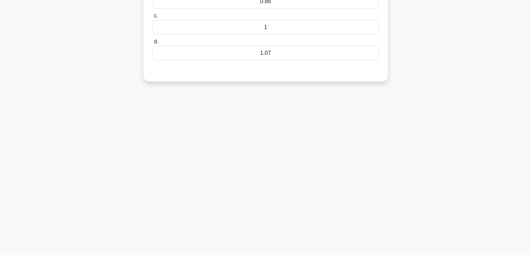
click at [315, 155] on div "70:47 Stop PMP - Cost Management Advanced 34/100 In an oil refinery project, yo…" at bounding box center [265, 77] width 461 height 349
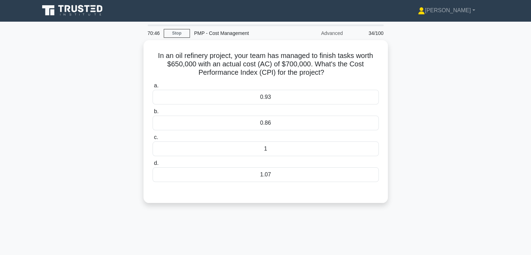
scroll to position [0, 0]
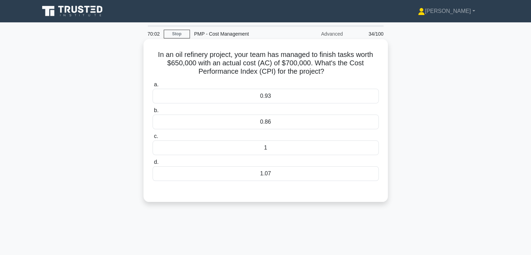
click at [291, 94] on div "0.93" at bounding box center [266, 96] width 226 height 15
click at [153, 87] on input "a. 0.93" at bounding box center [153, 84] width 0 height 5
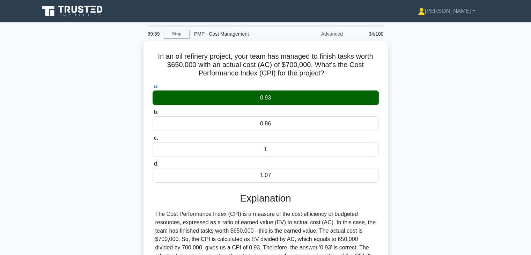
click at [153, 110] on input "b. 0.86" at bounding box center [153, 112] width 0 height 5
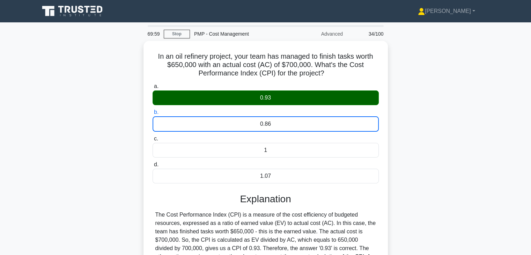
click at [153, 84] on input "a. 0.93" at bounding box center [153, 86] width 0 height 5
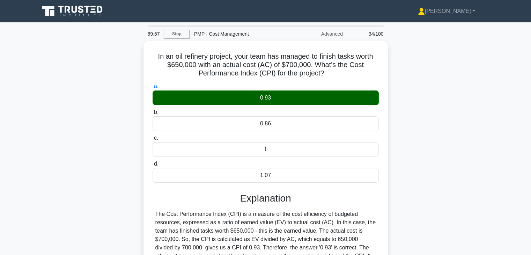
scroll to position [123, 0]
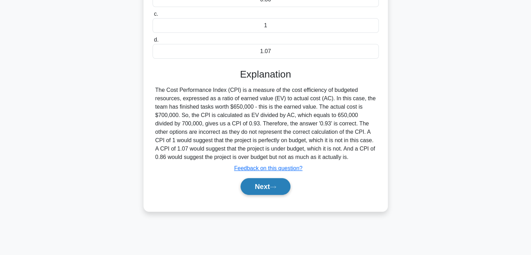
click at [260, 188] on button "Next" at bounding box center [266, 186] width 50 height 17
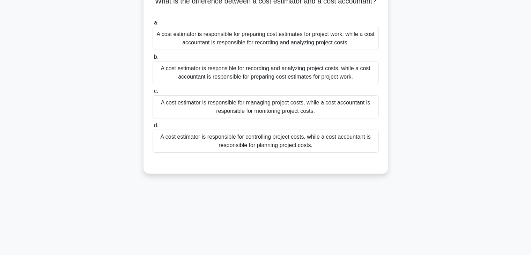
scroll to position [0, 0]
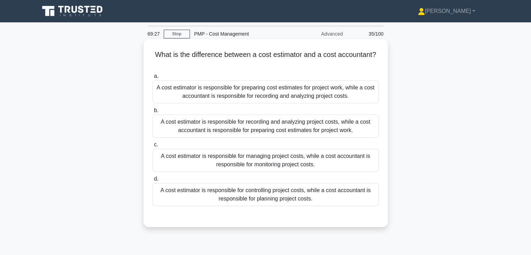
click at [265, 91] on div "A cost estimator is responsible for preparing cost estimates for project work, …" at bounding box center [266, 91] width 226 height 23
click at [153, 79] on input "a. A cost estimator is responsible for preparing cost estimates for project wor…" at bounding box center [153, 76] width 0 height 5
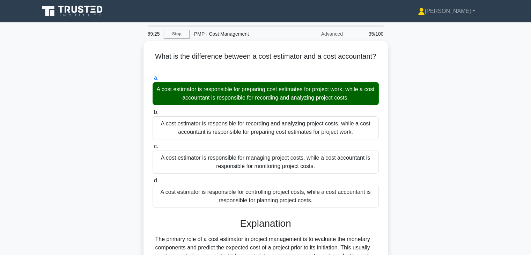
click at [153, 110] on input "b. A cost estimator is responsible for recording and analyzing project costs, w…" at bounding box center [153, 112] width 0 height 5
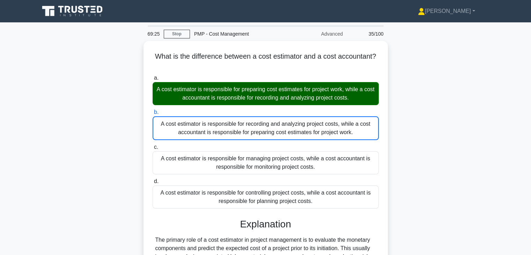
click at [153, 145] on input "c. A cost estimator is responsible for managing project costs, while a cost acc…" at bounding box center [153, 147] width 0 height 5
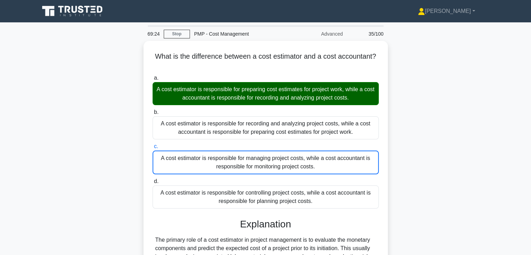
click at [153, 179] on input "d. A cost estimator is responsible for controlling project costs, while a cost …" at bounding box center [153, 181] width 0 height 5
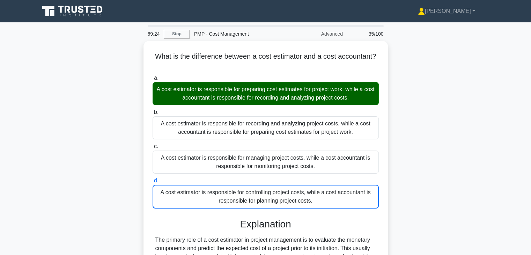
click at [153, 144] on input "c. A cost estimator is responsible for managing project costs, while a cost acc…" at bounding box center [153, 146] width 0 height 5
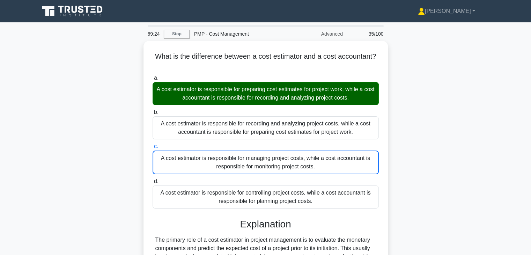
click at [153, 110] on input "b. A cost estimator is responsible for recording and analyzing project costs, w…" at bounding box center [153, 112] width 0 height 5
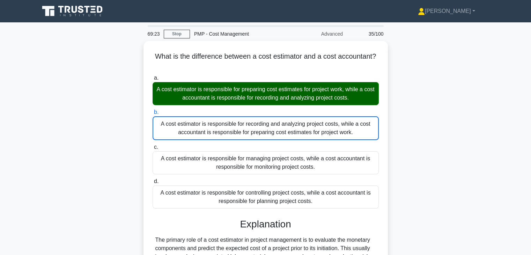
click at [153, 76] on input "a. A cost estimator is responsible for preparing cost estimates for project wor…" at bounding box center [153, 78] width 0 height 5
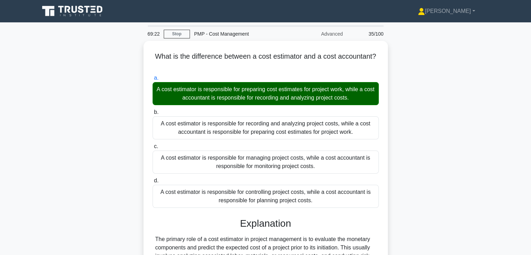
scroll to position [133, 0]
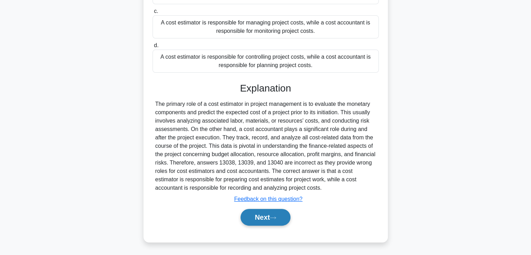
click at [261, 214] on button "Next" at bounding box center [266, 217] width 50 height 17
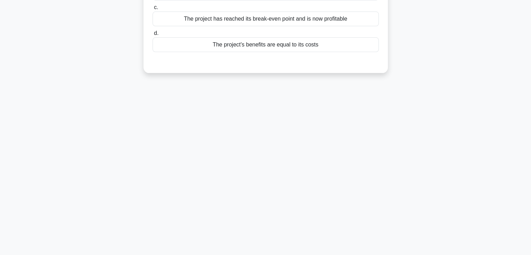
scroll to position [0, 0]
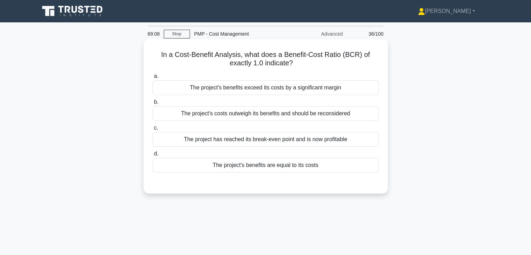
click at [251, 165] on div "The project's benefits are equal to its costs" at bounding box center [266, 165] width 226 height 15
click at [153, 156] on input "d. The project's benefits are equal to its costs" at bounding box center [153, 154] width 0 height 5
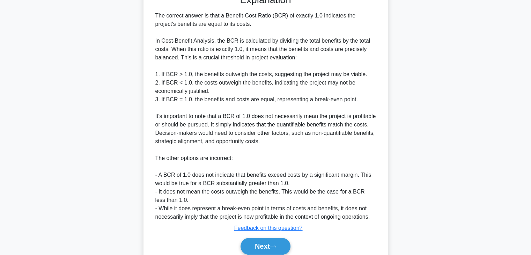
scroll to position [217, 0]
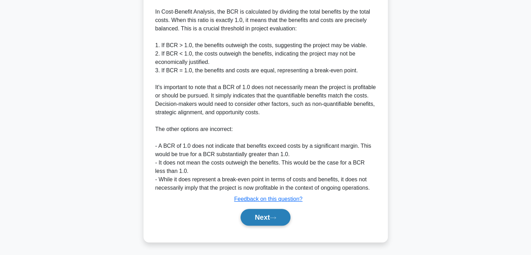
click at [252, 221] on button "Next" at bounding box center [266, 217] width 50 height 17
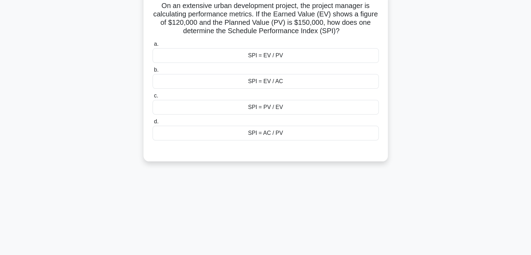
scroll to position [0, 0]
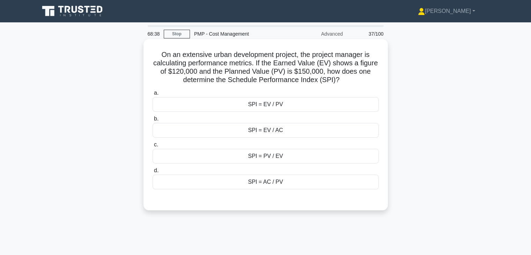
click at [276, 107] on div "SPI = EV / PV" at bounding box center [266, 104] width 226 height 15
click at [153, 95] on input "a. SPI = EV / PV" at bounding box center [153, 93] width 0 height 5
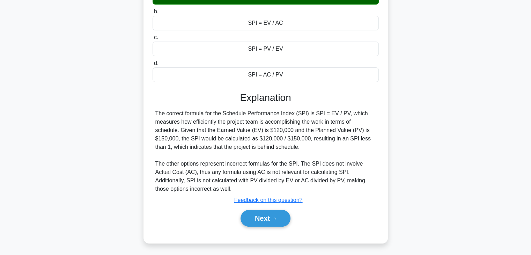
scroll to position [123, 0]
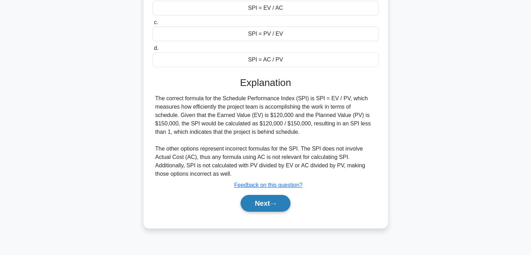
click at [255, 205] on button "Next" at bounding box center [266, 203] width 50 height 17
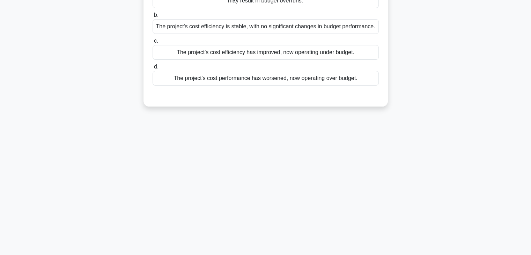
scroll to position [0, 0]
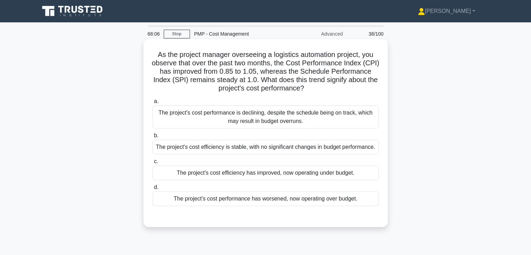
click at [294, 174] on div "The project's cost efficiency has improved, now operating under budget." at bounding box center [266, 173] width 226 height 15
click at [153, 164] on input "c. The project's cost efficiency has improved, now operating under budget." at bounding box center [153, 161] width 0 height 5
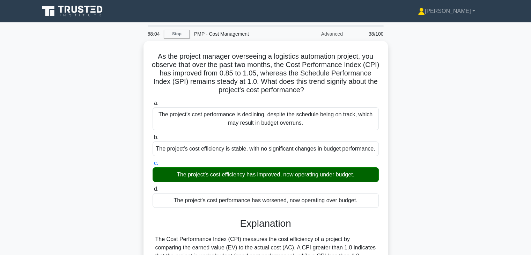
click at [443, 175] on div "As the project manager overseeing a logistics automation project, you observe t…" at bounding box center [265, 205] width 461 height 328
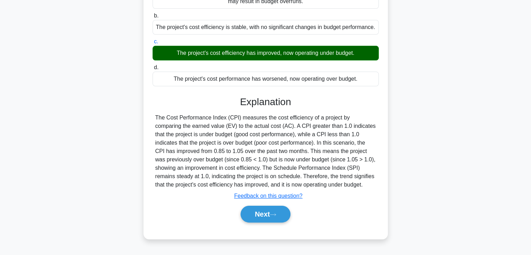
scroll to position [123, 0]
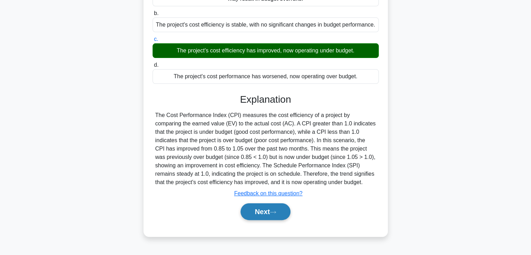
click at [258, 217] on button "Next" at bounding box center [266, 211] width 50 height 17
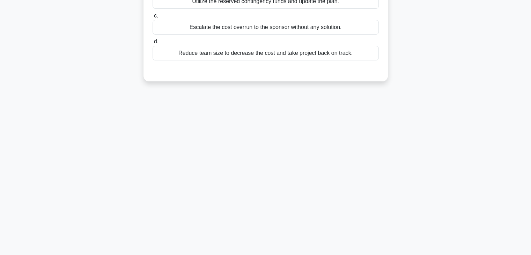
scroll to position [0, 0]
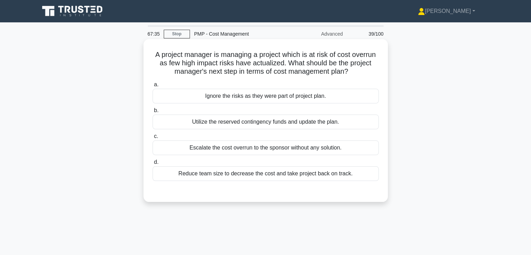
click at [295, 122] on div "Utilize the reserved contingency funds and update the plan." at bounding box center [266, 122] width 226 height 15
click at [153, 113] on input "b. Utilize the reserved contingency funds and update the plan." at bounding box center [153, 110] width 0 height 5
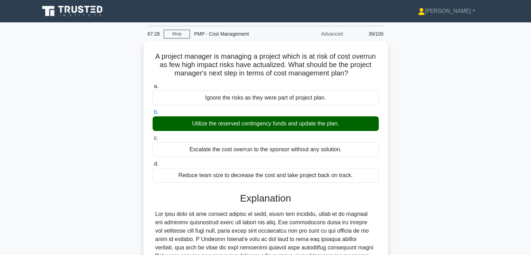
scroll to position [123, 0]
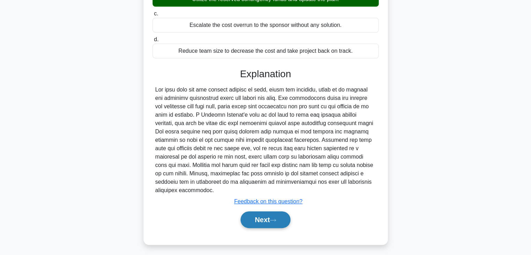
click at [254, 211] on button "Next" at bounding box center [266, 219] width 50 height 17
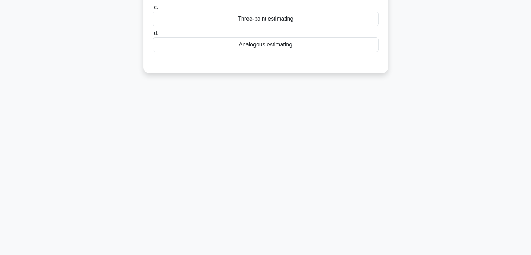
scroll to position [0, 0]
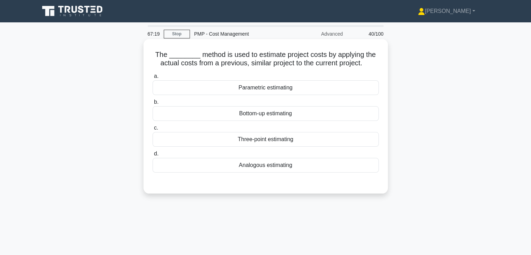
click at [262, 167] on div "Analogous estimating" at bounding box center [266, 165] width 226 height 15
click at [153, 156] on input "d. Analogous estimating" at bounding box center [153, 154] width 0 height 5
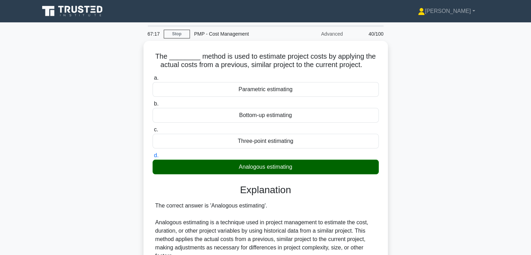
scroll to position [226, 0]
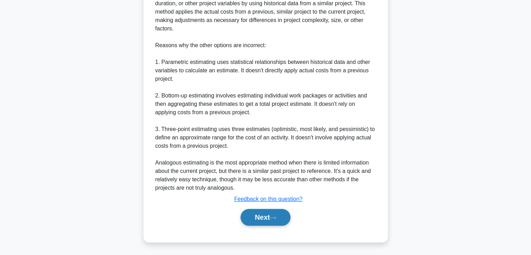
click at [268, 216] on button "Next" at bounding box center [266, 217] width 50 height 17
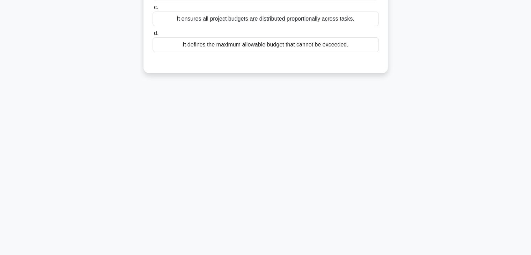
scroll to position [0, 0]
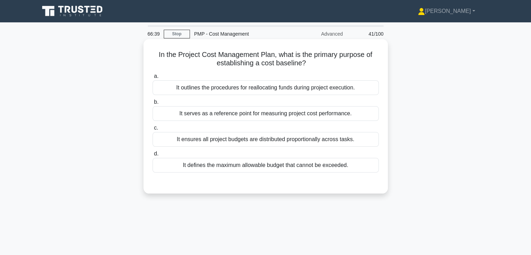
click at [290, 167] on div "It defines the maximum allowable budget that cannot be exceeded." at bounding box center [266, 165] width 226 height 15
click at [153, 156] on input "d. It defines the maximum allowable budget that cannot be exceeded." at bounding box center [153, 154] width 0 height 5
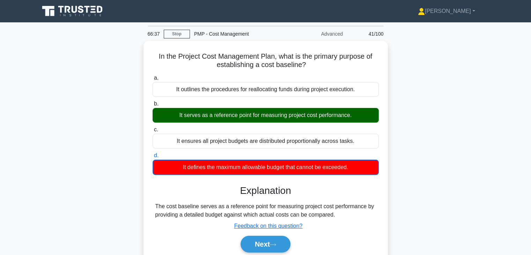
click at [153, 76] on input "a. It outlines the procedures for reallocating funds during project execution." at bounding box center [153, 78] width 0 height 5
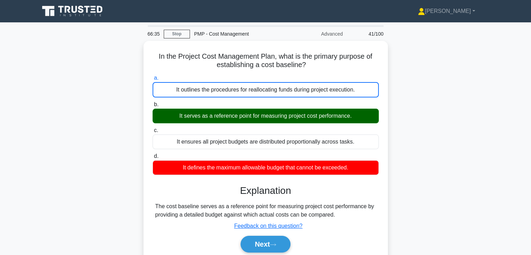
click at [153, 102] on input "b. It serves as a reference point for measuring project cost performance." at bounding box center [153, 104] width 0 height 5
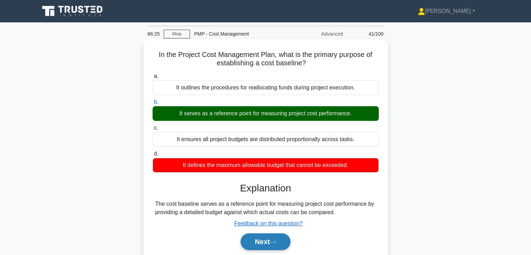
click at [254, 240] on button "Next" at bounding box center [266, 241] width 50 height 17
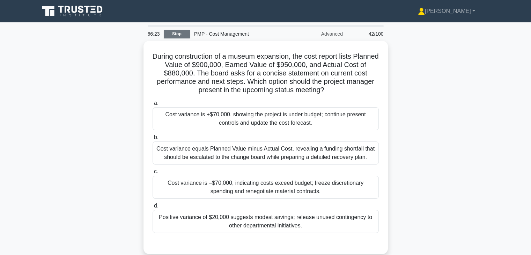
click at [183, 31] on link "Stop" at bounding box center [177, 34] width 26 height 9
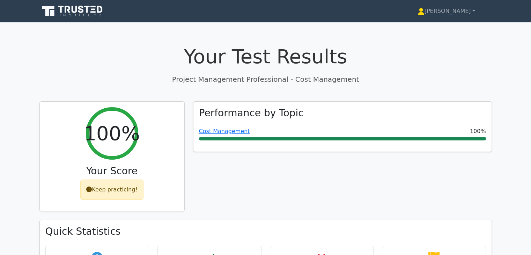
click at [384, 189] on div "Performance by Topic Cost Management 100%" at bounding box center [342, 160] width 307 height 119
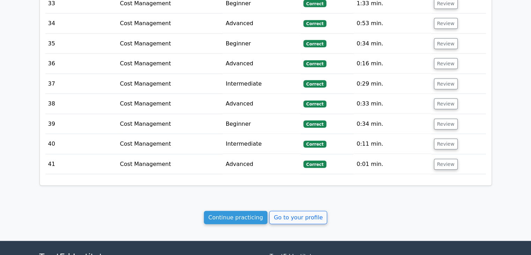
scroll to position [1604, 0]
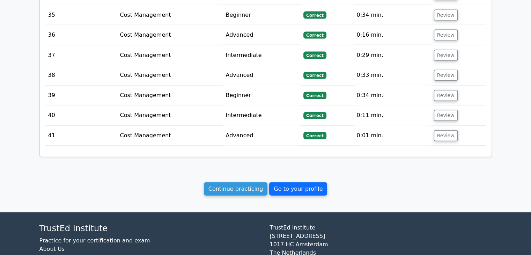
click at [292, 182] on link "Go to your profile" at bounding box center [298, 188] width 58 height 13
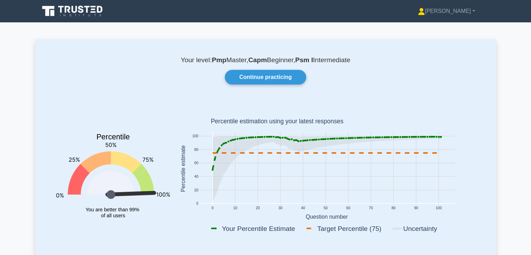
click at [245, 75] on link "Continue practicing" at bounding box center [265, 77] width 81 height 15
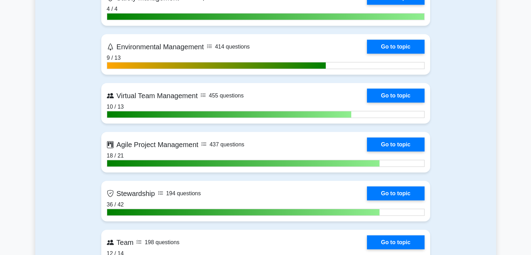
scroll to position [1625, 0]
